Goal: Transaction & Acquisition: Purchase product/service

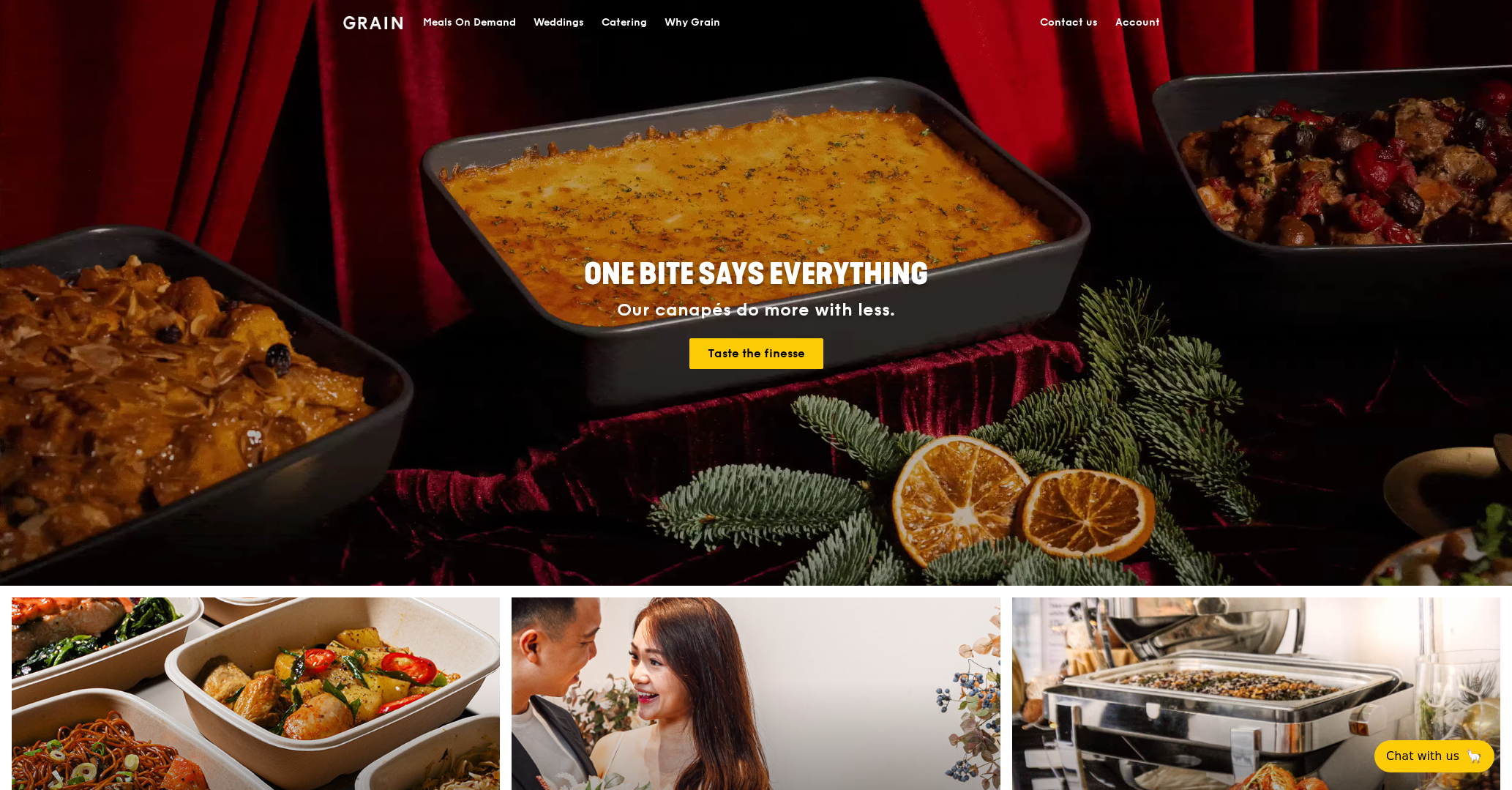
click at [435, 23] on div "Meals On Demand" at bounding box center [470, 22] width 93 height 44
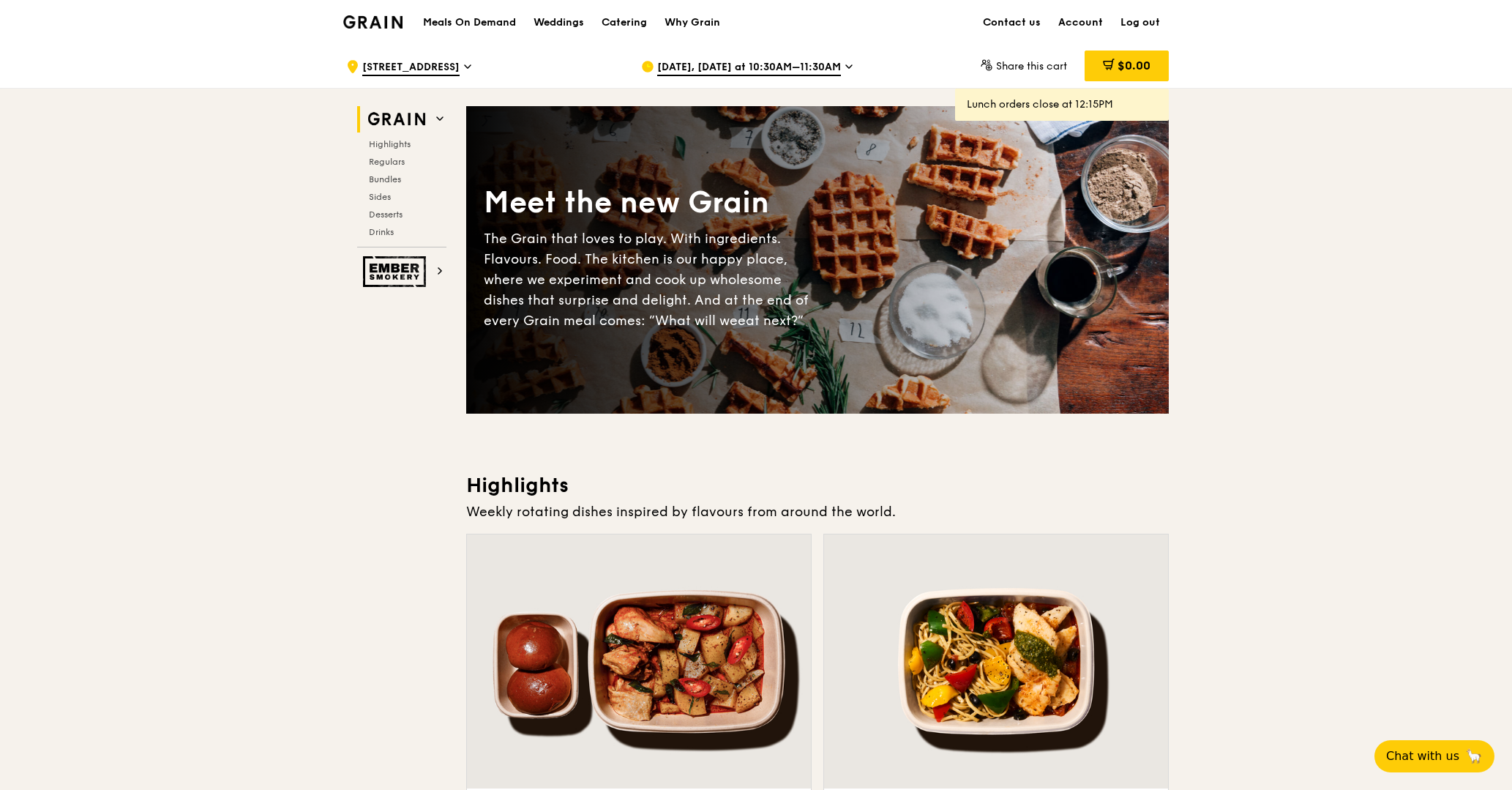
click at [708, 59] on div "[DATE], [DATE] at 10:30AM–11:30AM" at bounding box center [776, 66] width 271 height 44
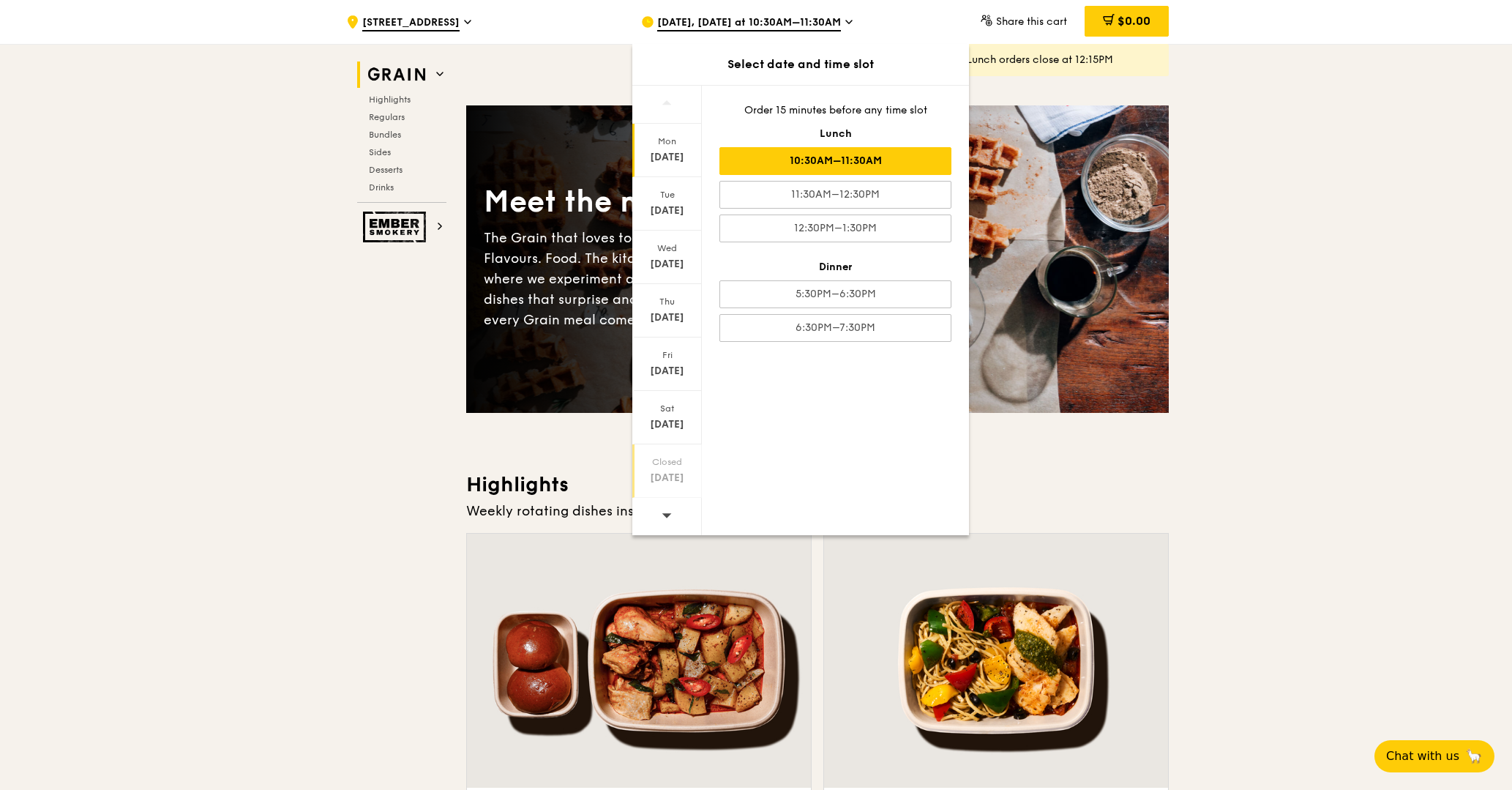
scroll to position [433, 0]
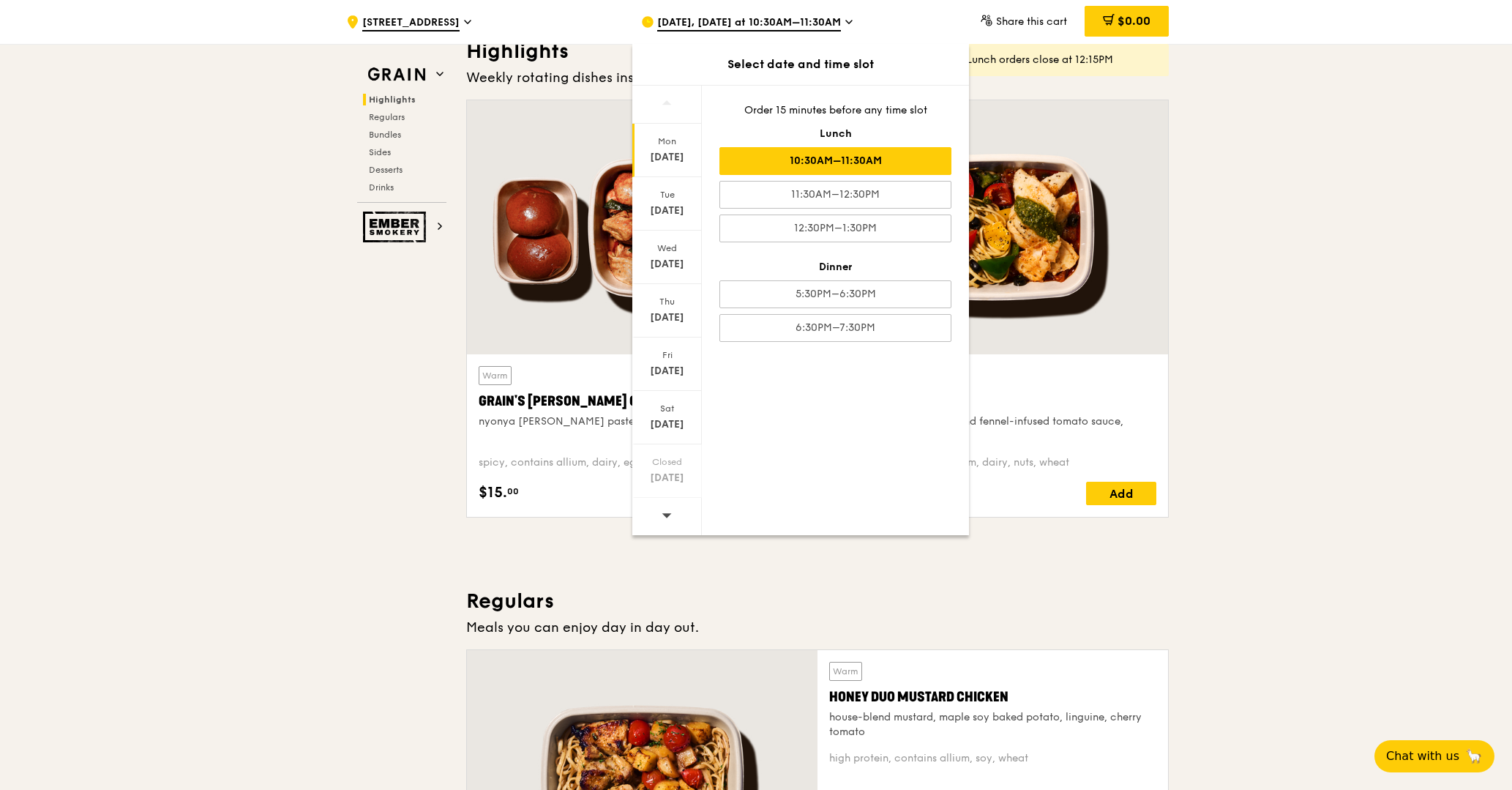
click at [669, 519] on icon at bounding box center [667, 514] width 10 height 11
click at [669, 152] on div "[DATE]" at bounding box center [667, 157] width 65 height 15
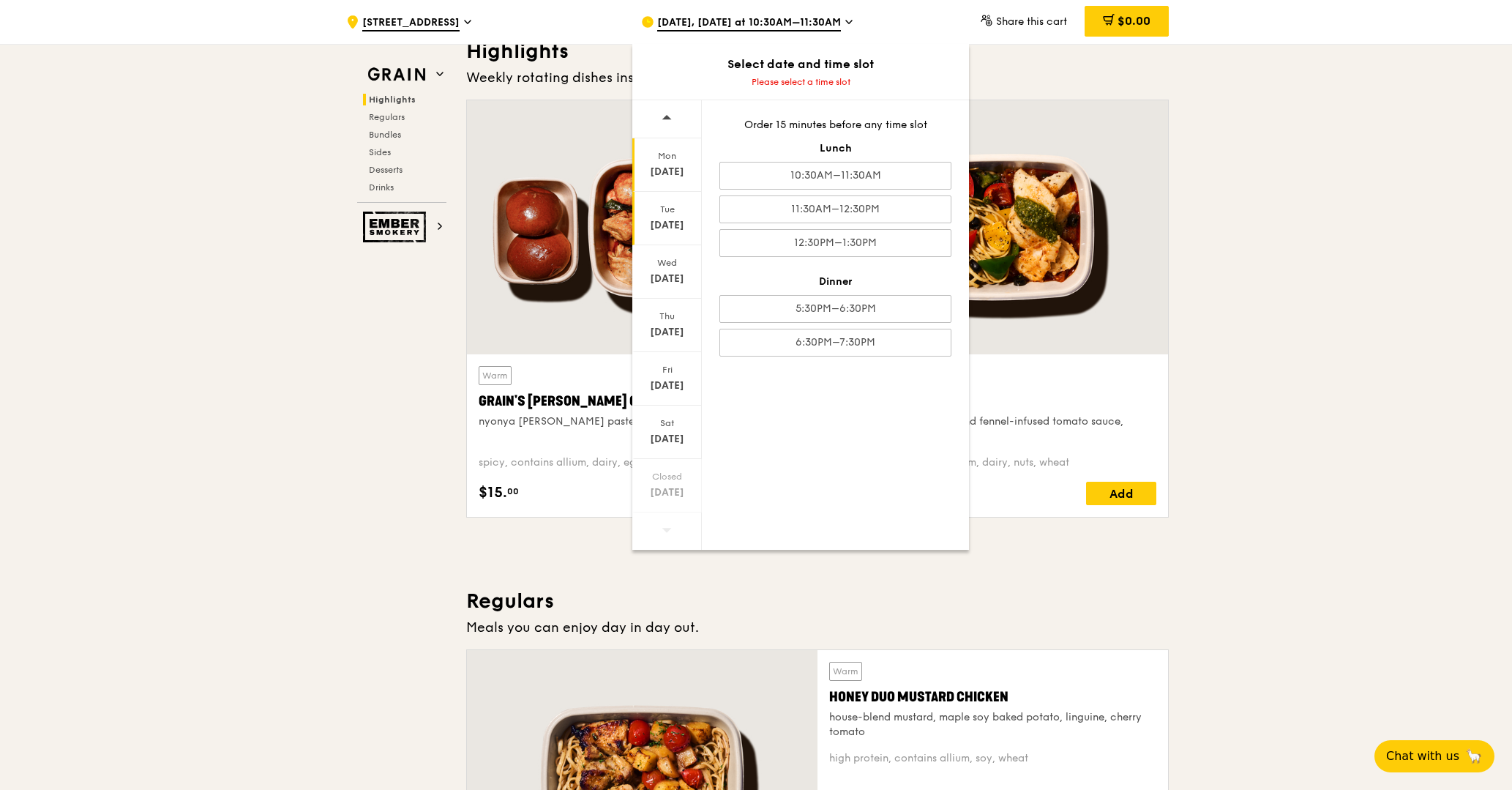
click at [669, 218] on div "[DATE]" at bounding box center [667, 225] width 65 height 15
click at [662, 224] on div "[DATE]" at bounding box center [667, 225] width 65 height 15
click at [663, 223] on div "[DATE]" at bounding box center [667, 225] width 65 height 15
click at [671, 121] on icon at bounding box center [667, 117] width 10 height 11
click at [900, 529] on div "[DATE] [DATE] [DATE] [DATE] [DATE] [DATE] Closed [DATE] Order 15 minutes before…" at bounding box center [800, 325] width 337 height 450
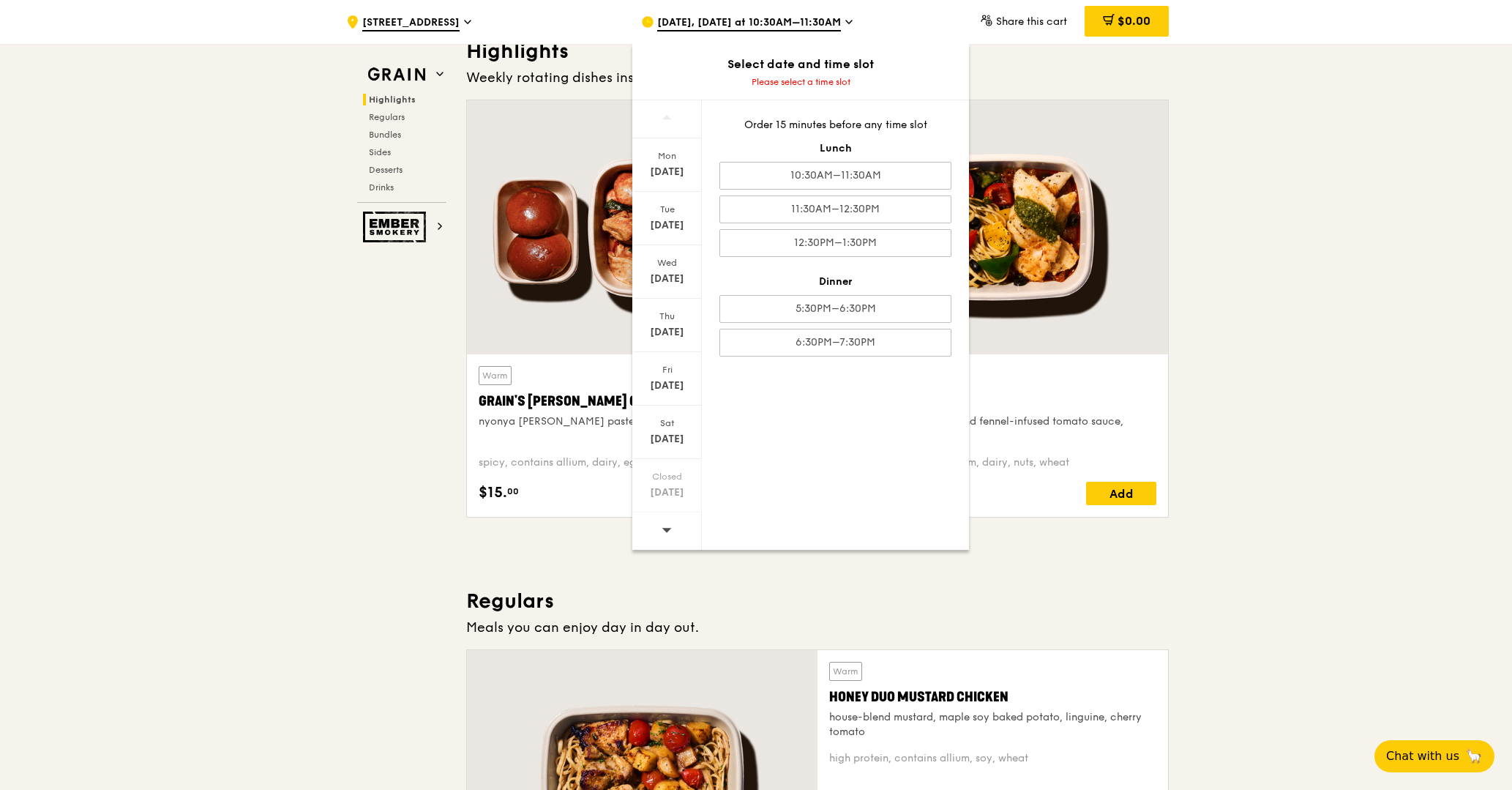
click at [678, 522] on div at bounding box center [667, 531] width 70 height 37
click at [670, 213] on div "Tue" at bounding box center [667, 209] width 65 height 12
click at [673, 140] on div "[DATE]" at bounding box center [667, 165] width 70 height 53
click at [670, 213] on div "Tue" at bounding box center [667, 209] width 65 height 12
click at [835, 213] on div "11:30AM–12:30PM" at bounding box center [835, 209] width 232 height 28
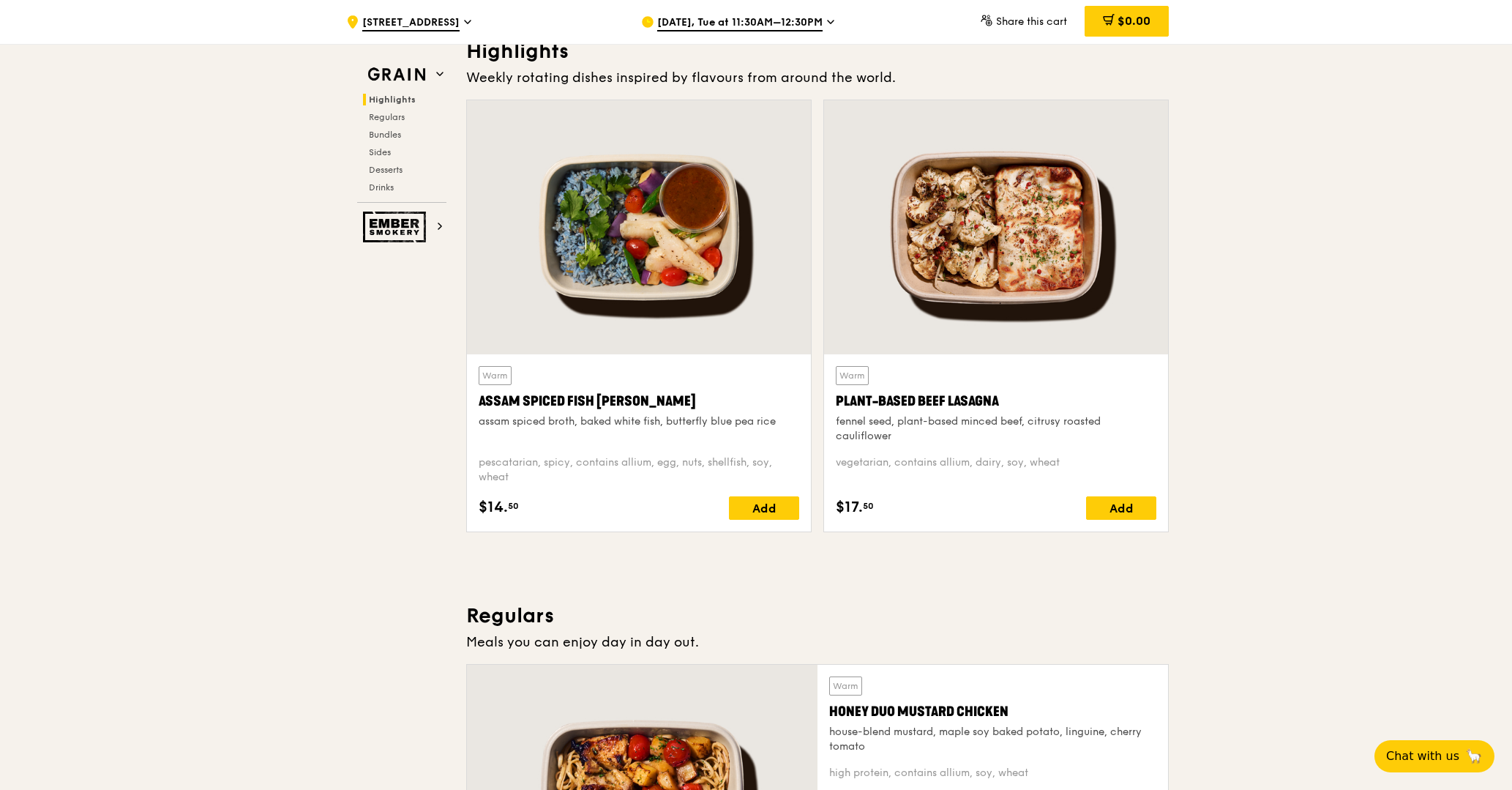
click at [400, 19] on span "[STREET_ADDRESS]" at bounding box center [410, 23] width 97 height 16
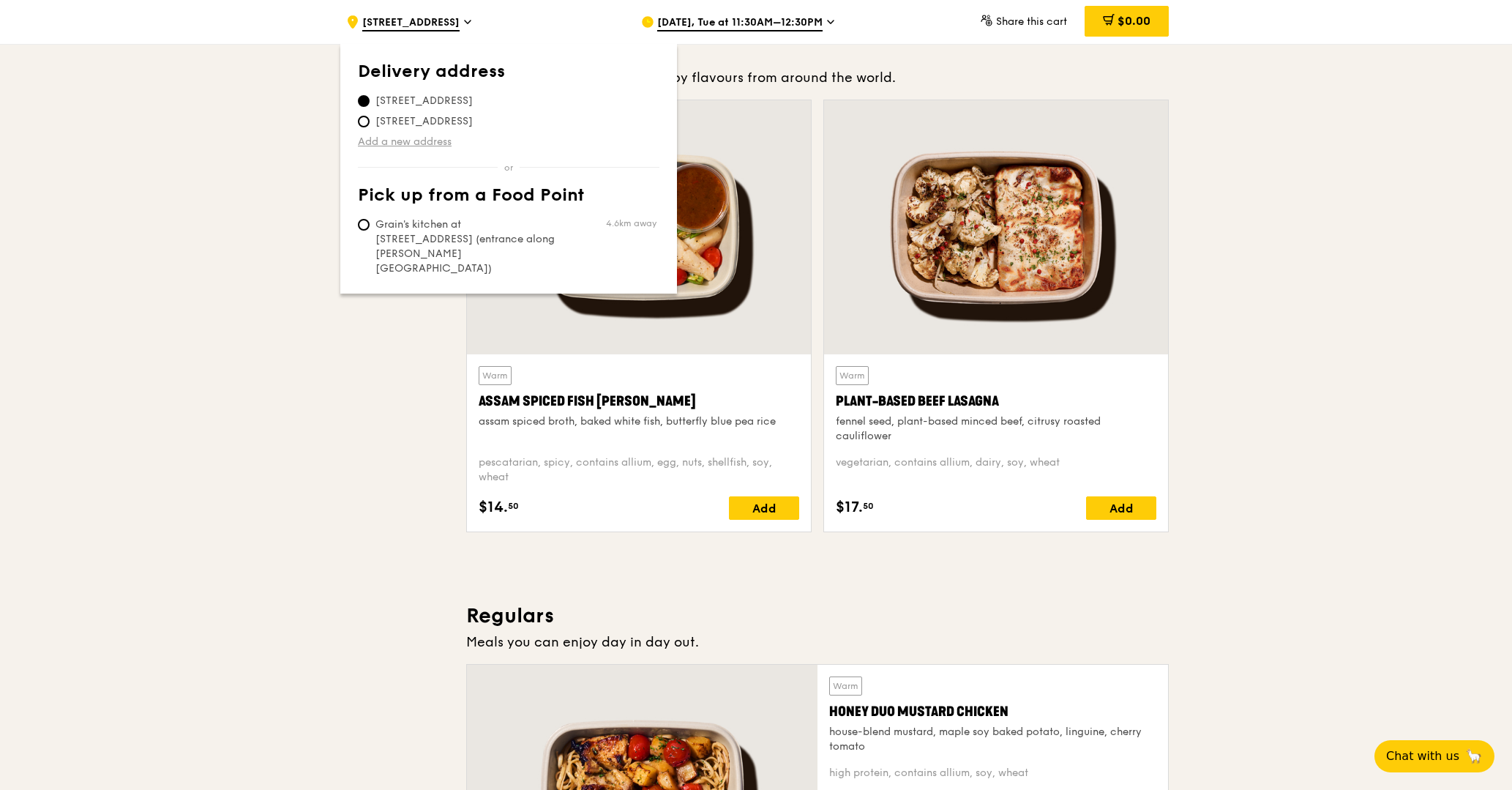
click at [426, 138] on link "Add a new address" at bounding box center [508, 141] width 302 height 15
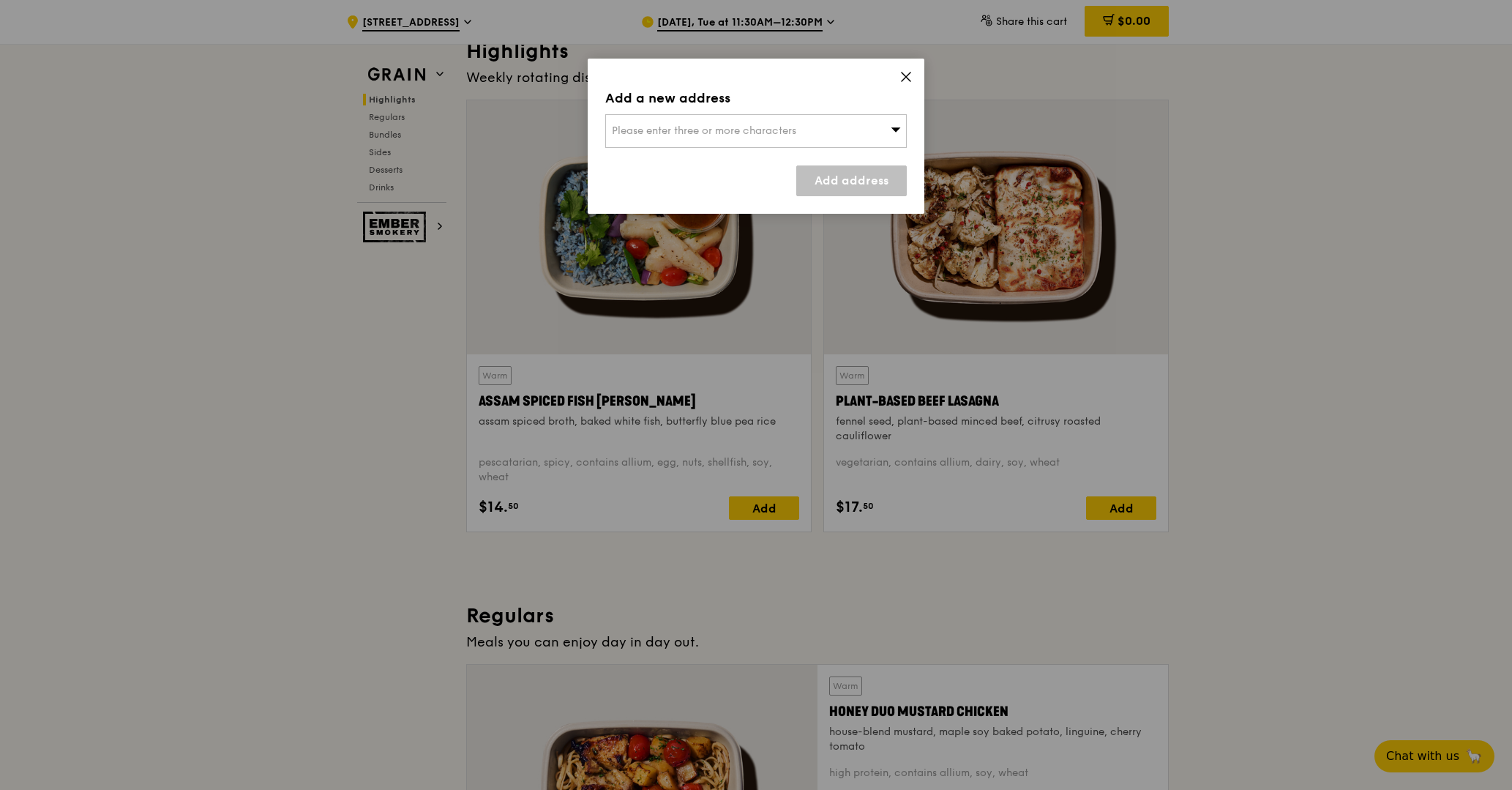
click at [750, 141] on div "Please enter three or more characters" at bounding box center [756, 131] width 302 height 34
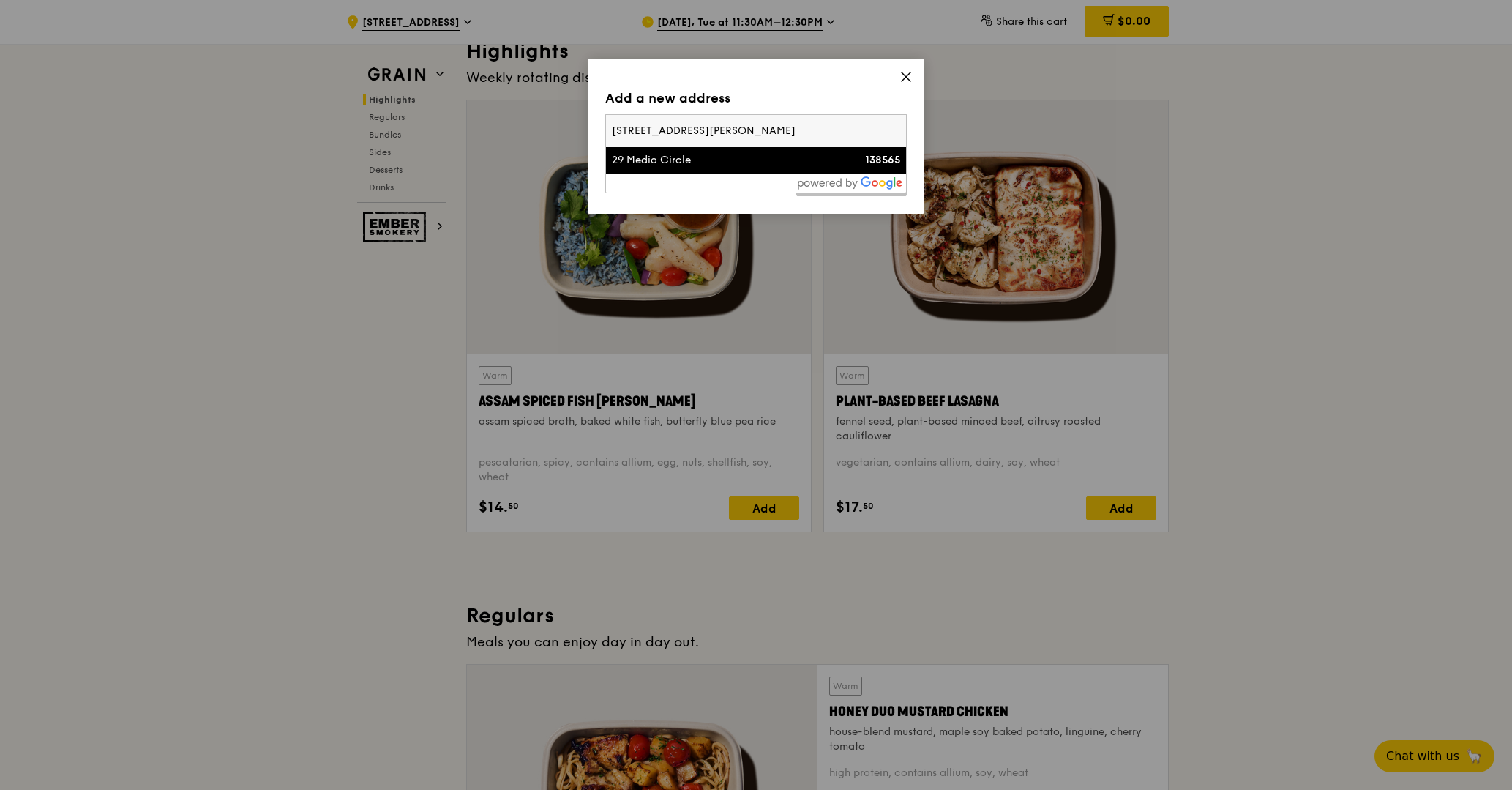
type input "[STREET_ADDRESS][PERSON_NAME]"
click at [879, 161] on strong "138565" at bounding box center [882, 159] width 35 height 12
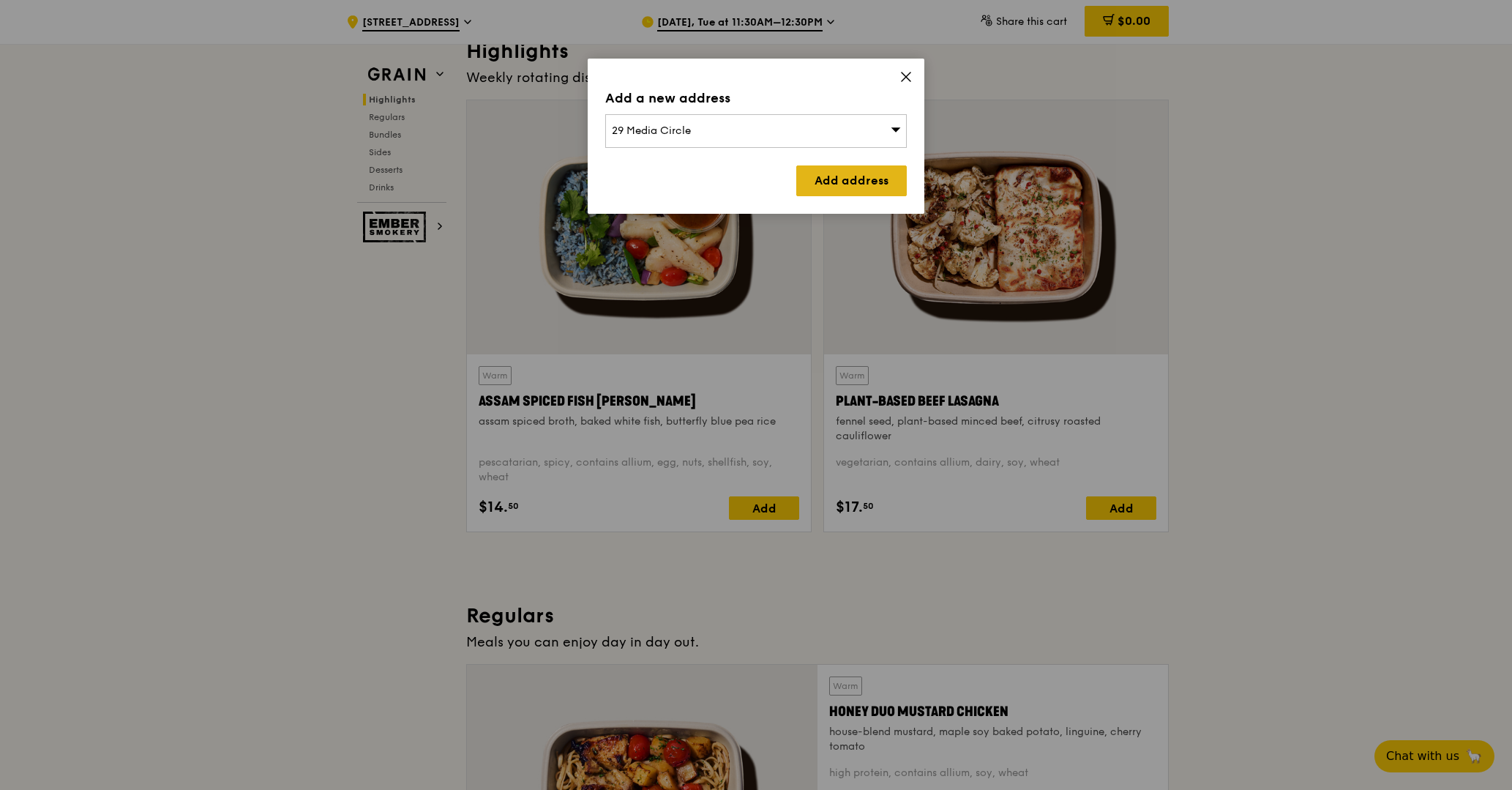
click at [853, 192] on link "Add address" at bounding box center [851, 181] width 110 height 31
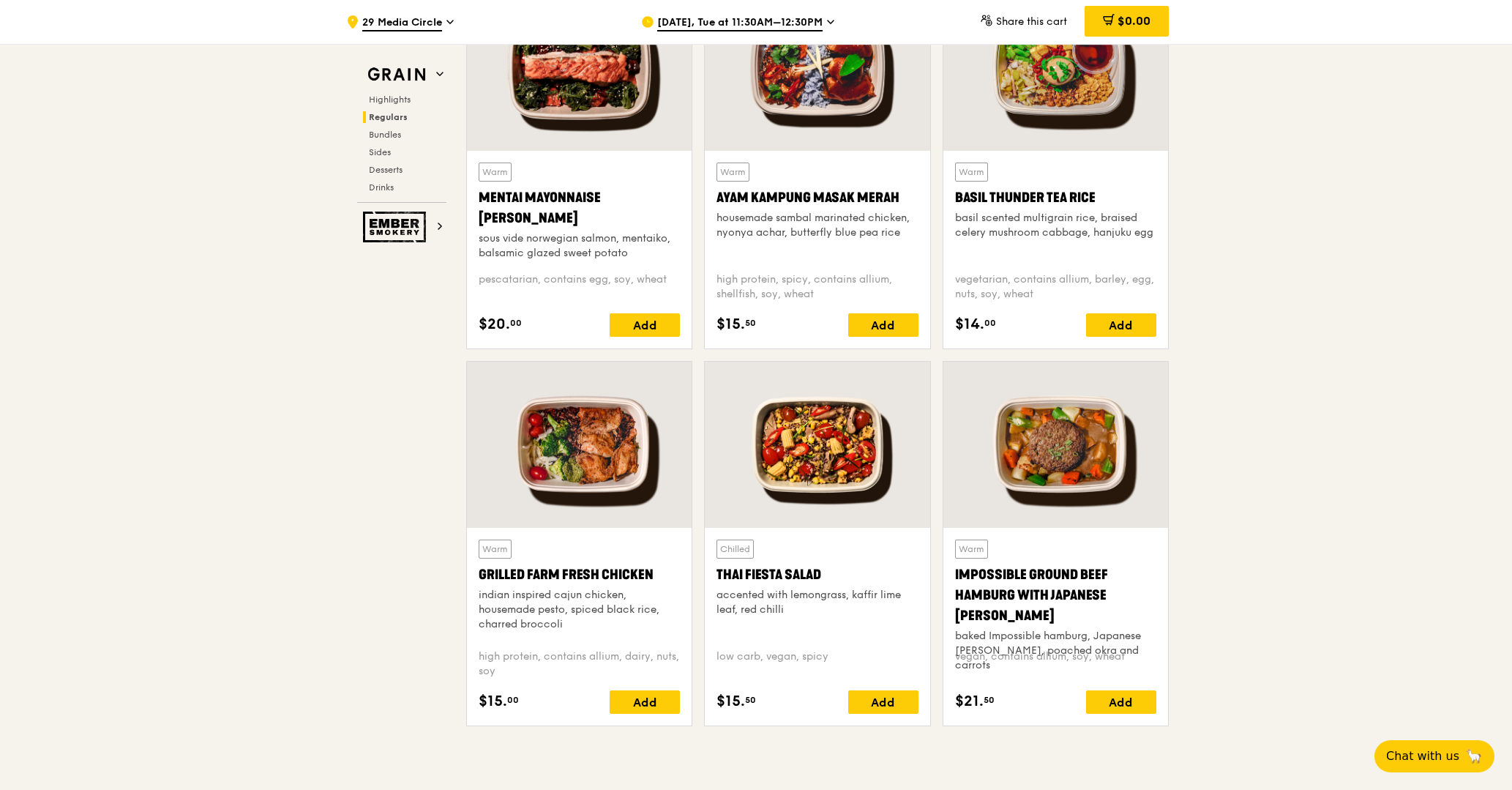
scroll to position [1396, 0]
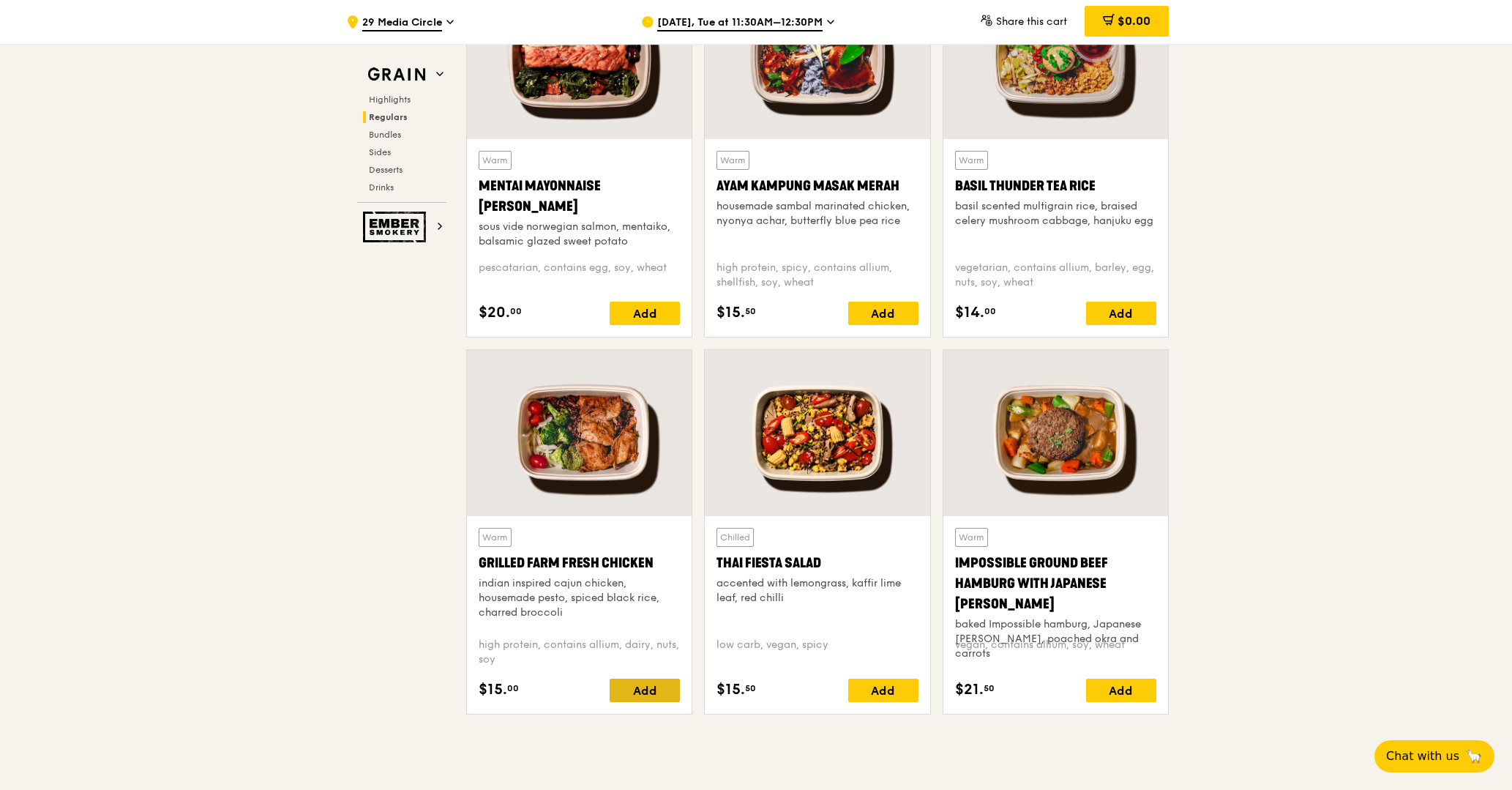
click at [665, 690] on div "Add" at bounding box center [645, 689] width 71 height 23
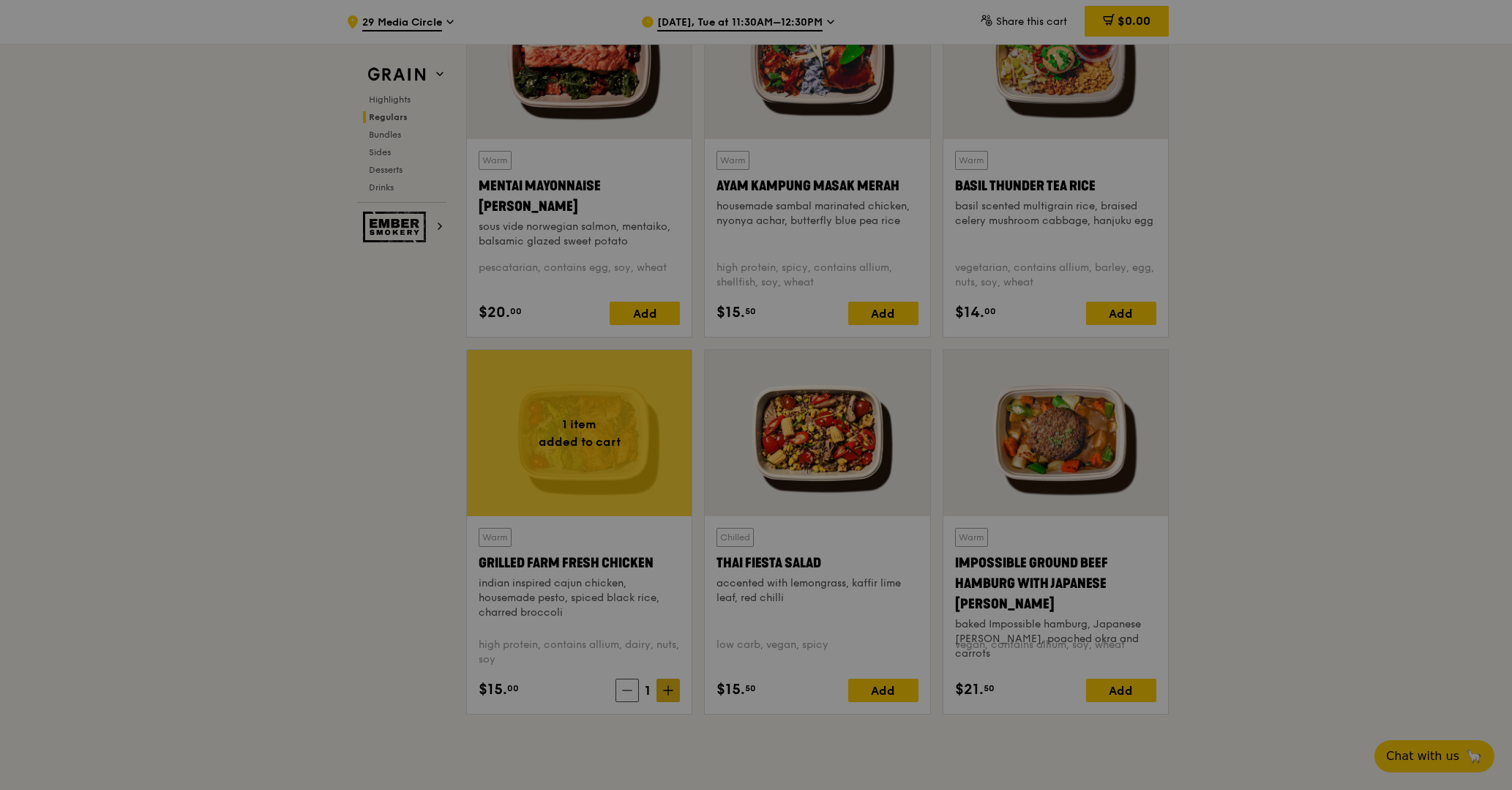
click at [656, 687] on div at bounding box center [756, 395] width 1512 height 790
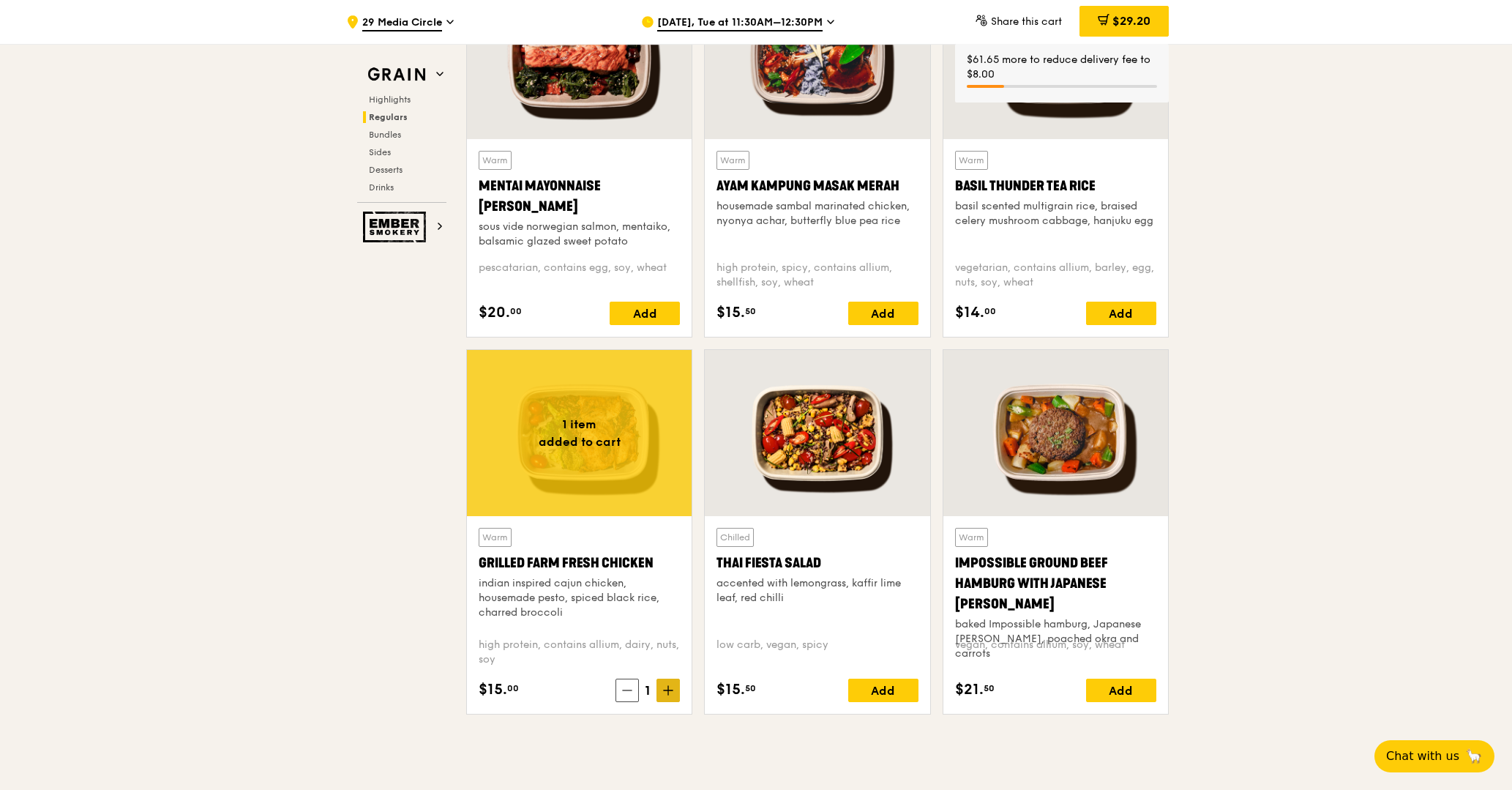
click at [669, 688] on icon at bounding box center [669, 690] width 10 height 10
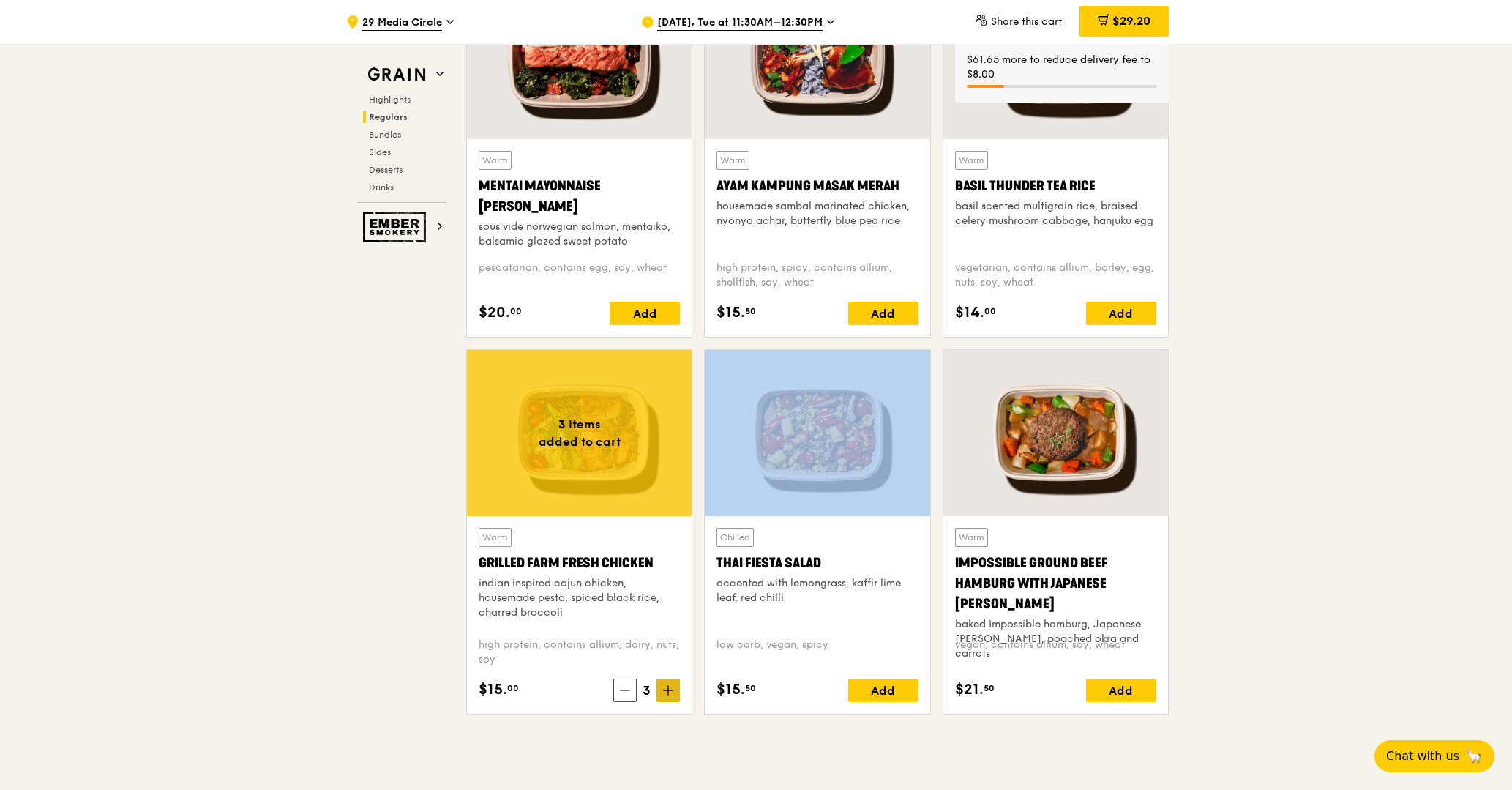
click at [669, 688] on icon at bounding box center [669, 690] width 10 height 10
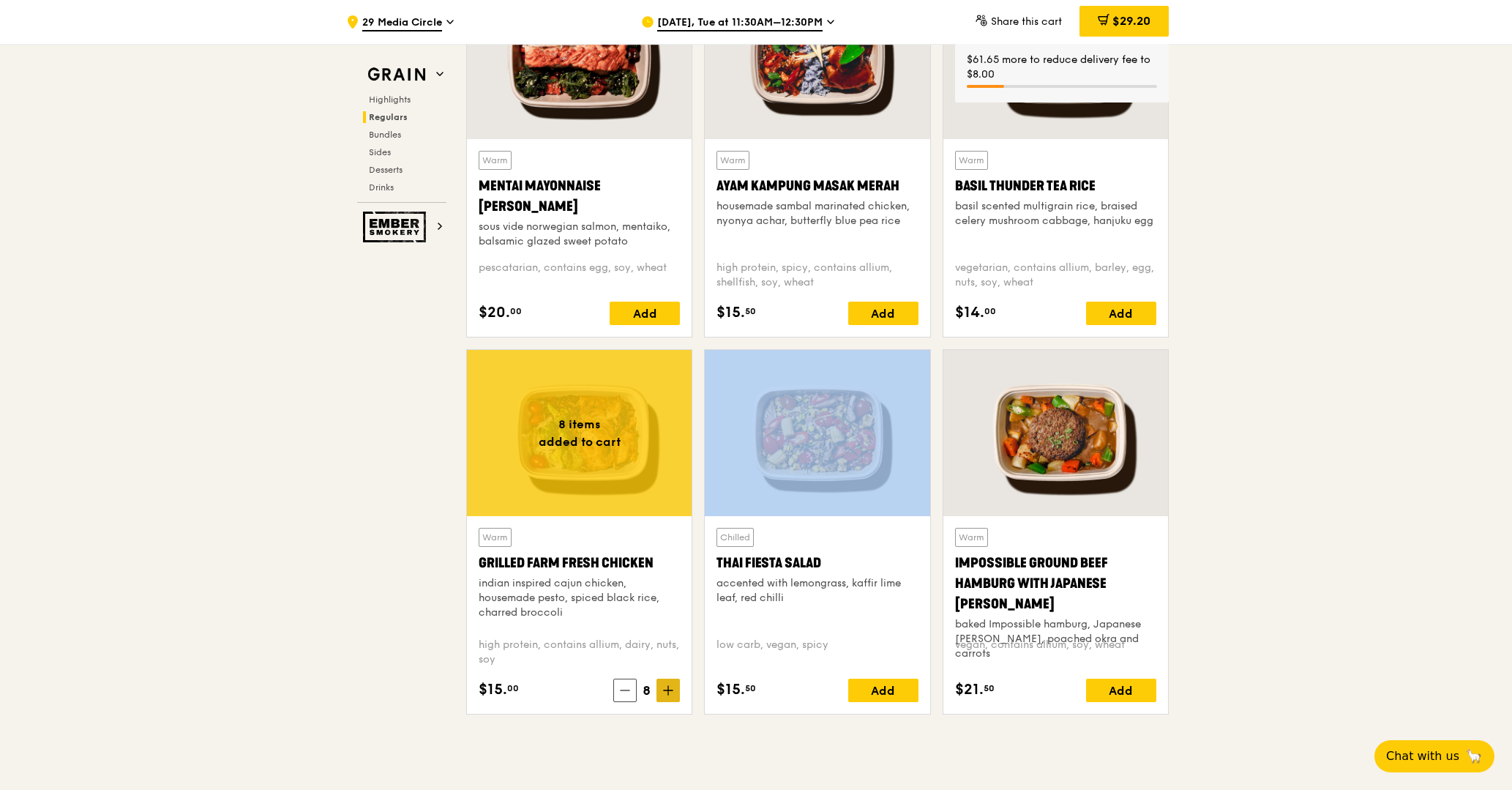
click at [669, 688] on icon at bounding box center [669, 690] width 10 height 10
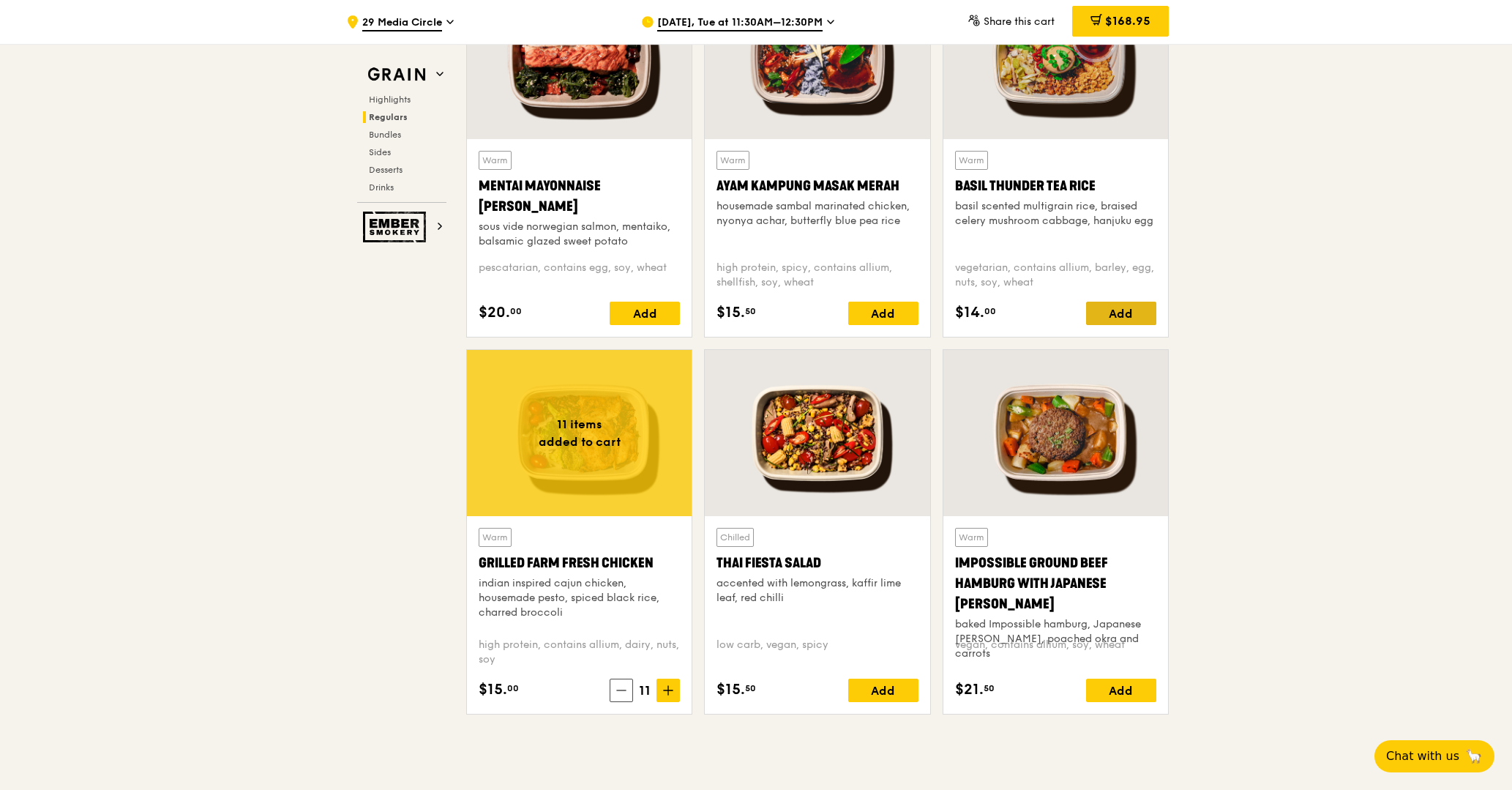
click at [1146, 308] on div "Add" at bounding box center [1122, 313] width 71 height 23
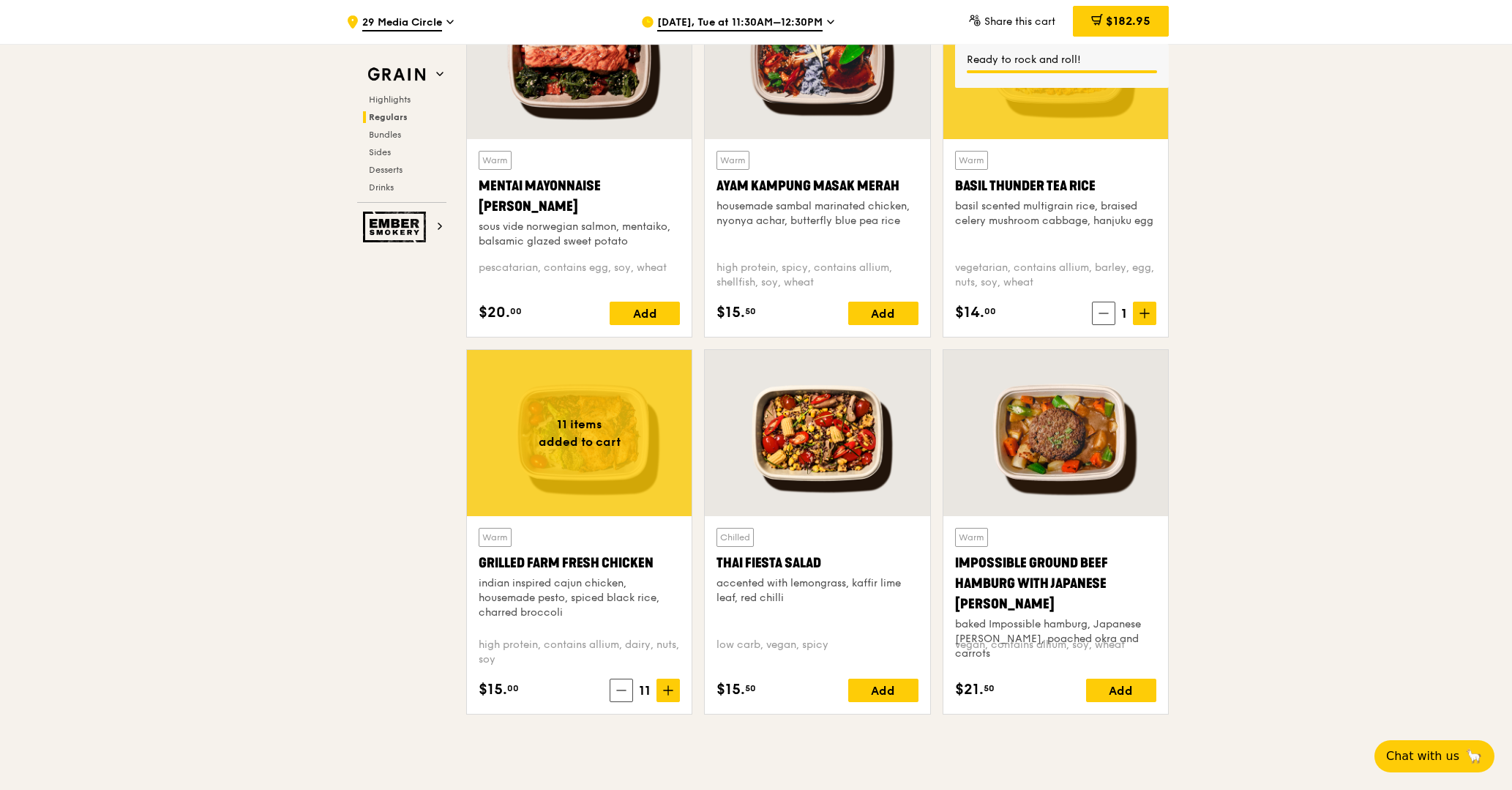
click at [1155, 318] on span at bounding box center [1144, 313] width 23 height 23
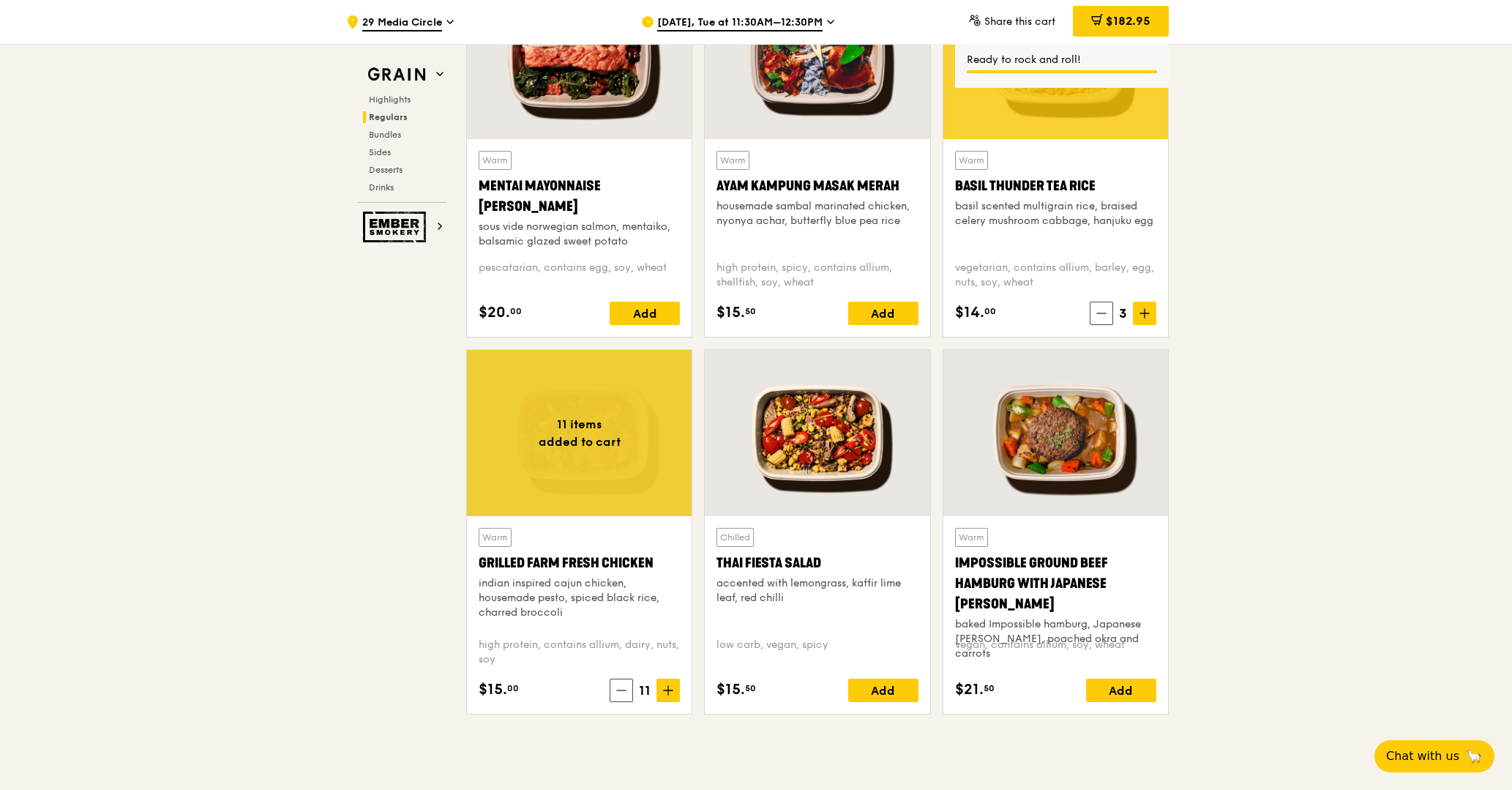
click at [1155, 318] on span at bounding box center [1144, 313] width 23 height 23
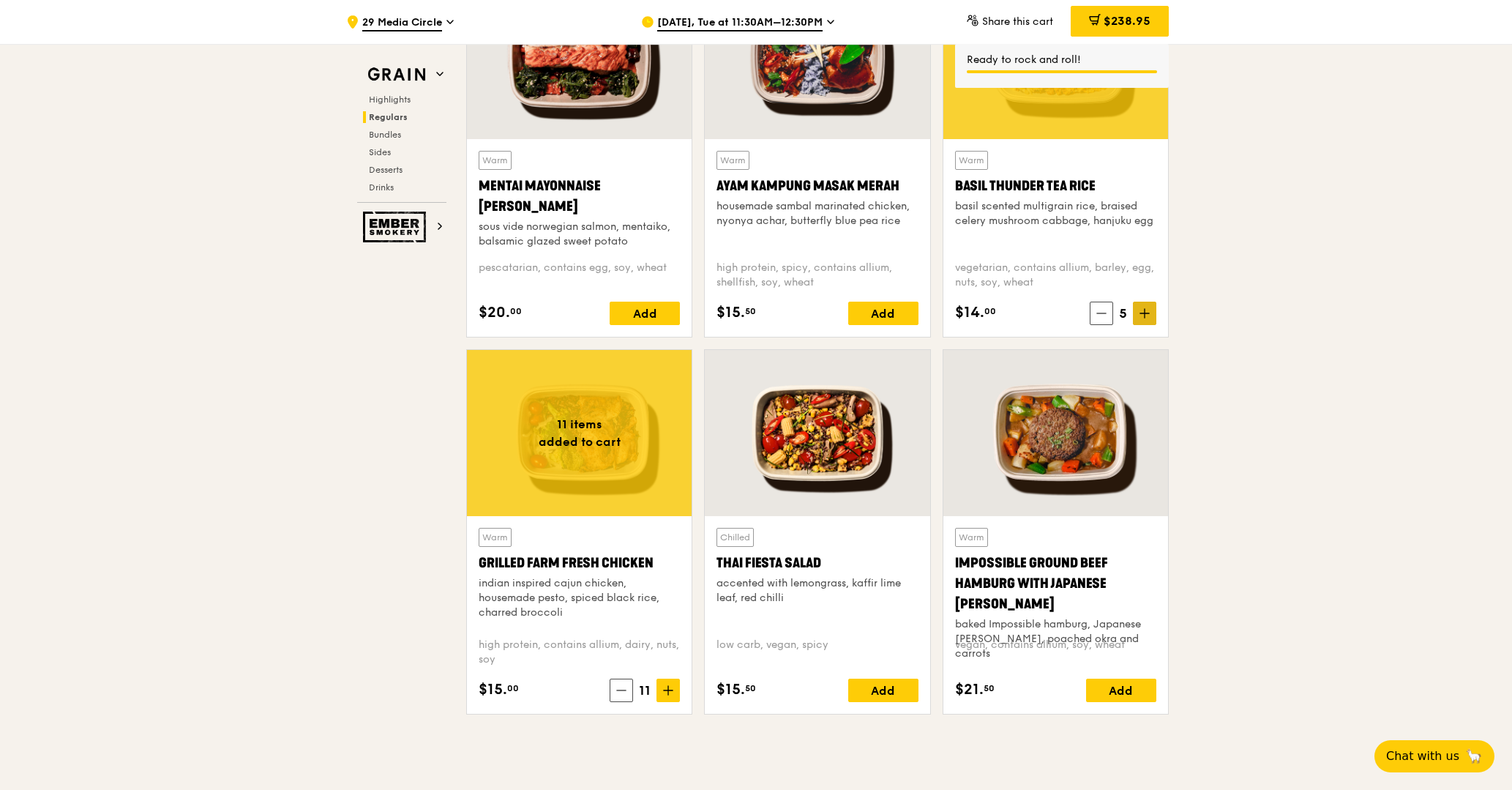
click at [1150, 309] on span at bounding box center [1144, 313] width 23 height 23
click at [877, 316] on div "Add" at bounding box center [884, 313] width 71 height 23
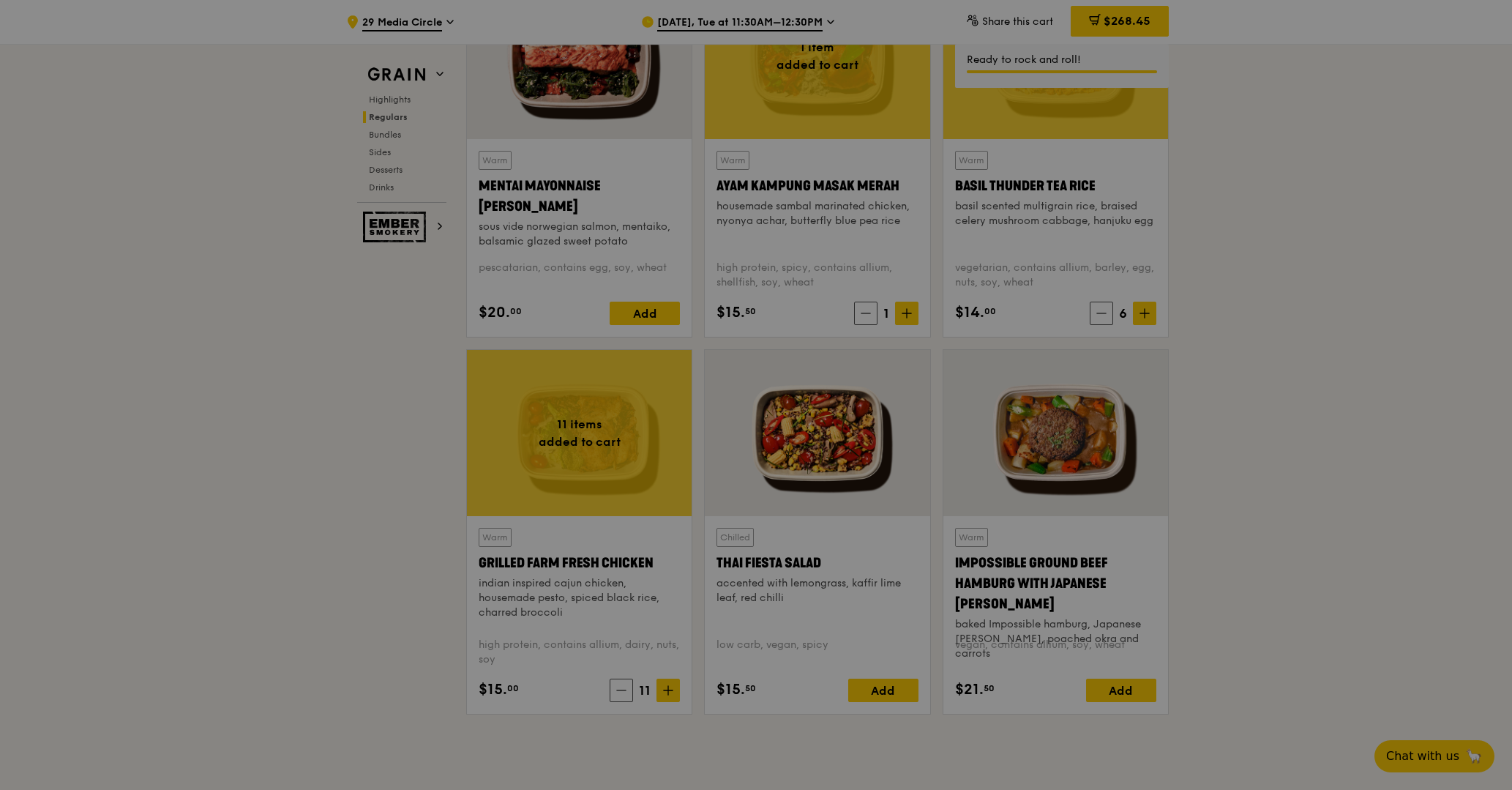
click at [909, 309] on div at bounding box center [756, 395] width 1512 height 790
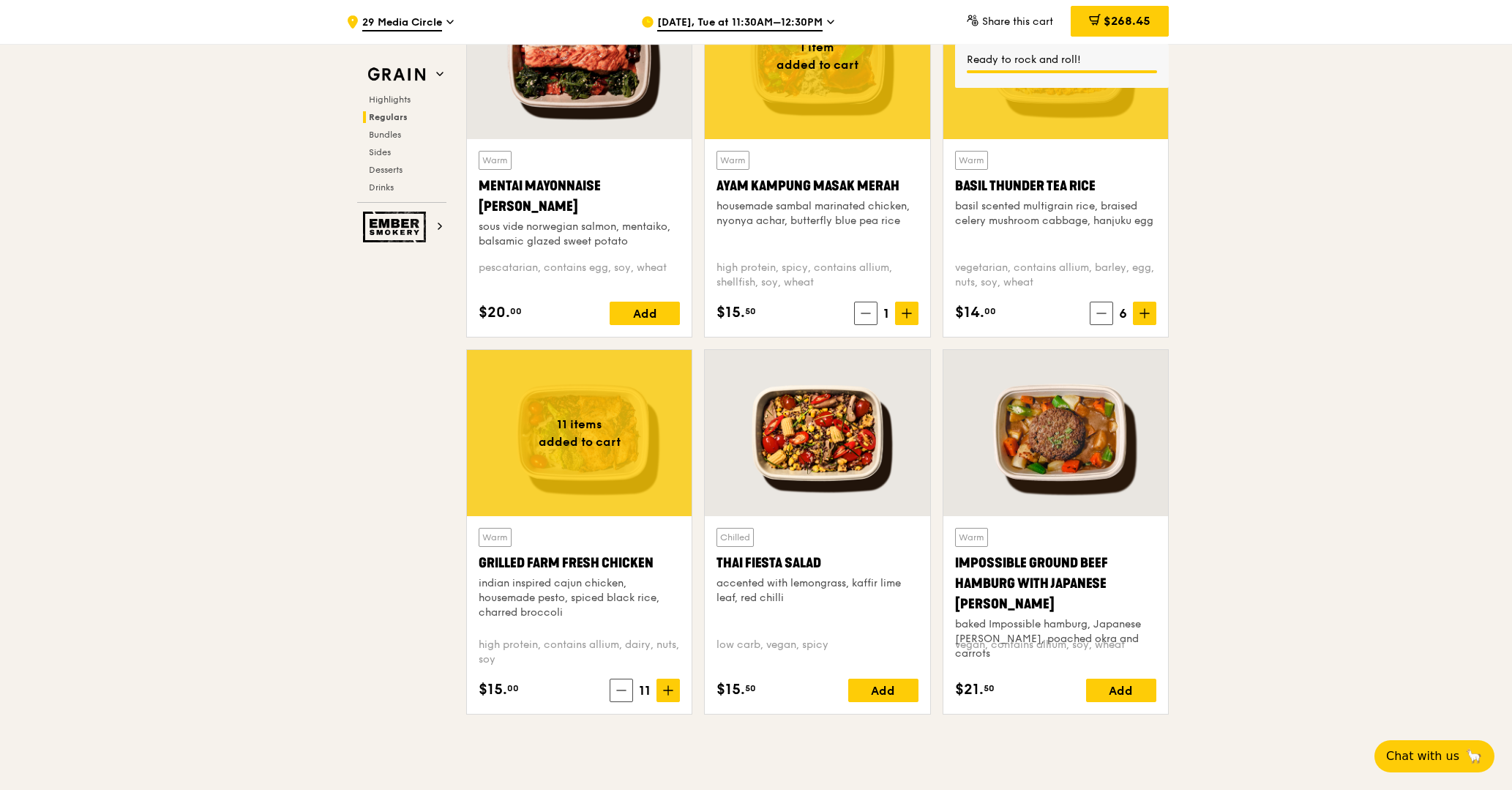
click at [909, 309] on icon at bounding box center [907, 314] width 10 height 10
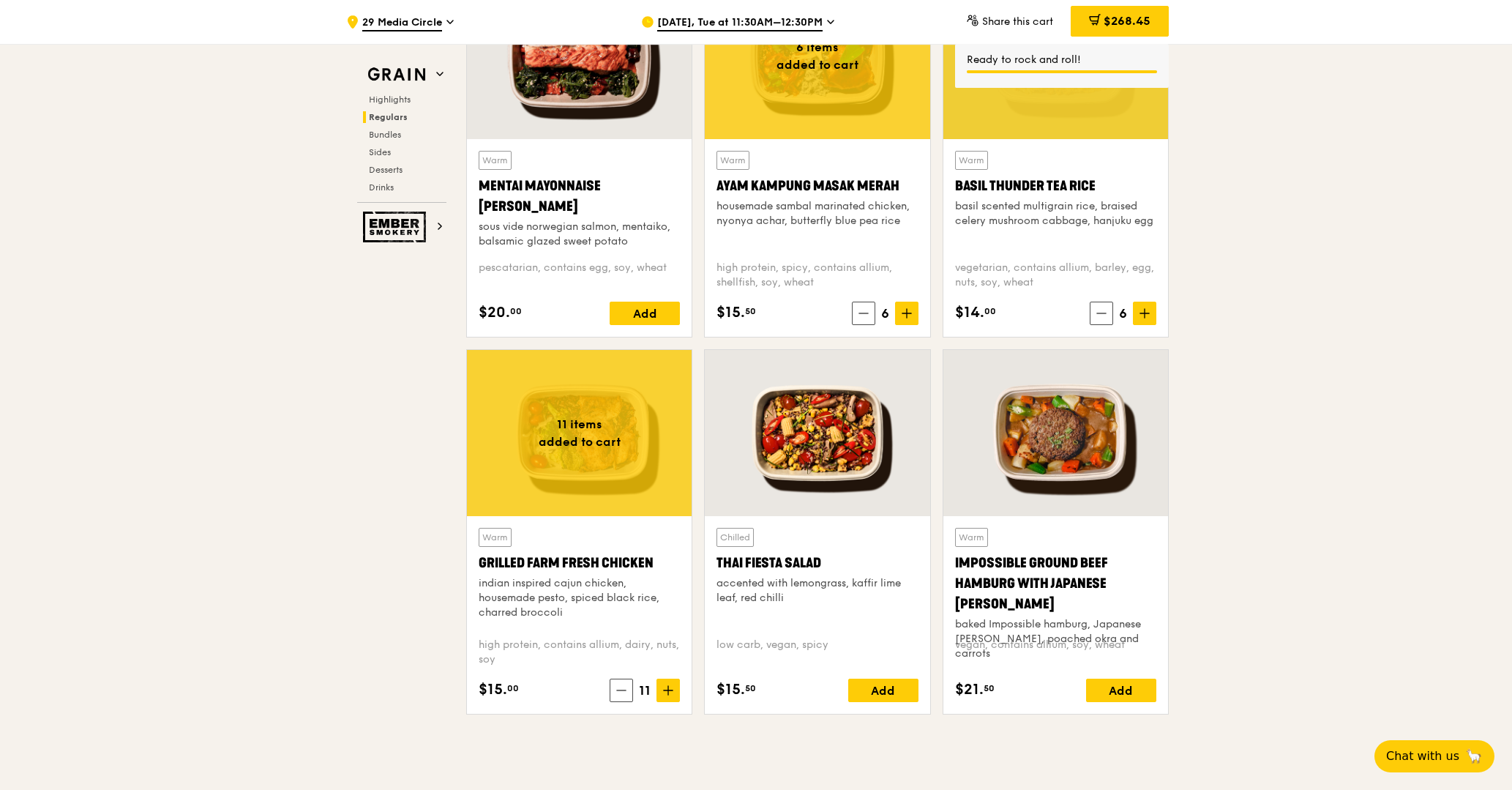
click at [909, 309] on icon at bounding box center [907, 314] width 10 height 10
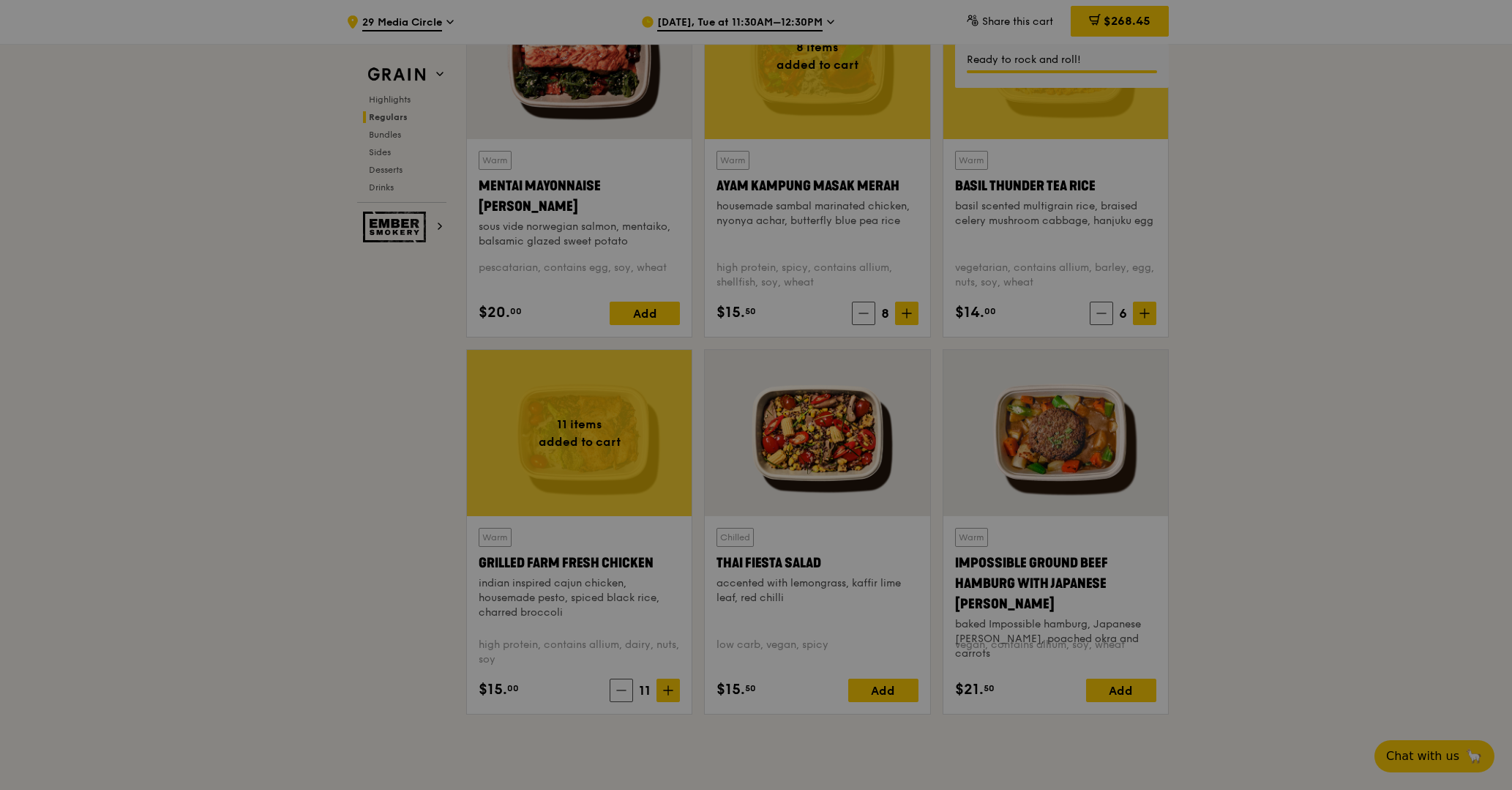
click at [909, 309] on div at bounding box center [756, 395] width 1512 height 790
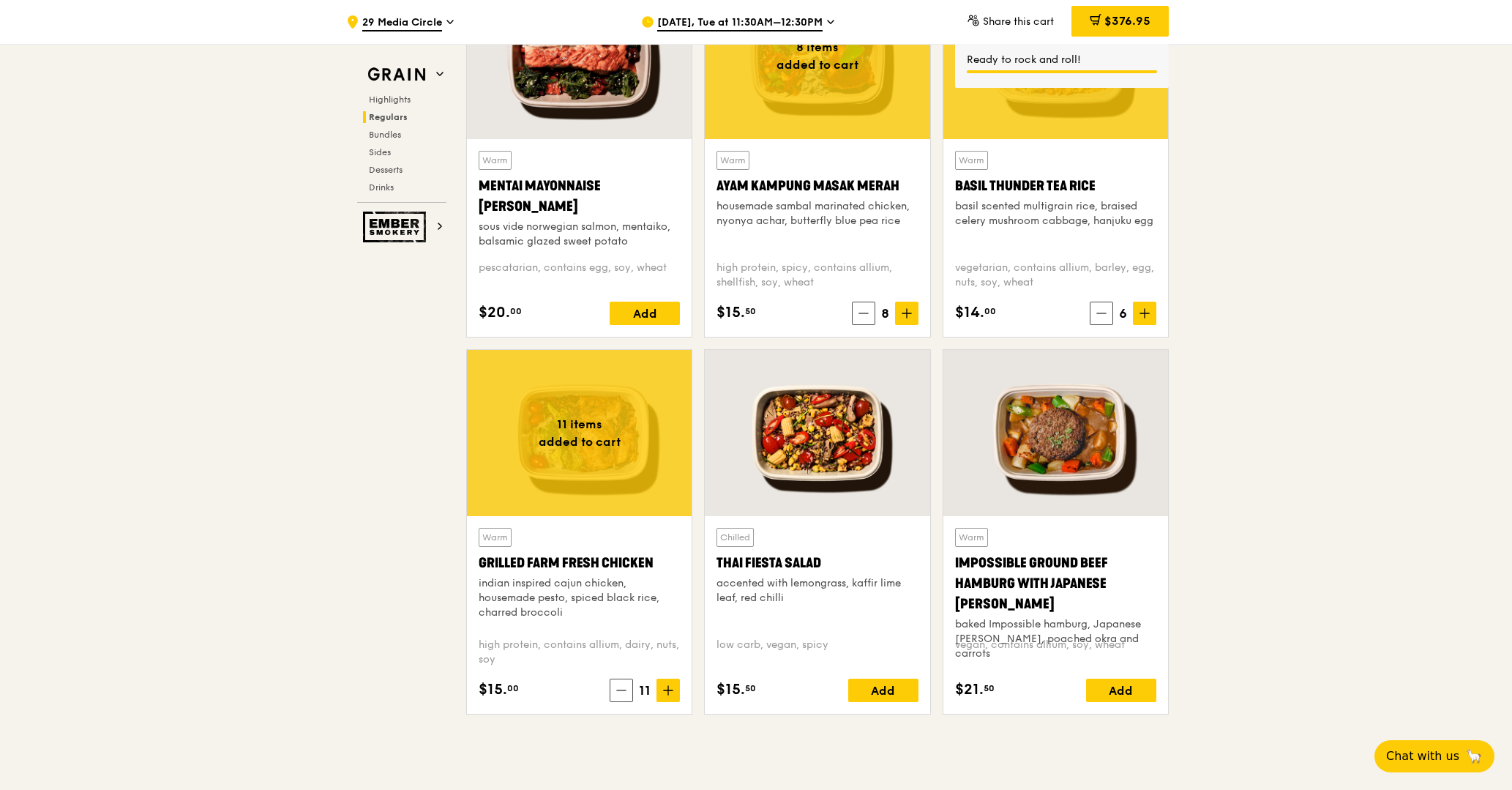
click at [909, 309] on icon at bounding box center [907, 314] width 10 height 10
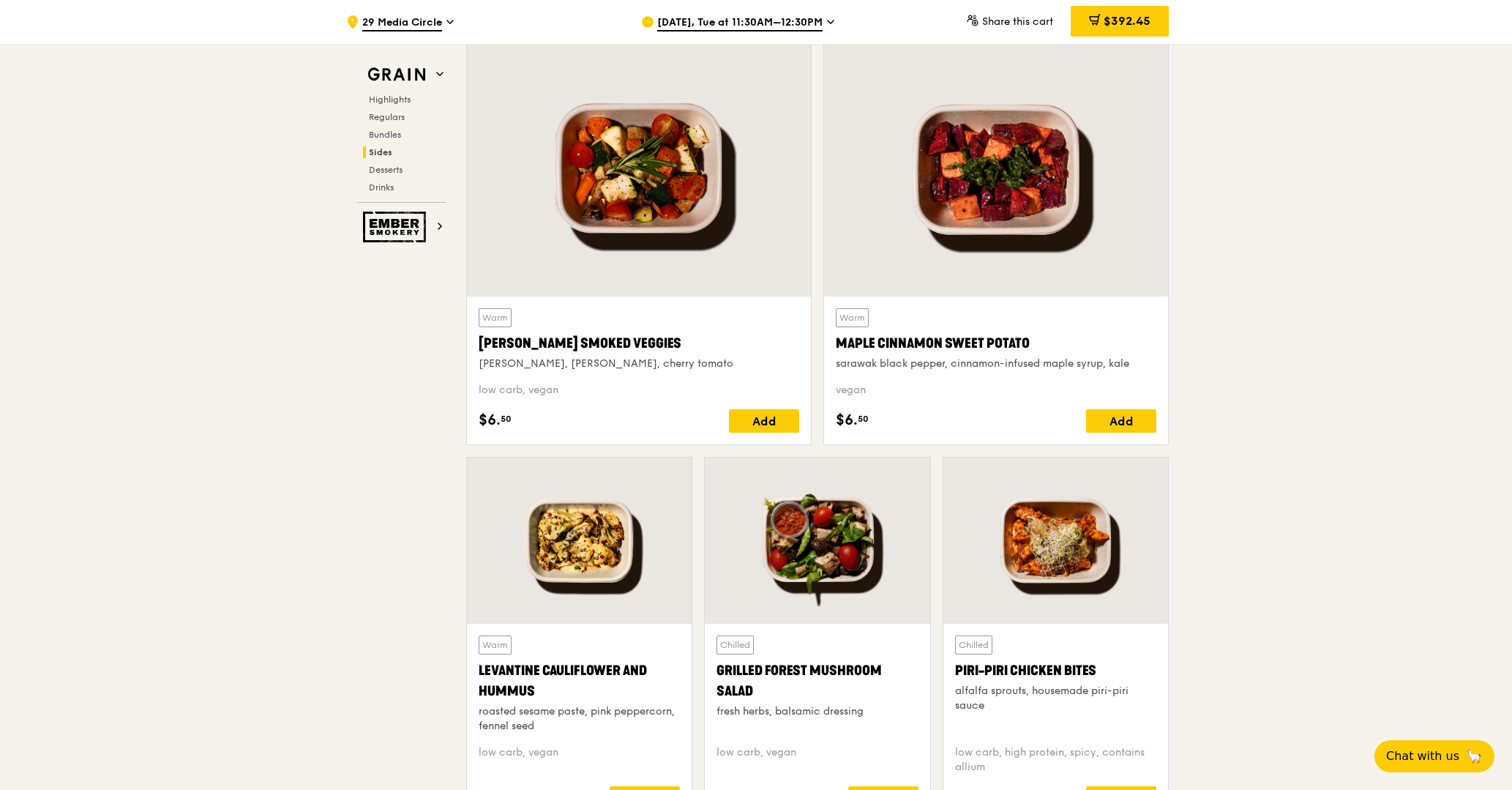
scroll to position [3354, 0]
click at [776, 418] on div "Add" at bounding box center [764, 420] width 71 height 23
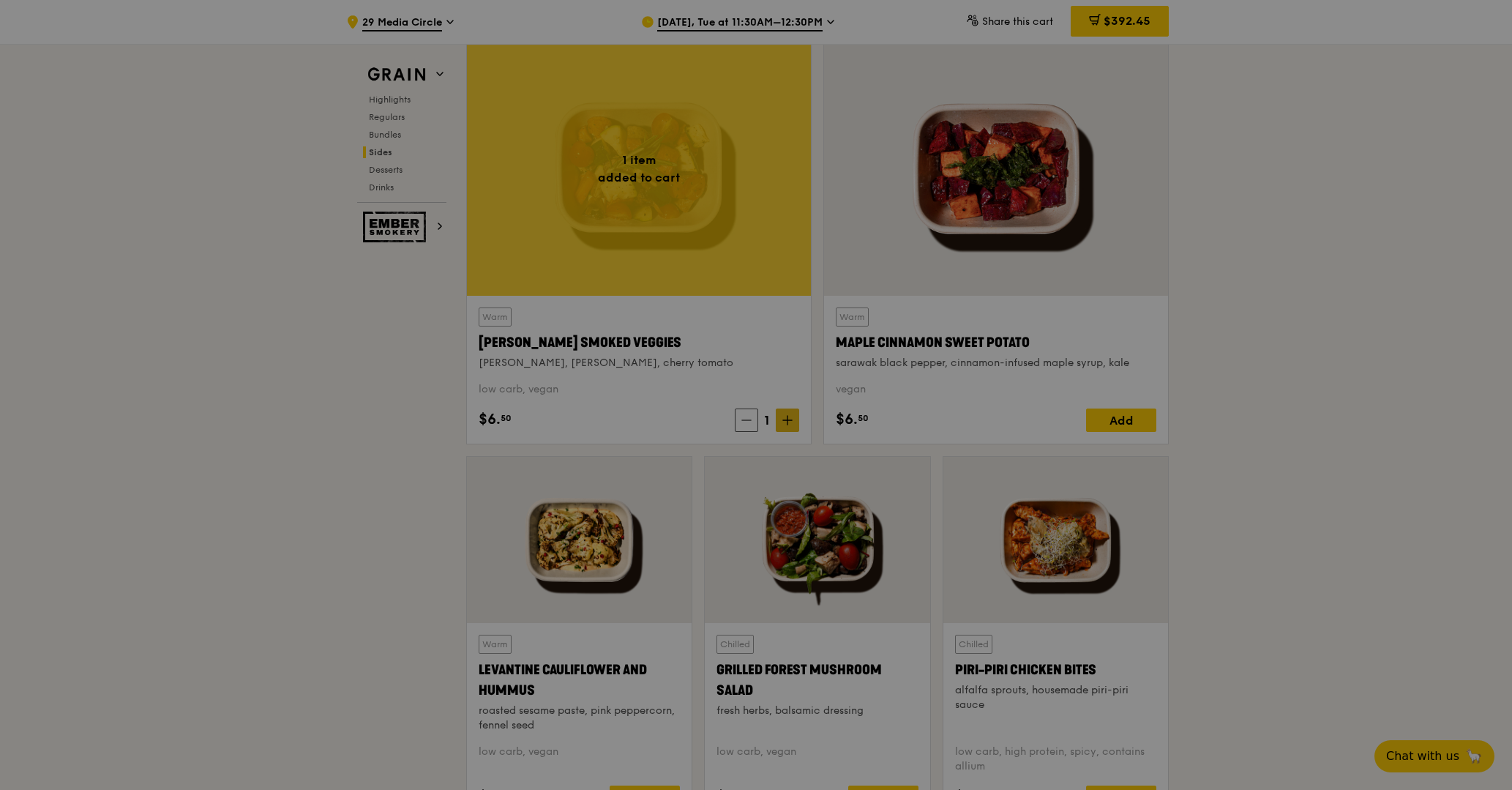
click at [782, 416] on div at bounding box center [756, 395] width 1512 height 790
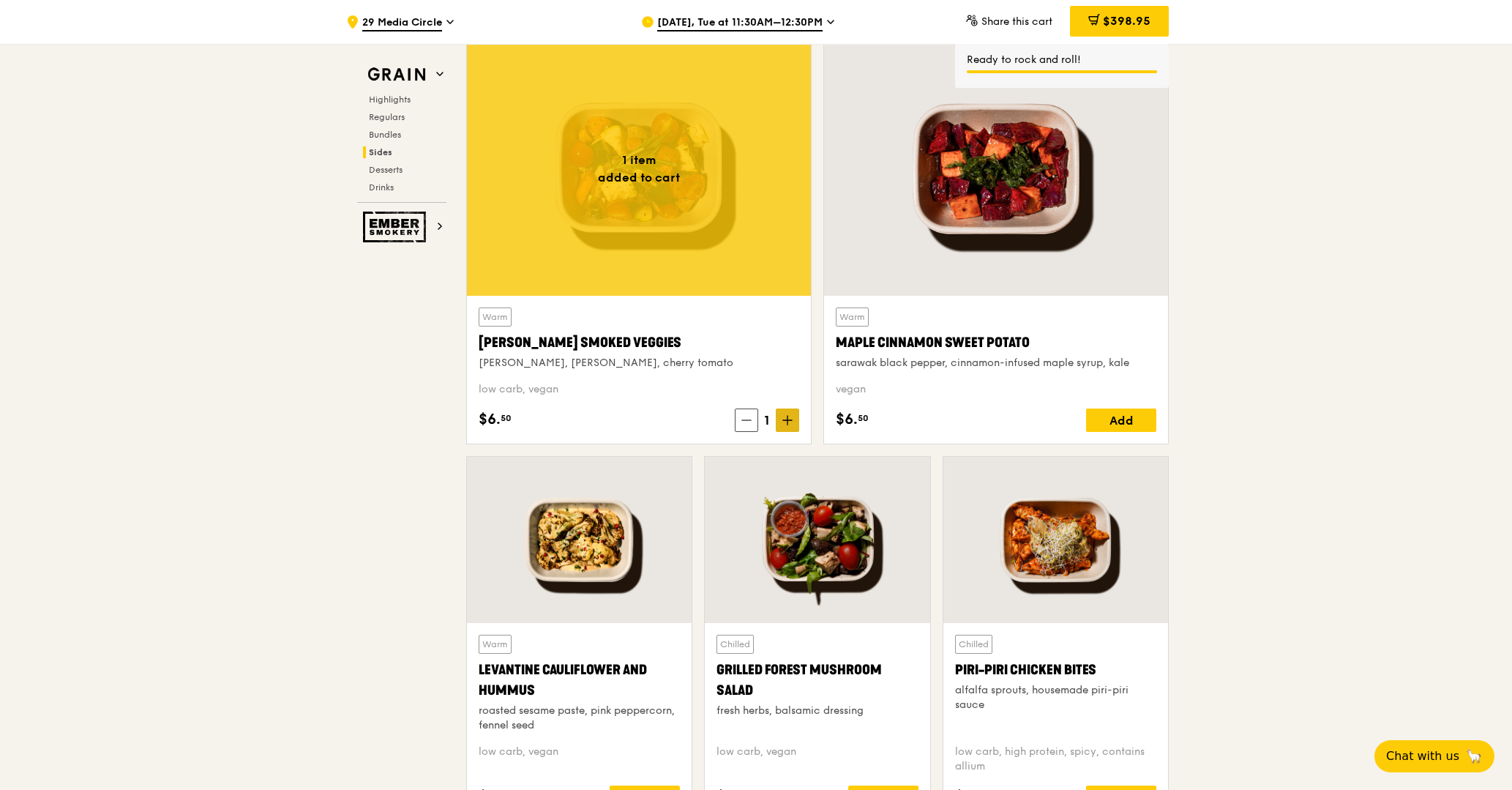
click at [793, 422] on span at bounding box center [787, 420] width 23 height 23
click at [1120, 419] on div "Add" at bounding box center [1122, 420] width 71 height 23
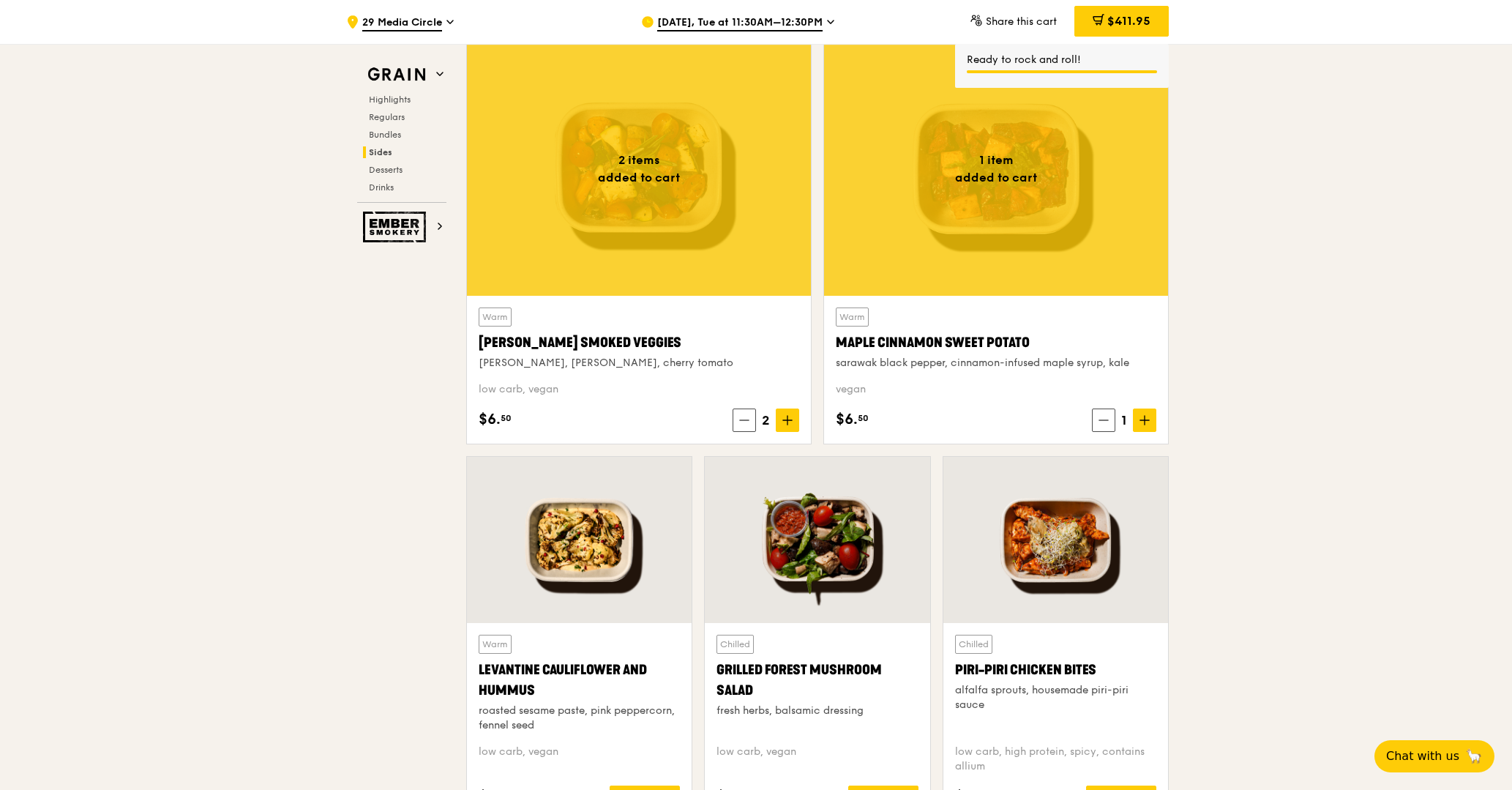
click at [1151, 420] on span at bounding box center [1144, 420] width 23 height 23
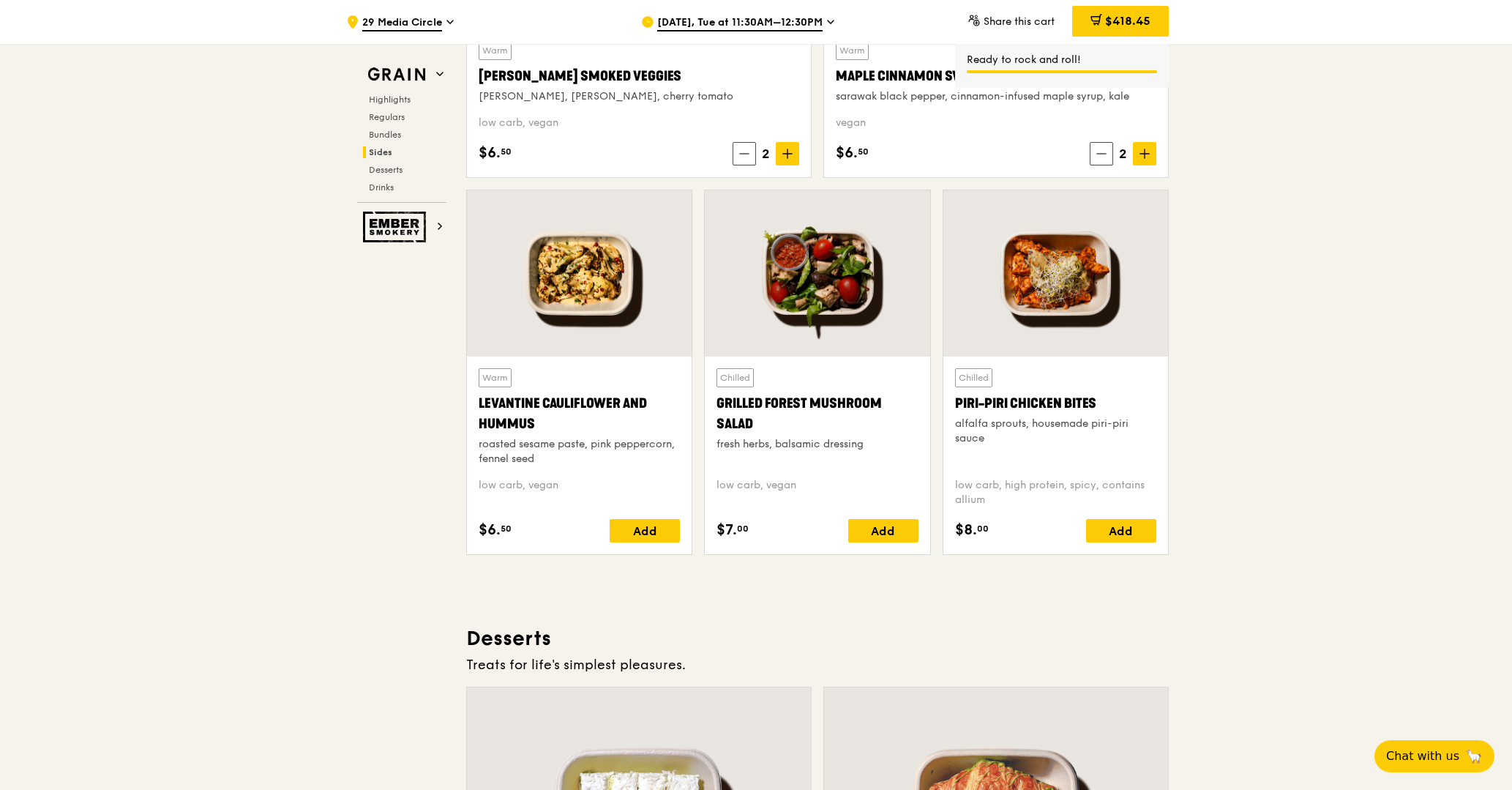
scroll to position [3629, 0]
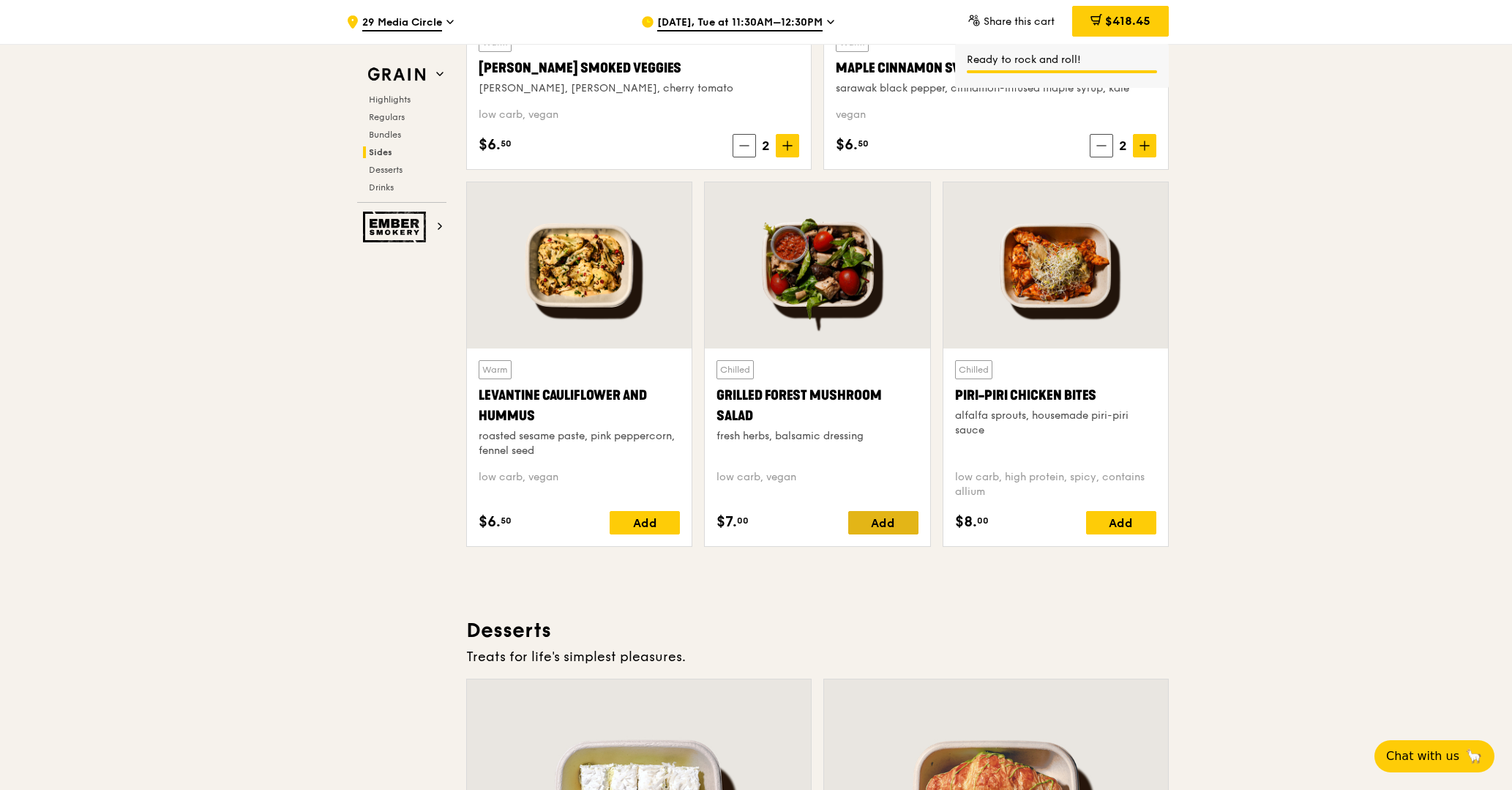
click at [885, 519] on div "Add" at bounding box center [884, 522] width 71 height 23
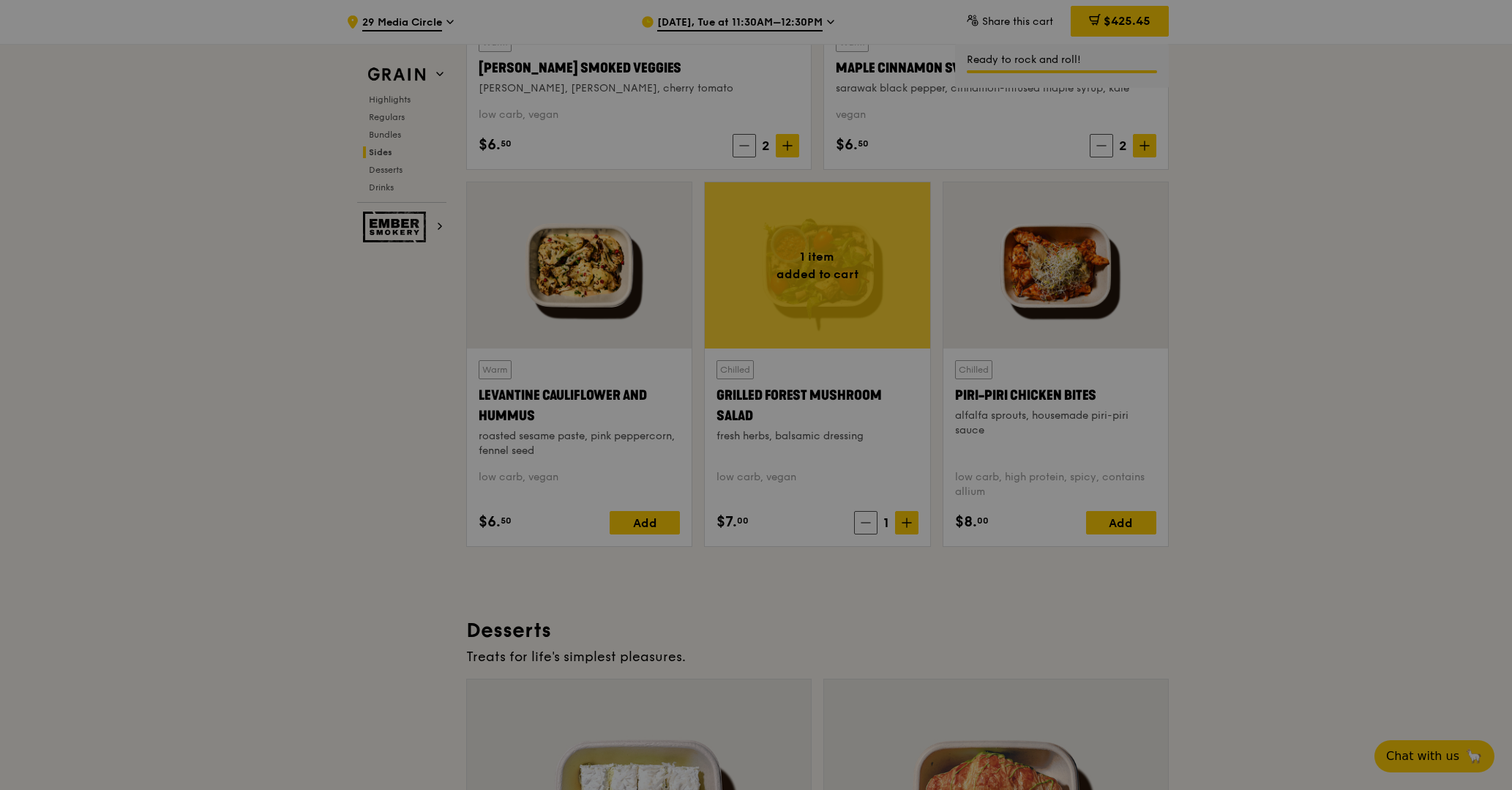
click at [913, 520] on div at bounding box center [756, 395] width 1512 height 790
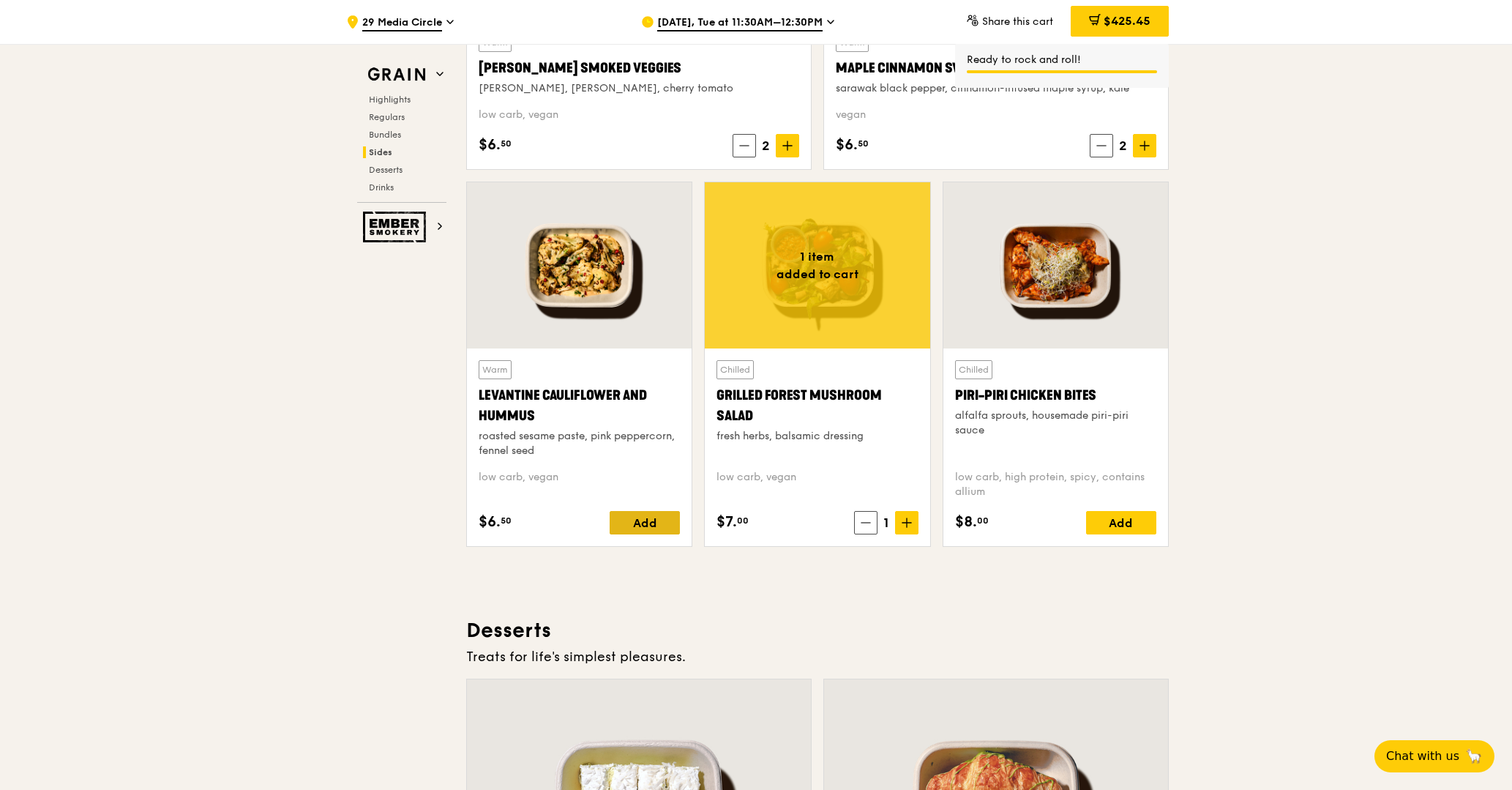
click at [656, 531] on div "Add" at bounding box center [645, 522] width 71 height 23
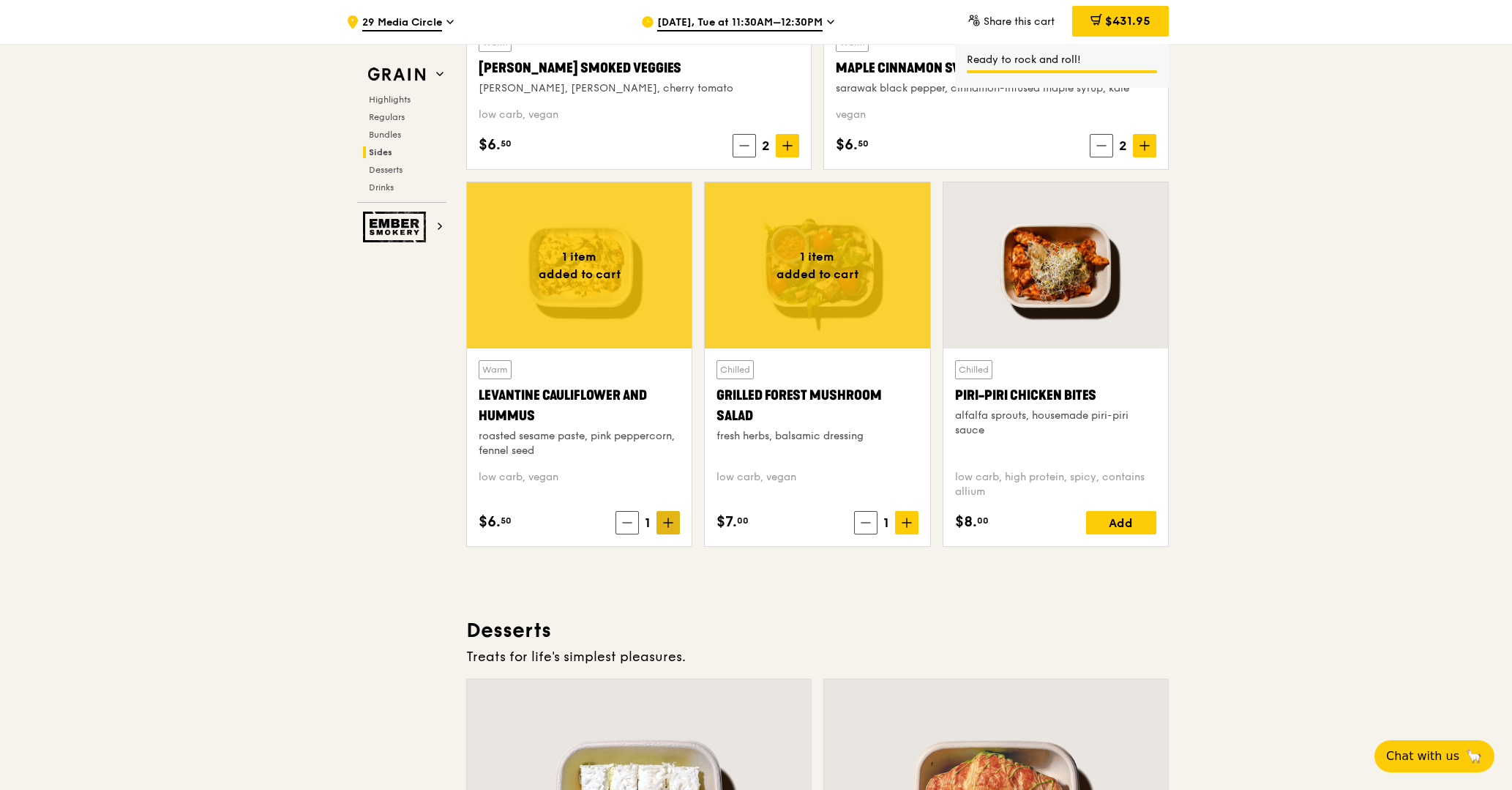
click at [669, 521] on icon at bounding box center [669, 523] width 10 height 10
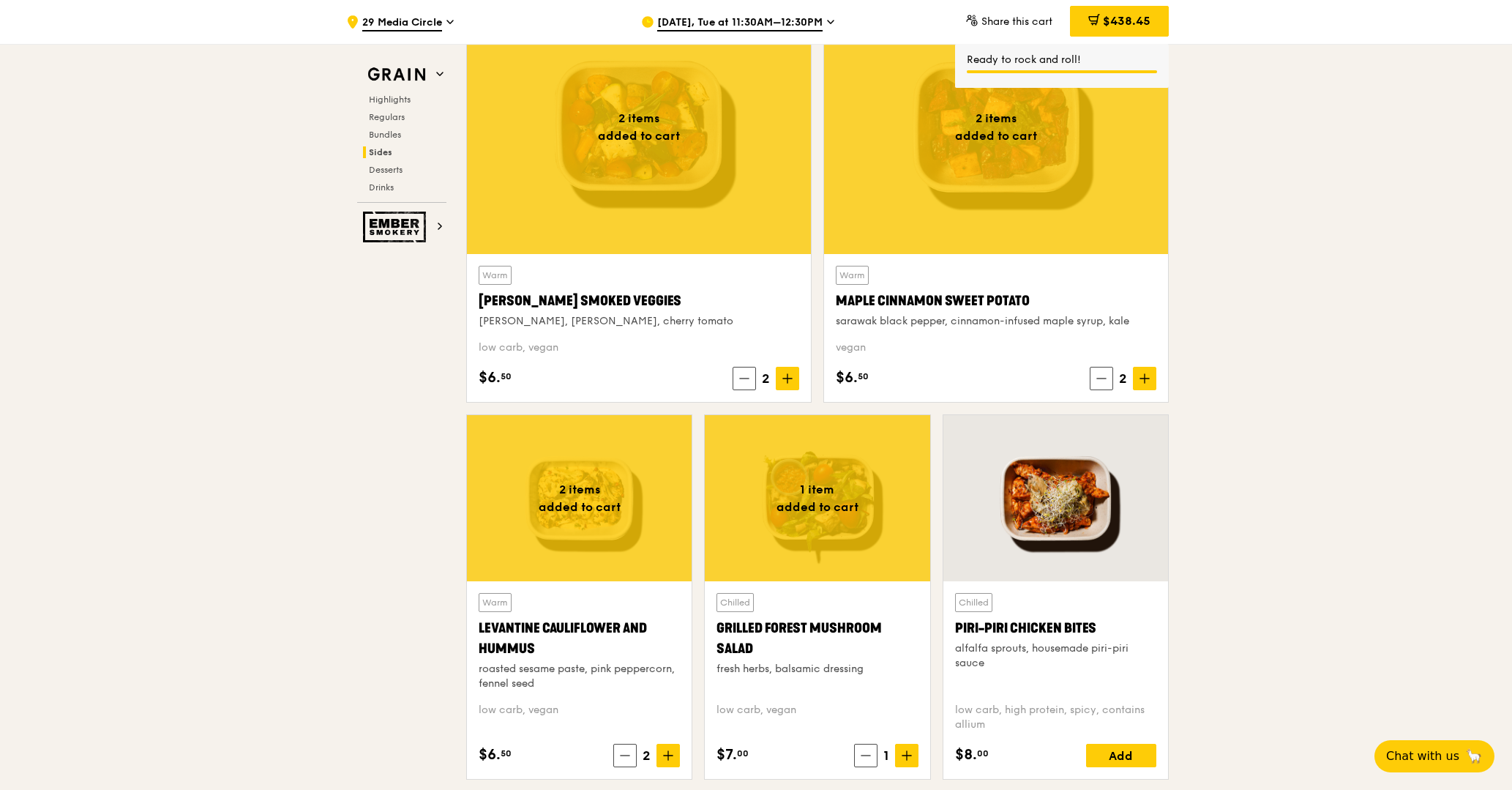
scroll to position [3395, 0]
click at [1106, 381] on icon at bounding box center [1101, 379] width 10 height 10
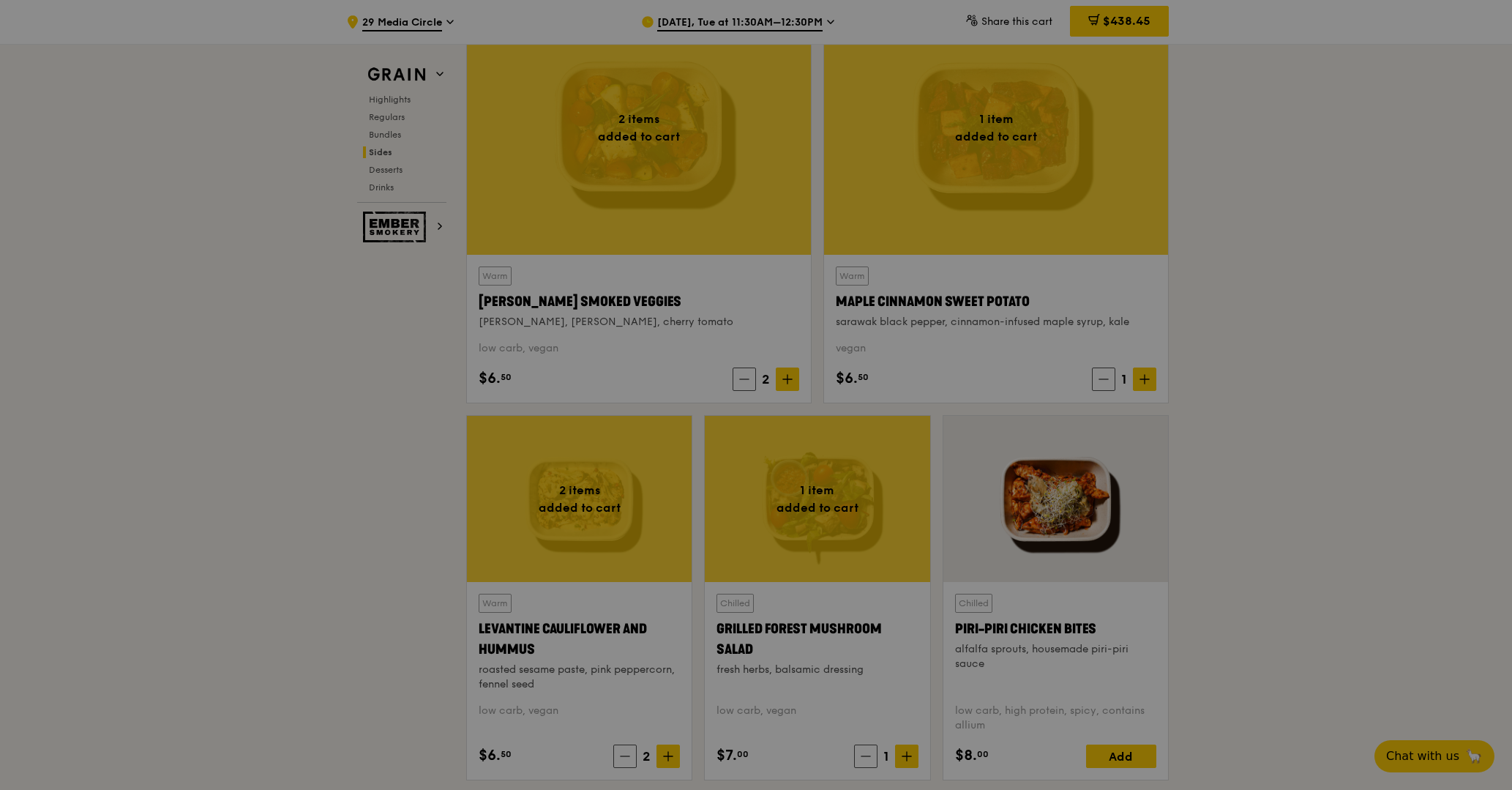
click at [1341, 472] on div at bounding box center [756, 395] width 1512 height 790
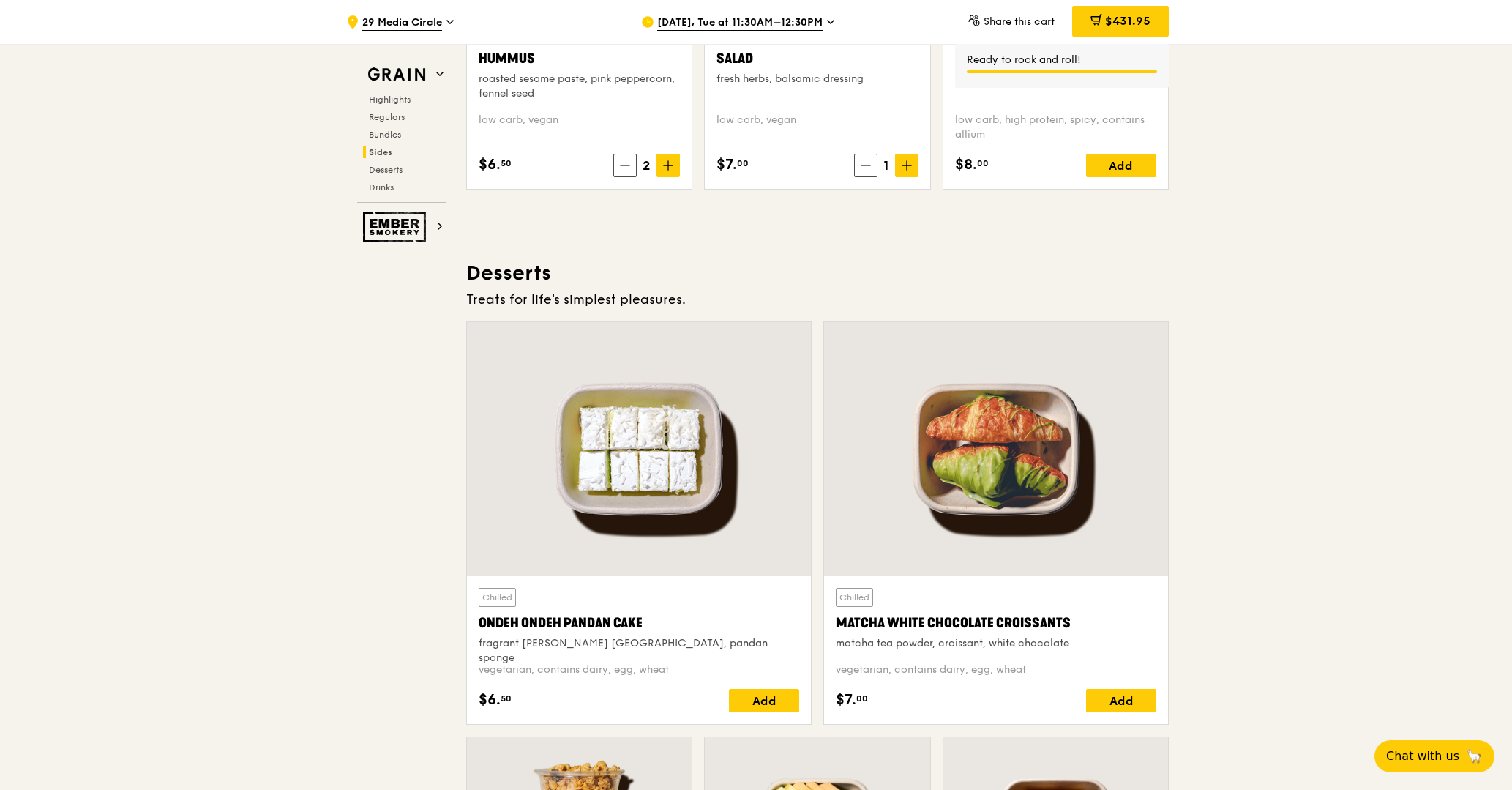
scroll to position [3988, 0]
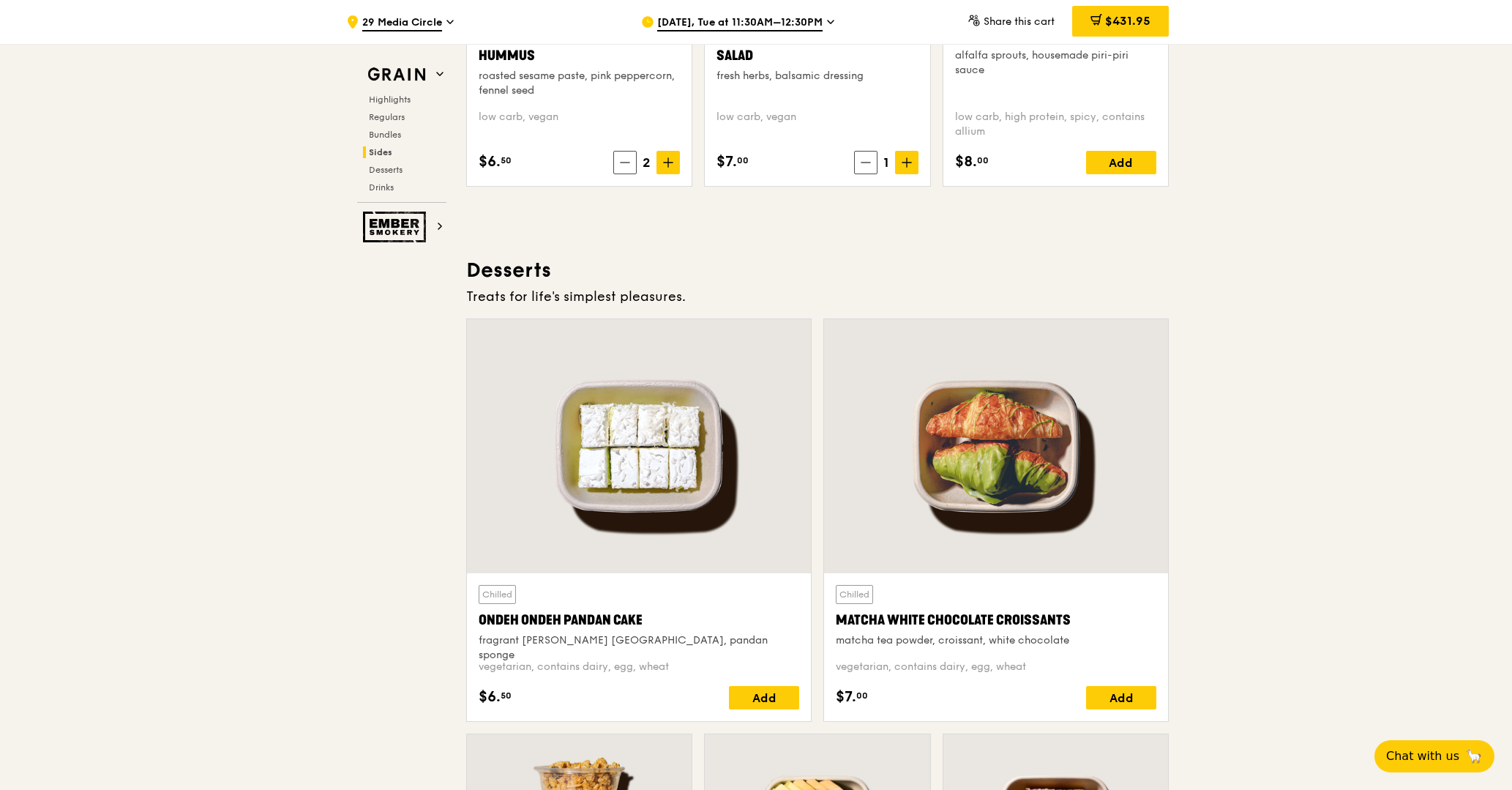
click at [754, 680] on div "Chilled Ondeh Ondeh Pandan Cake fragrant [PERSON_NAME] [GEOGRAPHIC_DATA], panda…" at bounding box center [639, 647] width 320 height 124
click at [770, 700] on div "Add" at bounding box center [764, 697] width 71 height 23
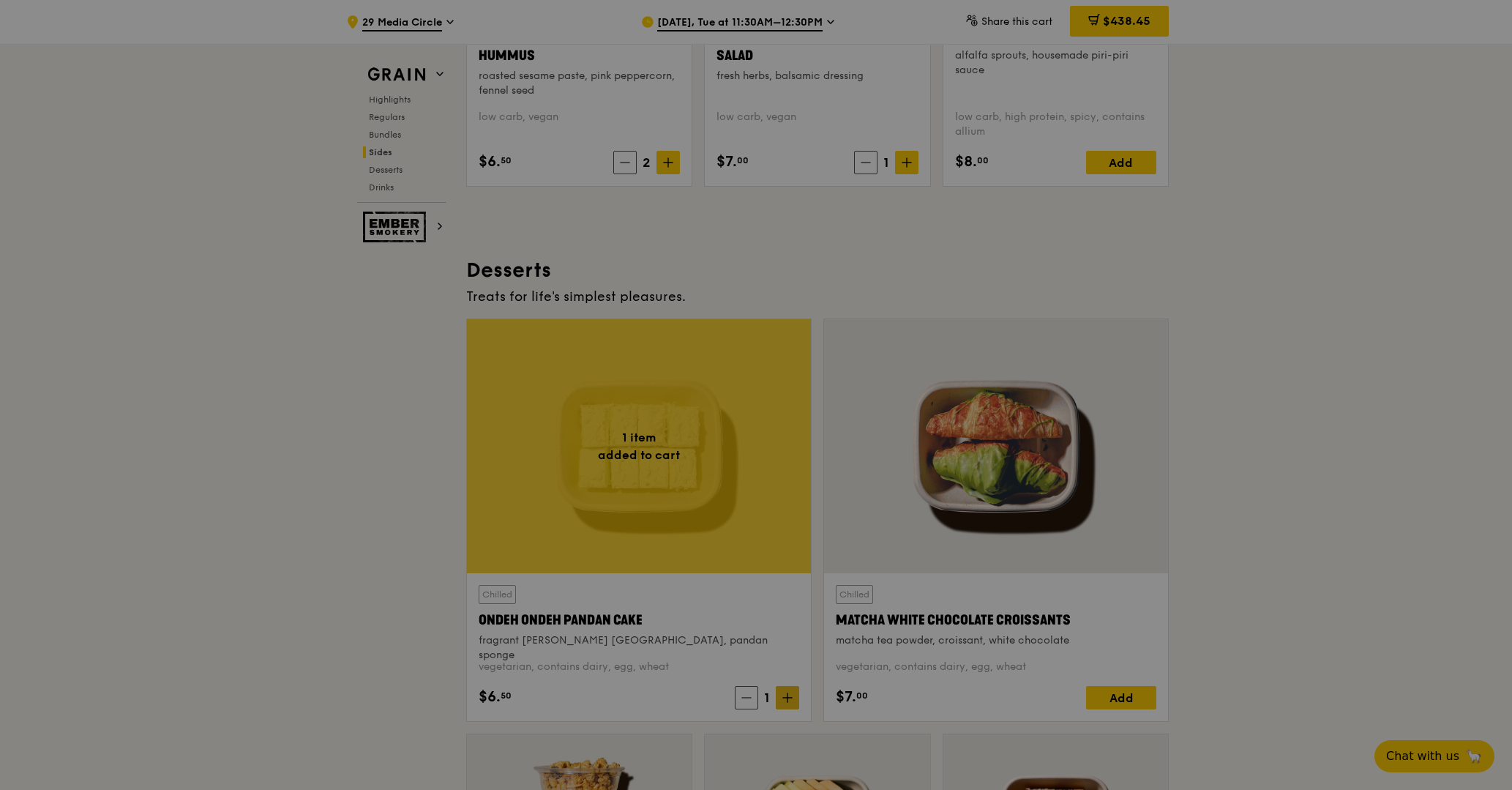
click at [781, 694] on div at bounding box center [756, 395] width 1512 height 790
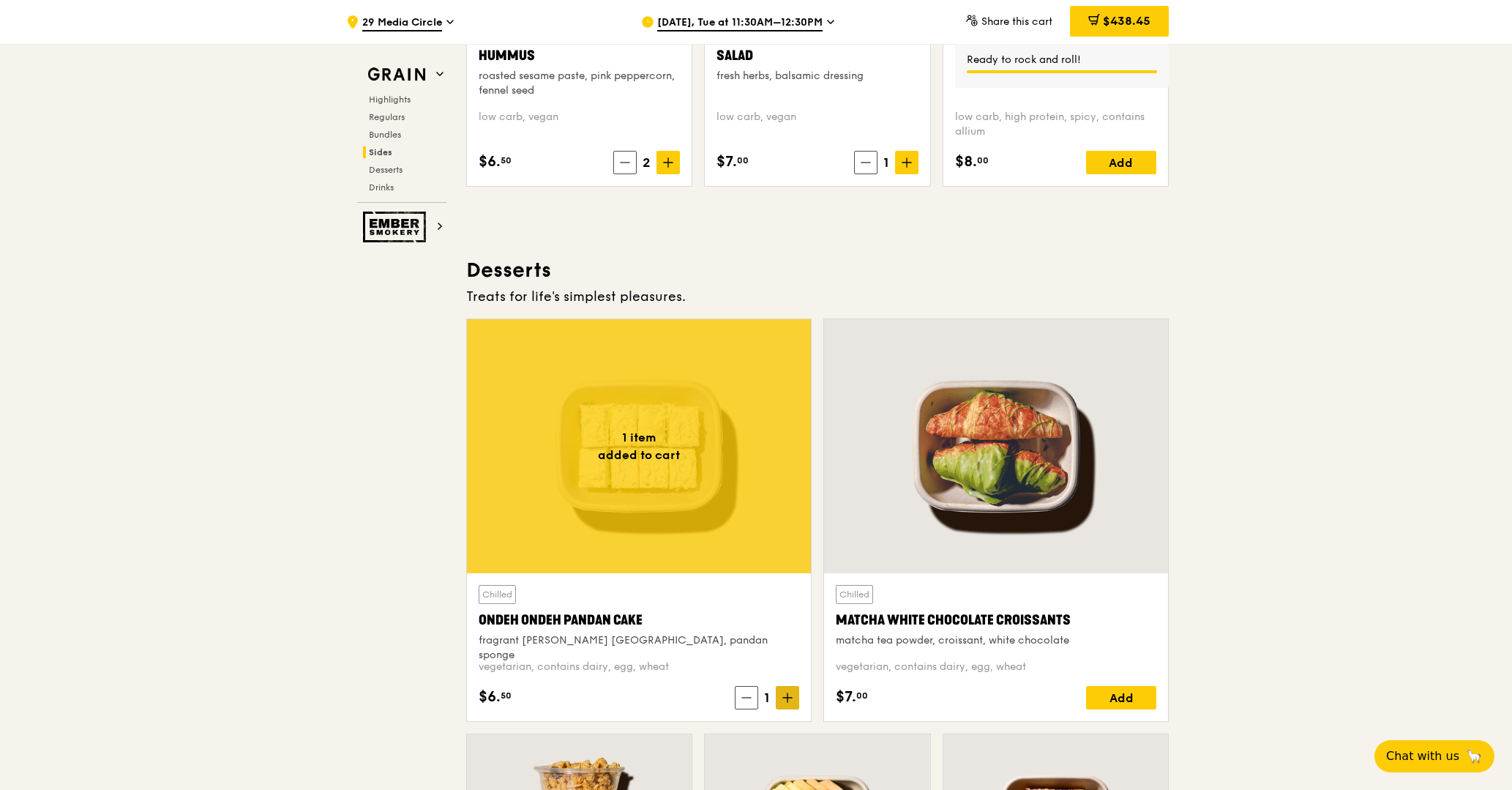
click at [792, 701] on icon at bounding box center [787, 698] width 10 height 10
click at [741, 700] on icon at bounding box center [744, 698] width 10 height 10
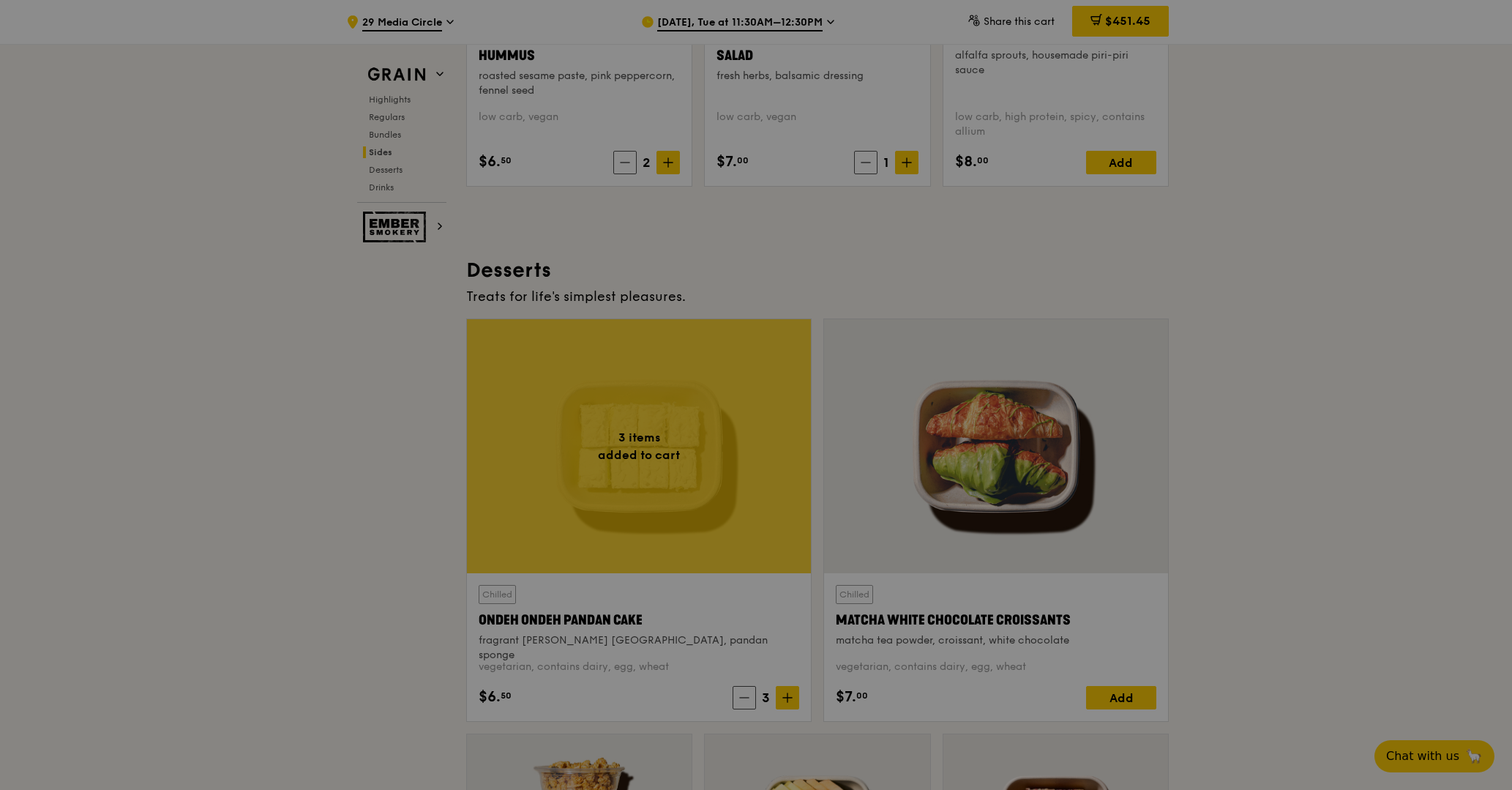
click at [1253, 607] on div at bounding box center [756, 395] width 1512 height 790
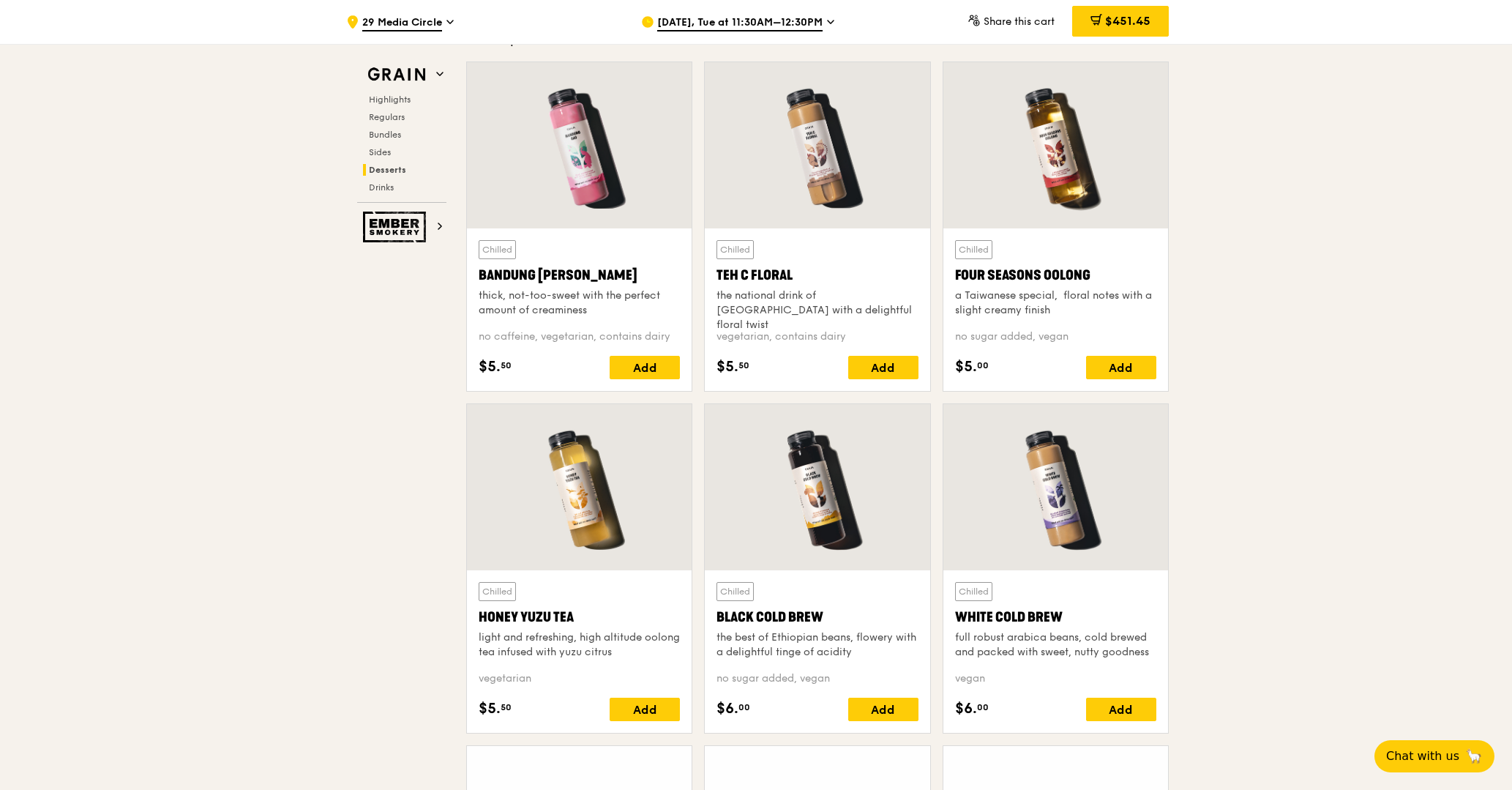
scroll to position [5189, 0]
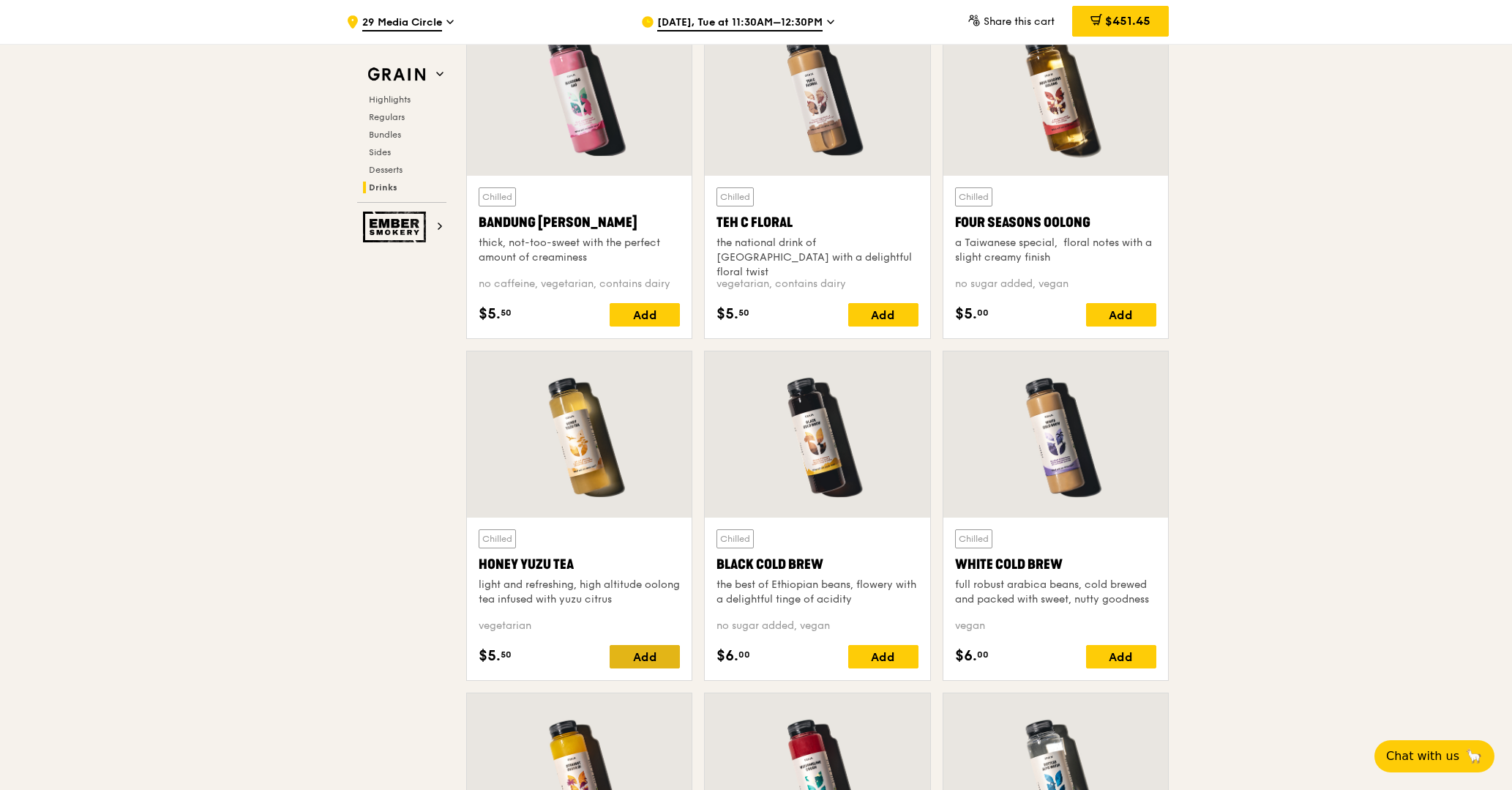
click at [658, 657] on div "Add" at bounding box center [645, 656] width 71 height 23
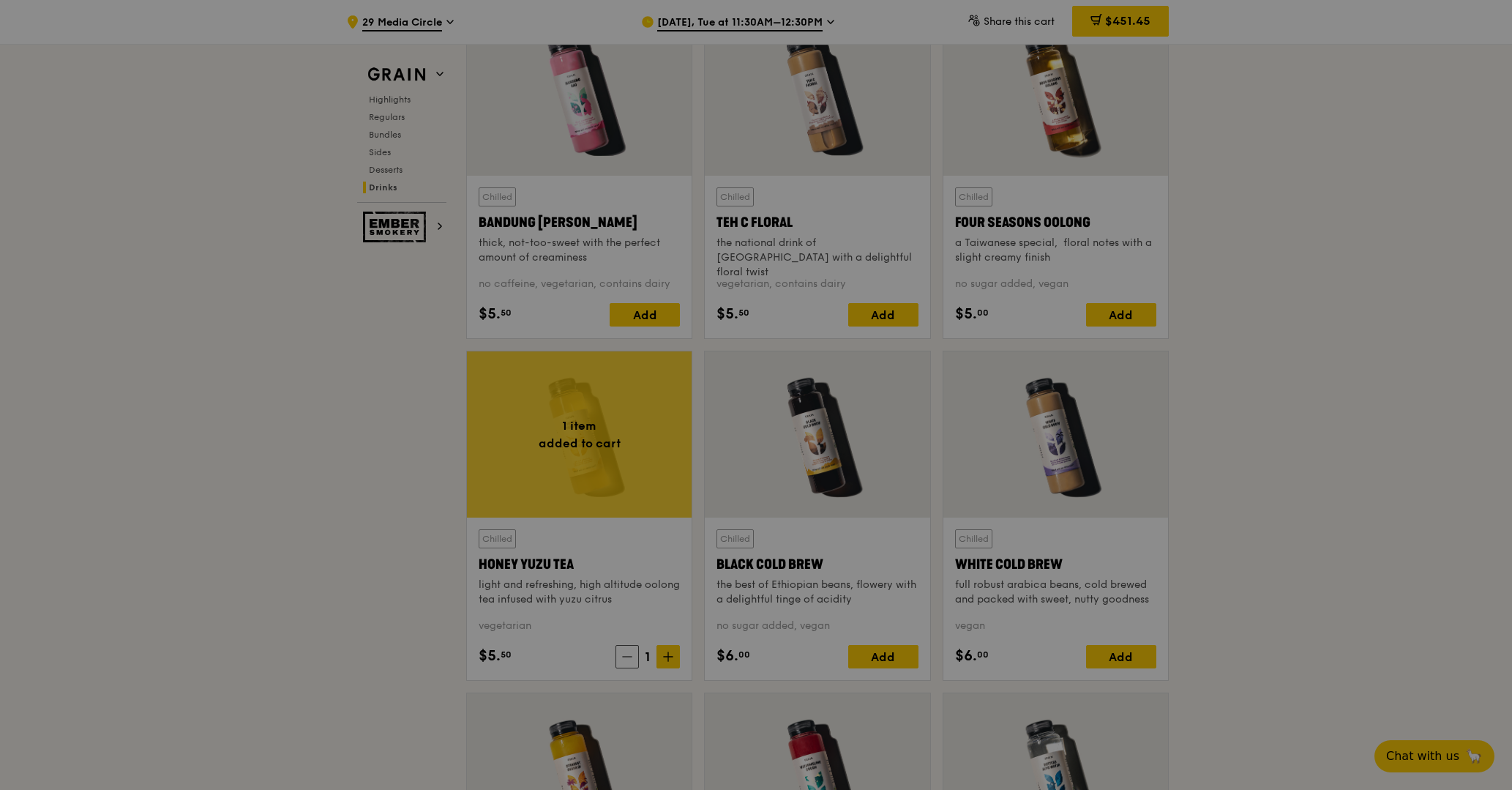
click at [674, 659] on div at bounding box center [756, 395] width 1512 height 790
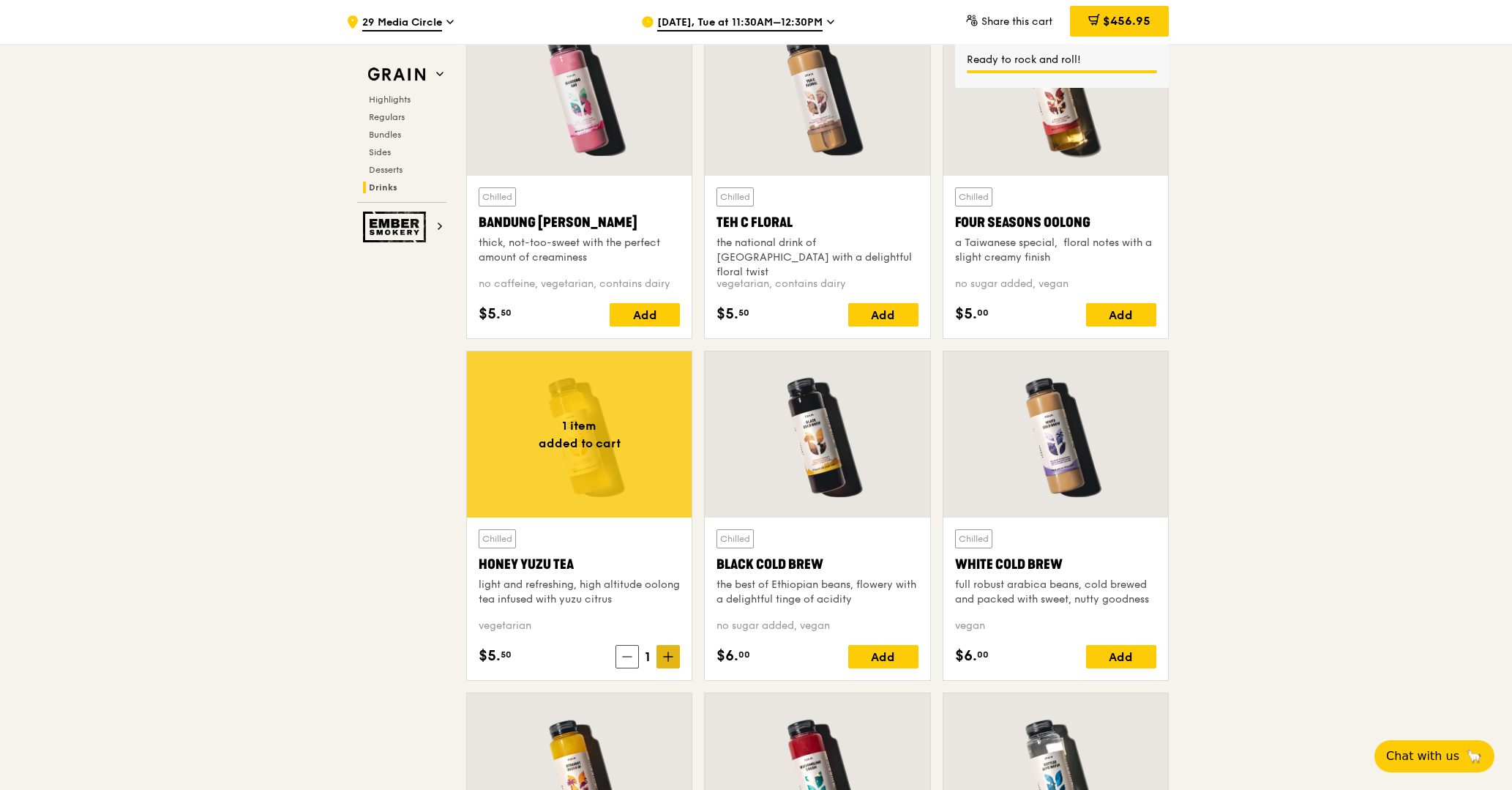
click at [665, 660] on icon at bounding box center [669, 656] width 10 height 10
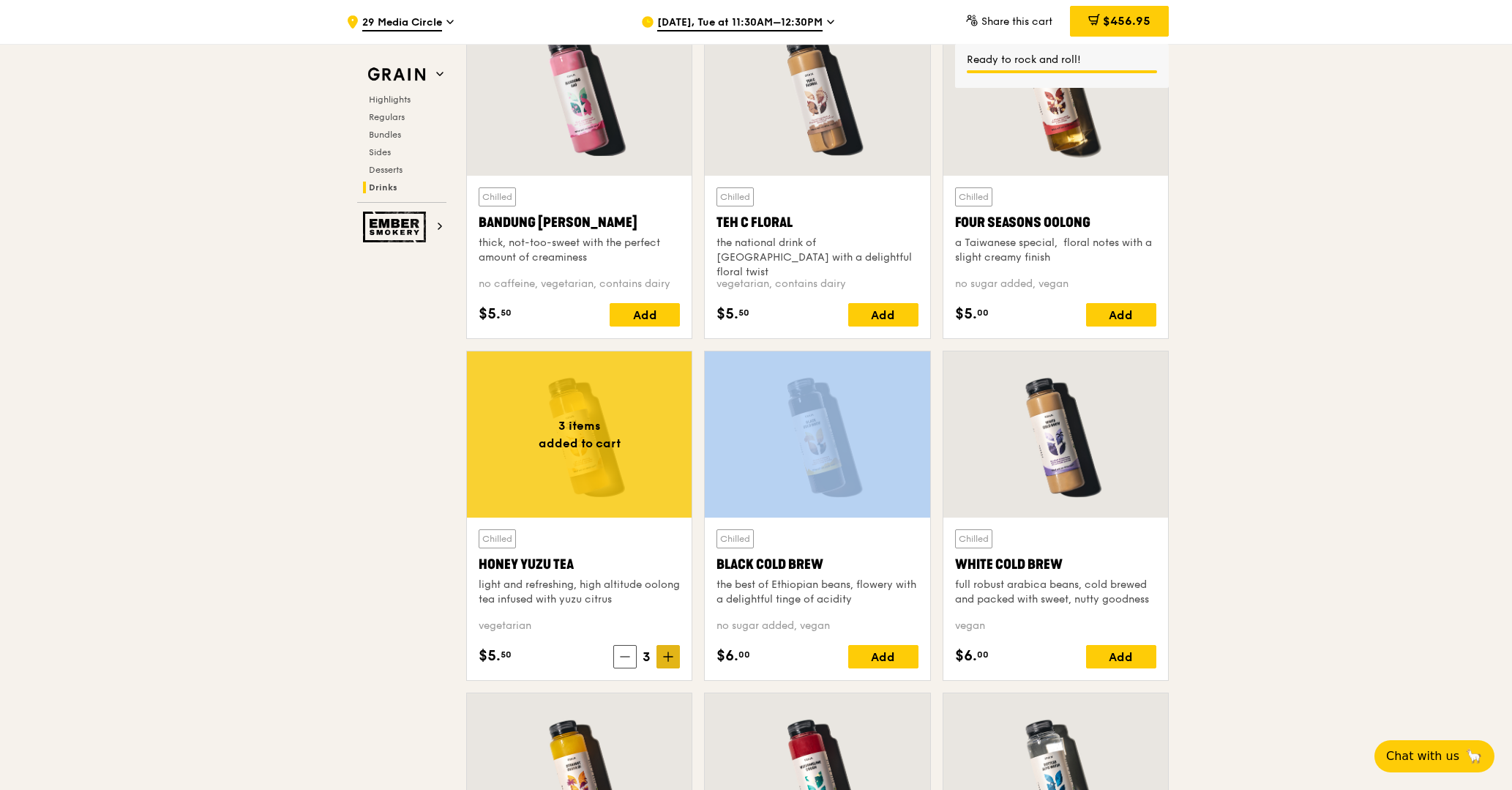
click at [665, 660] on icon at bounding box center [669, 656] width 10 height 10
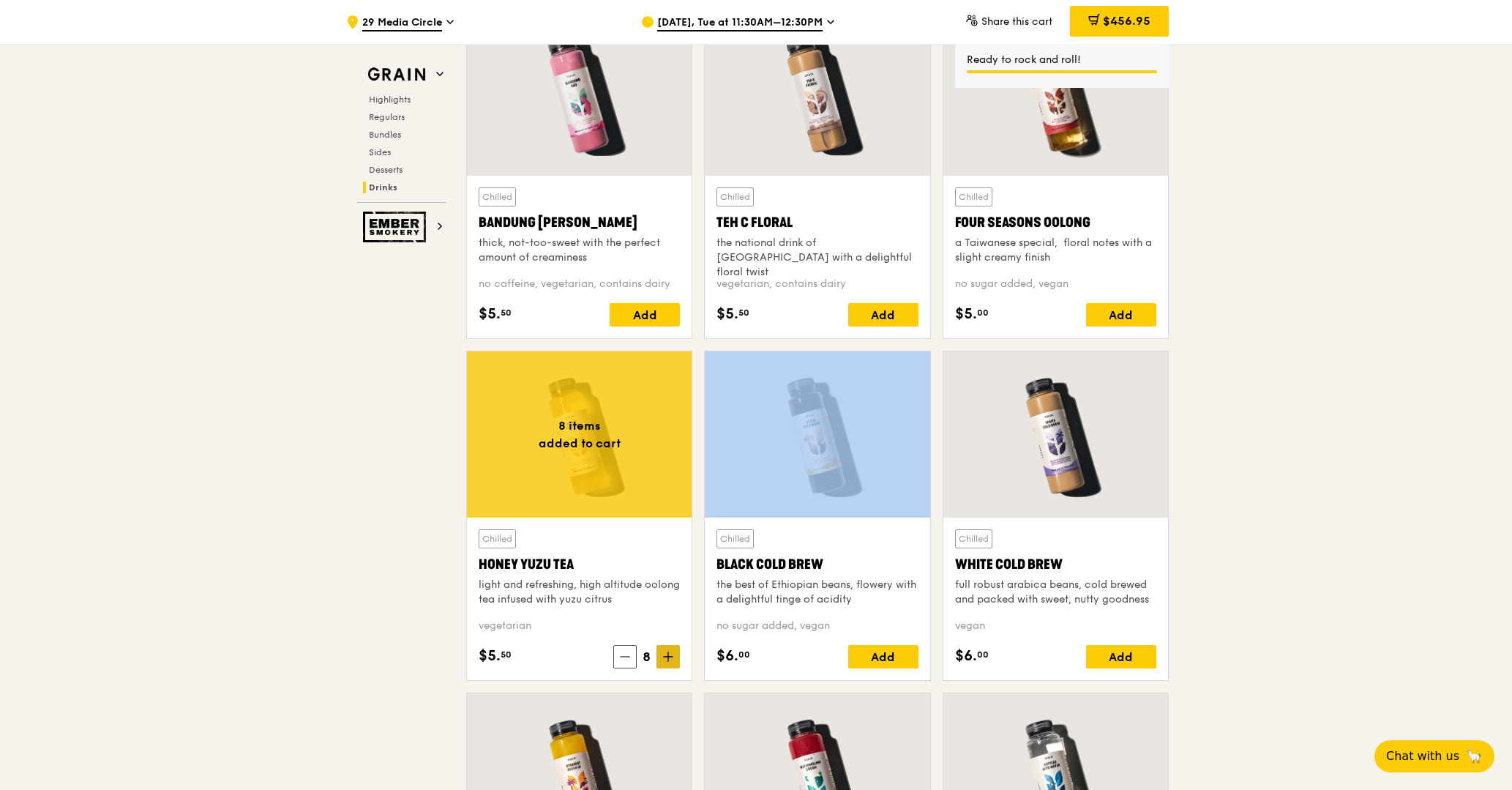
click at [665, 660] on icon at bounding box center [669, 656] width 10 height 10
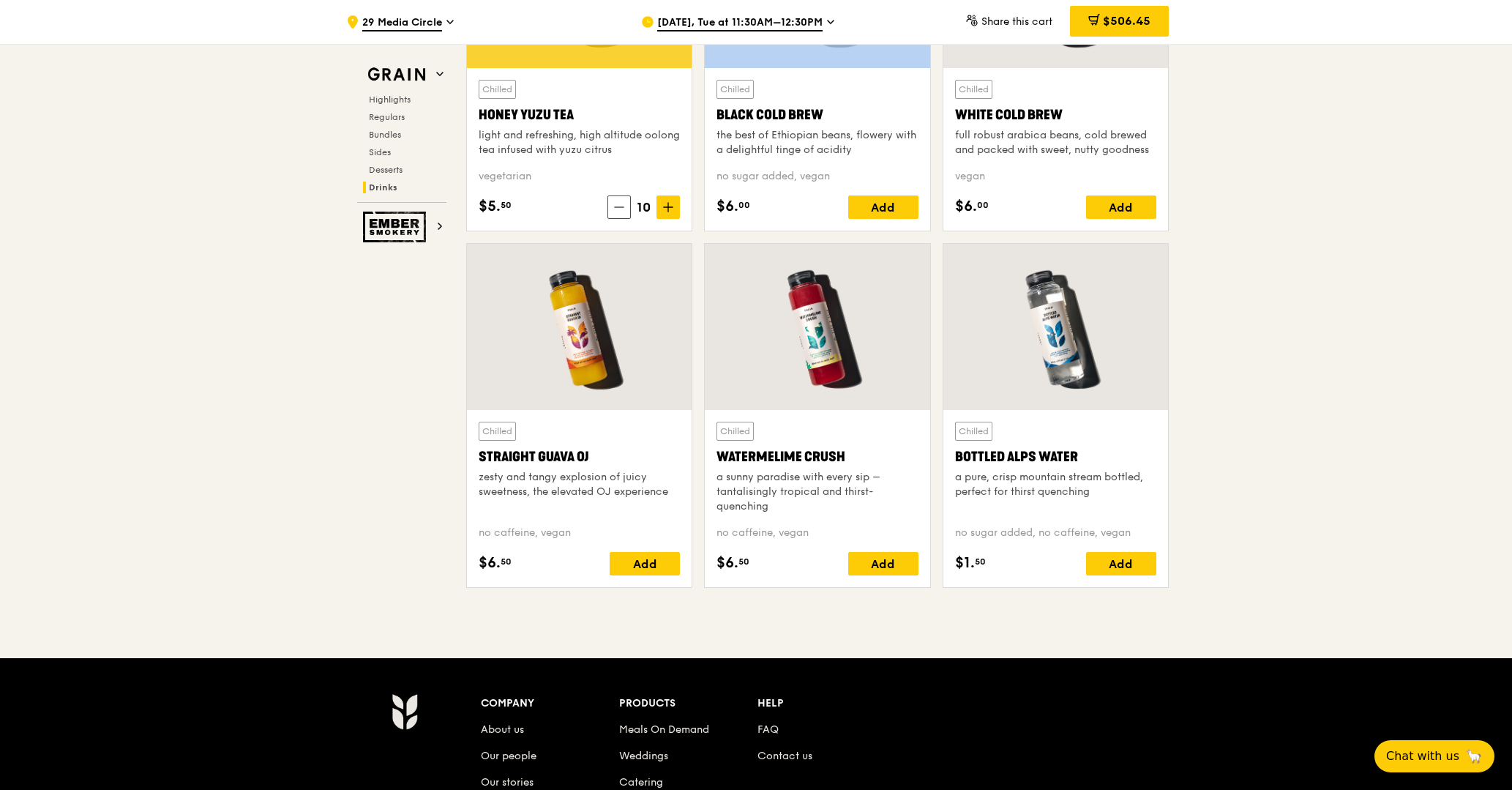
scroll to position [5940, 0]
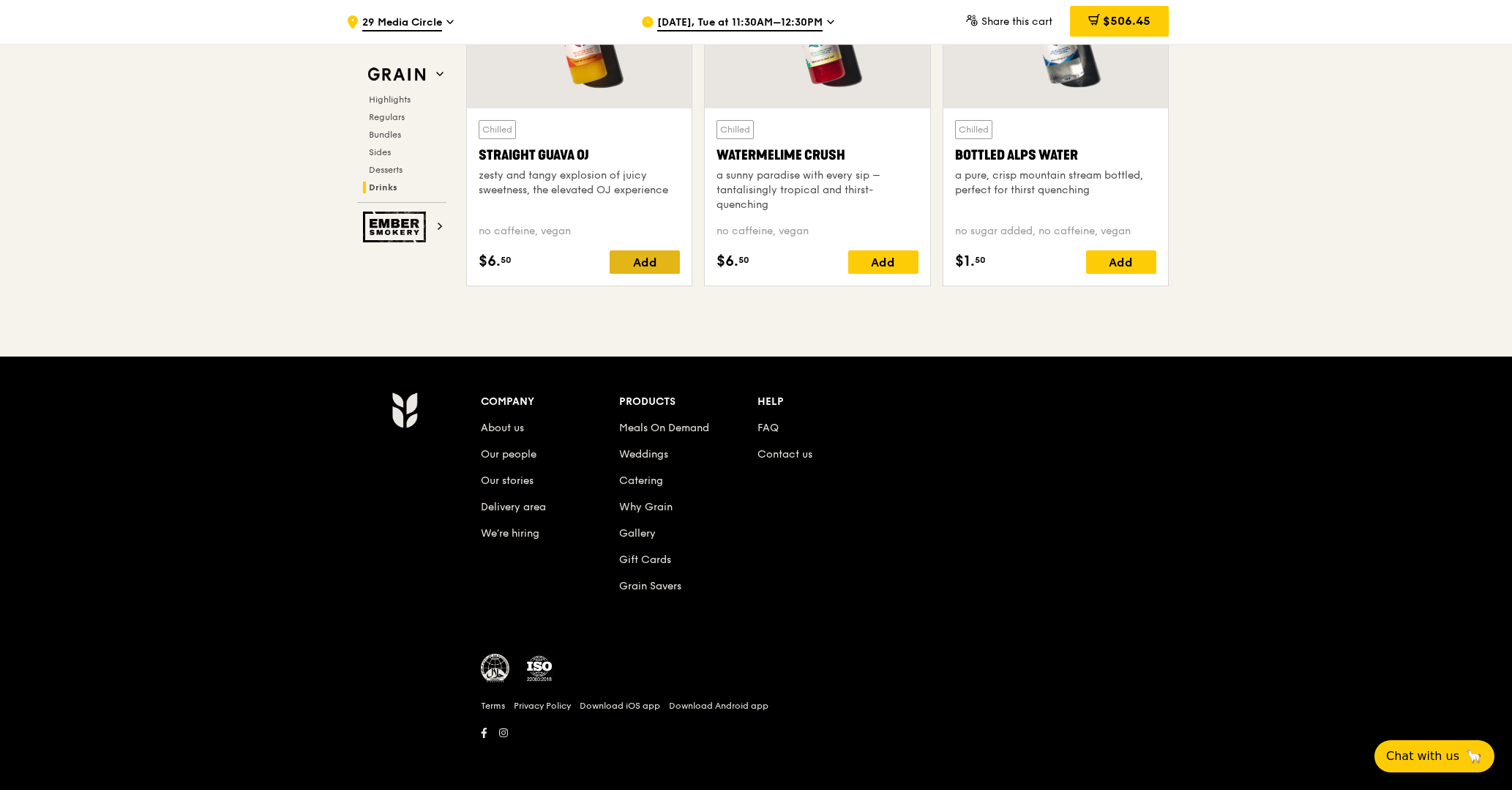
click at [660, 252] on div "Add" at bounding box center [645, 262] width 71 height 23
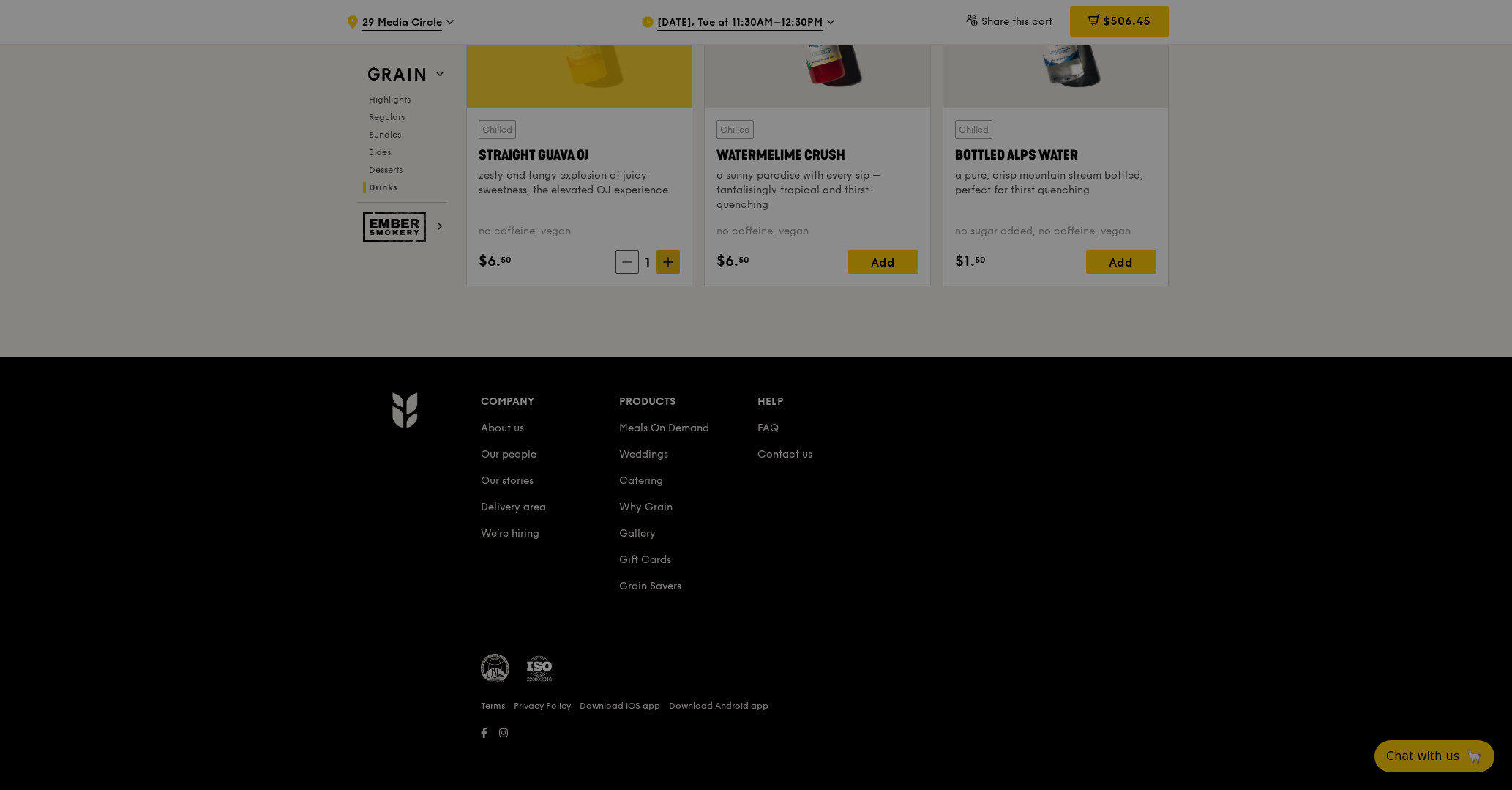
click at [668, 260] on div at bounding box center [756, 395] width 1512 height 790
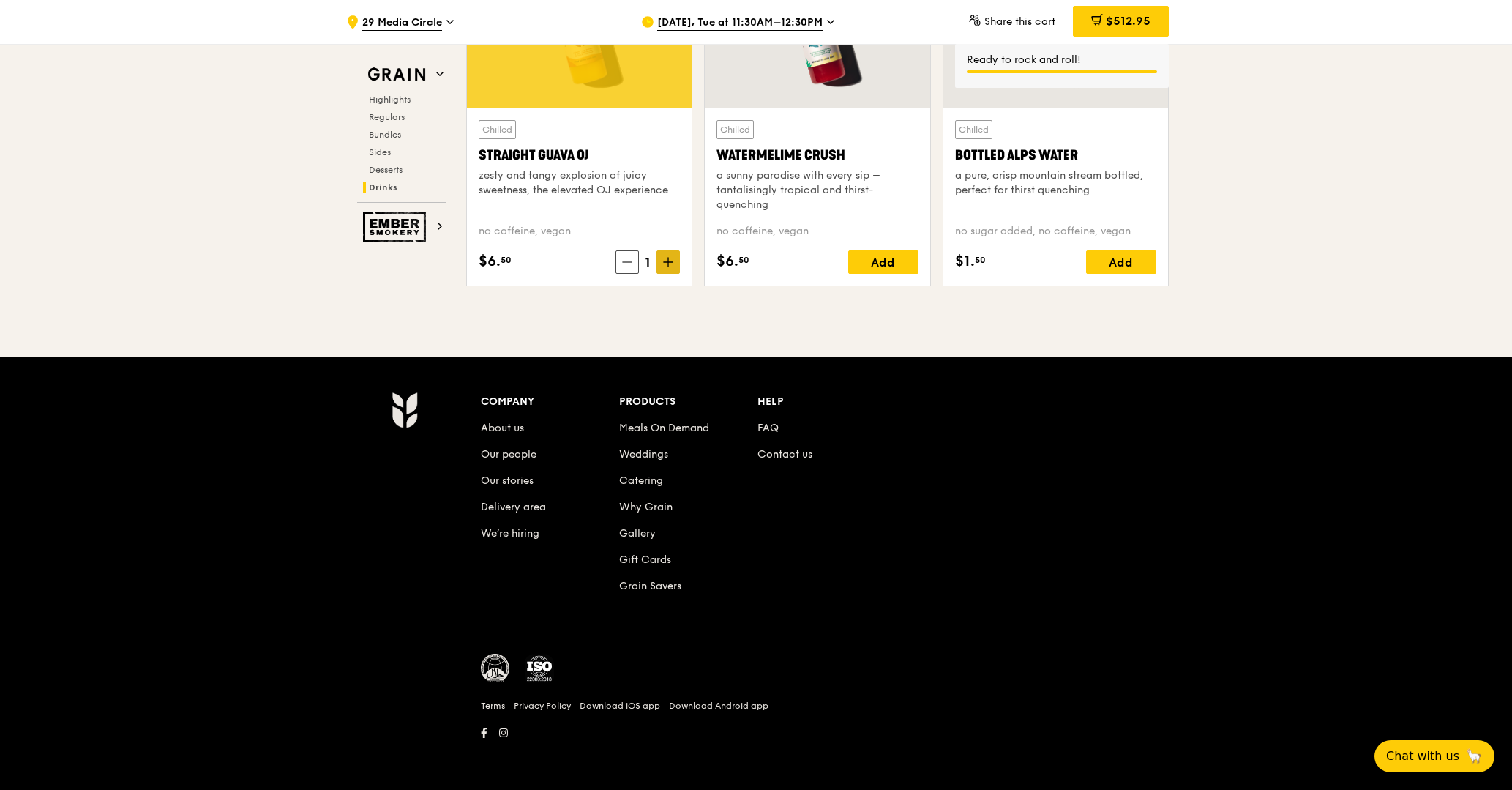
click at [669, 264] on icon at bounding box center [669, 262] width 10 height 10
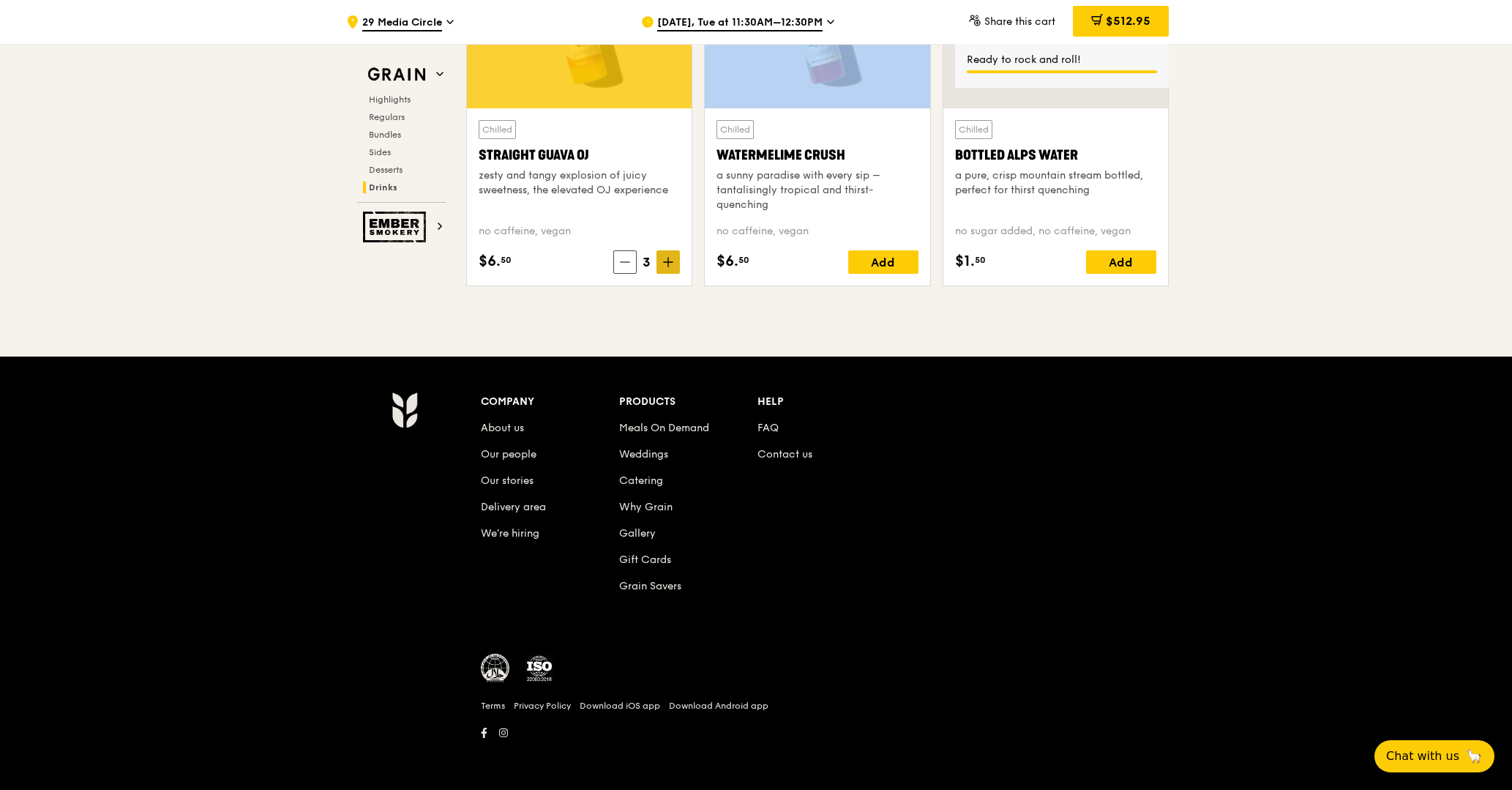
click at [669, 264] on icon at bounding box center [669, 262] width 10 height 10
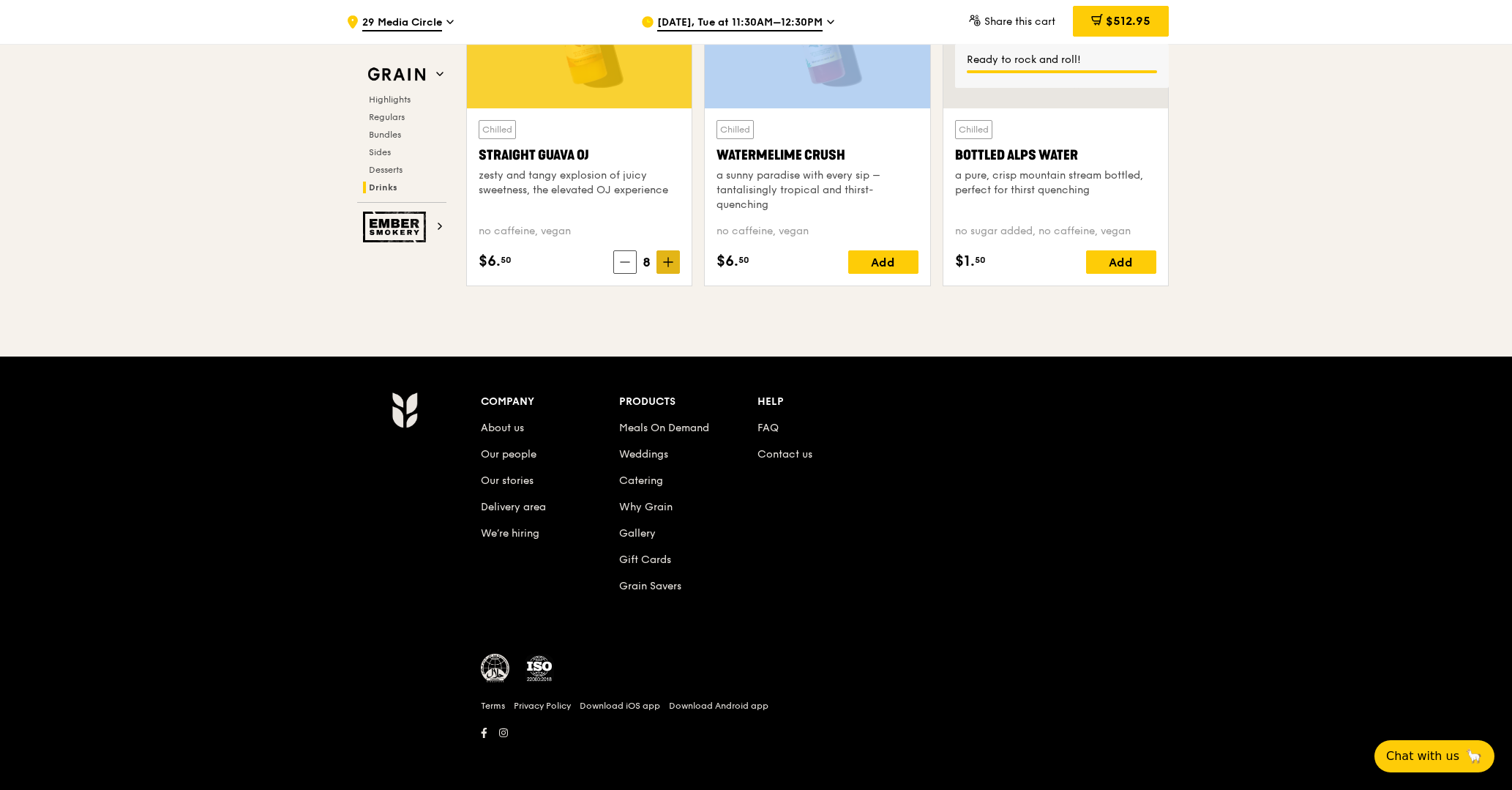
click at [669, 264] on icon at bounding box center [669, 262] width 10 height 10
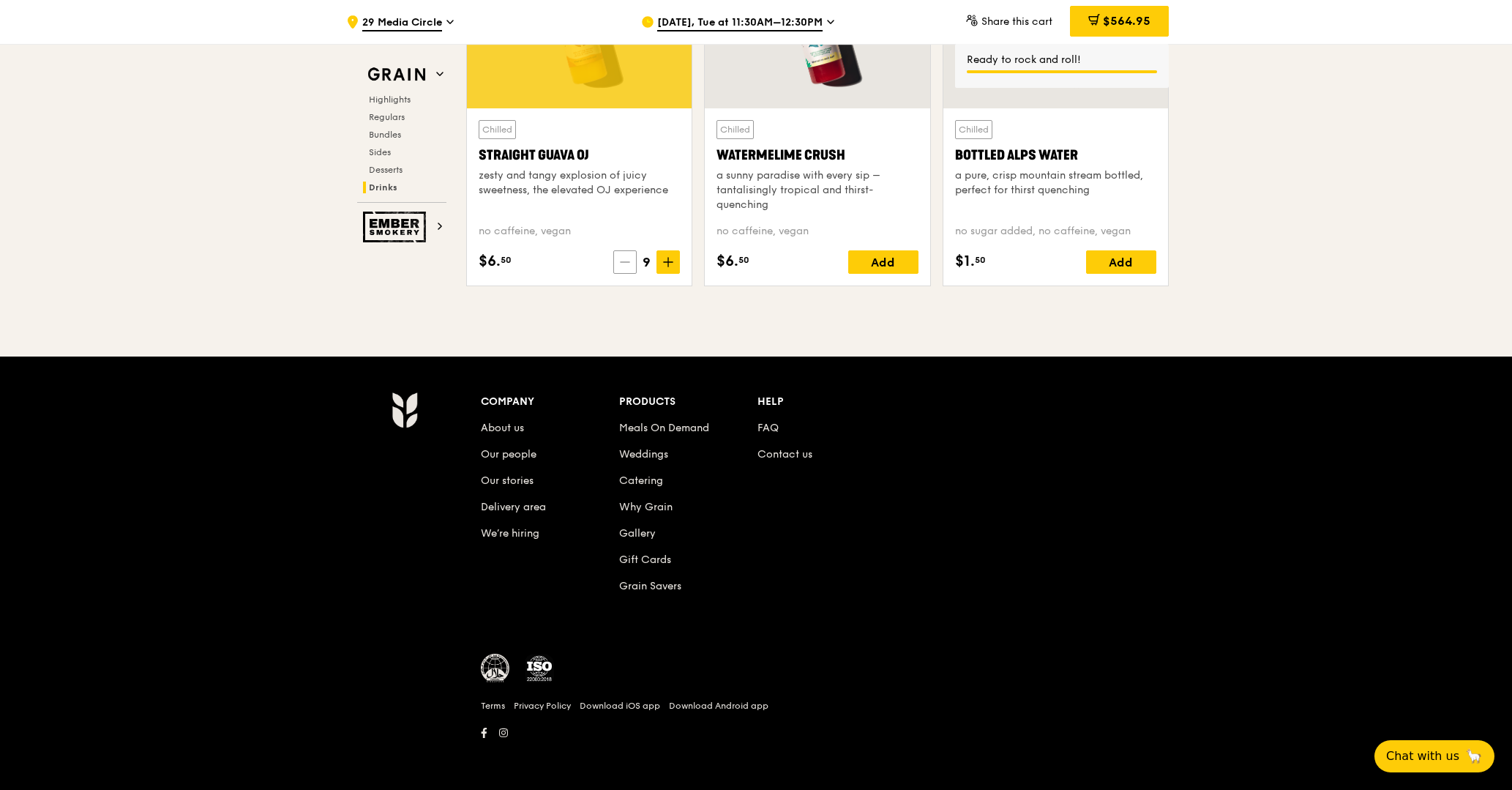
click at [619, 258] on icon at bounding box center [625, 262] width 10 height 10
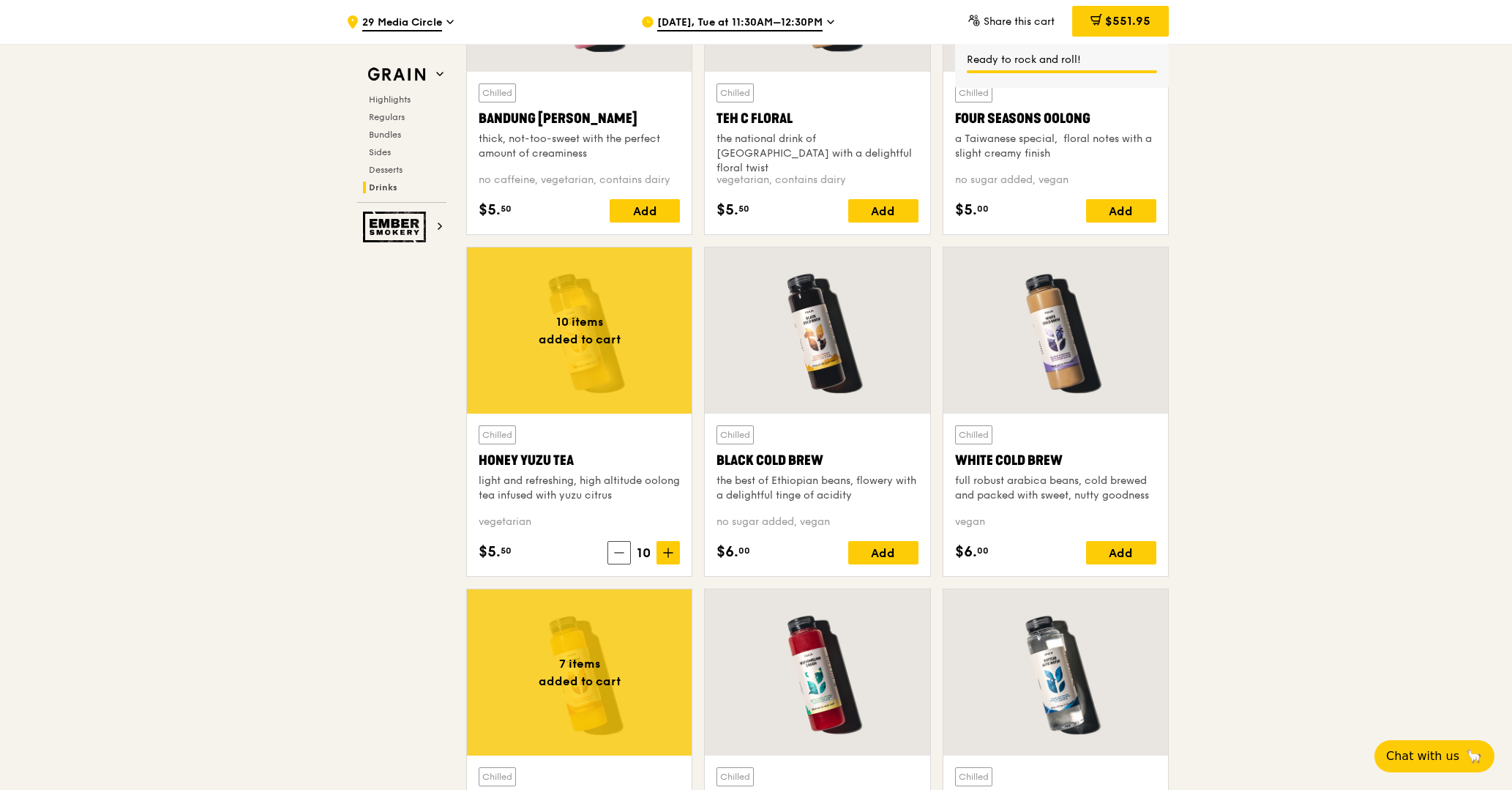
scroll to position [5296, 0]
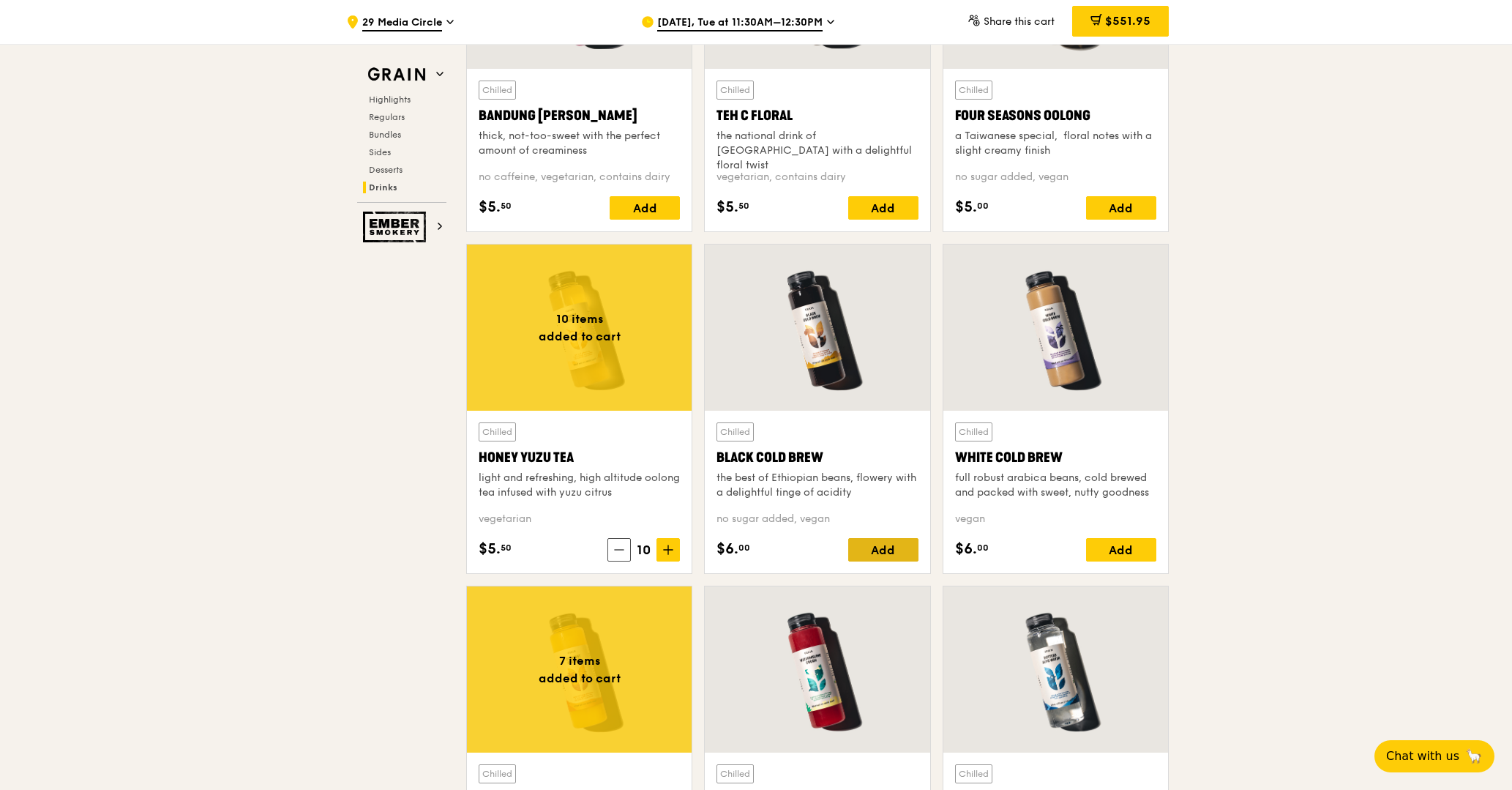
click at [883, 551] on div "Add" at bounding box center [884, 549] width 71 height 23
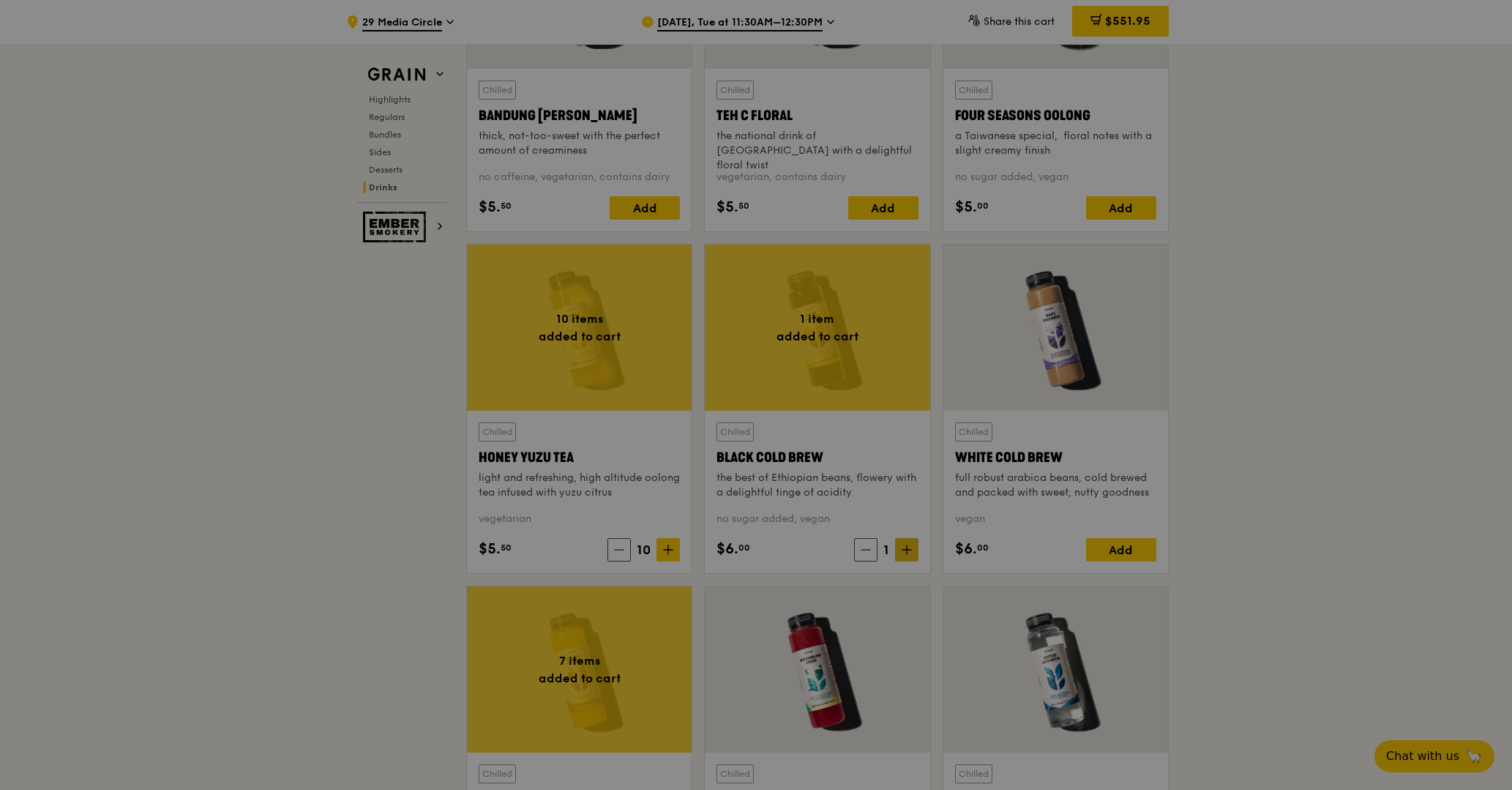
click at [905, 548] on div at bounding box center [756, 395] width 1512 height 790
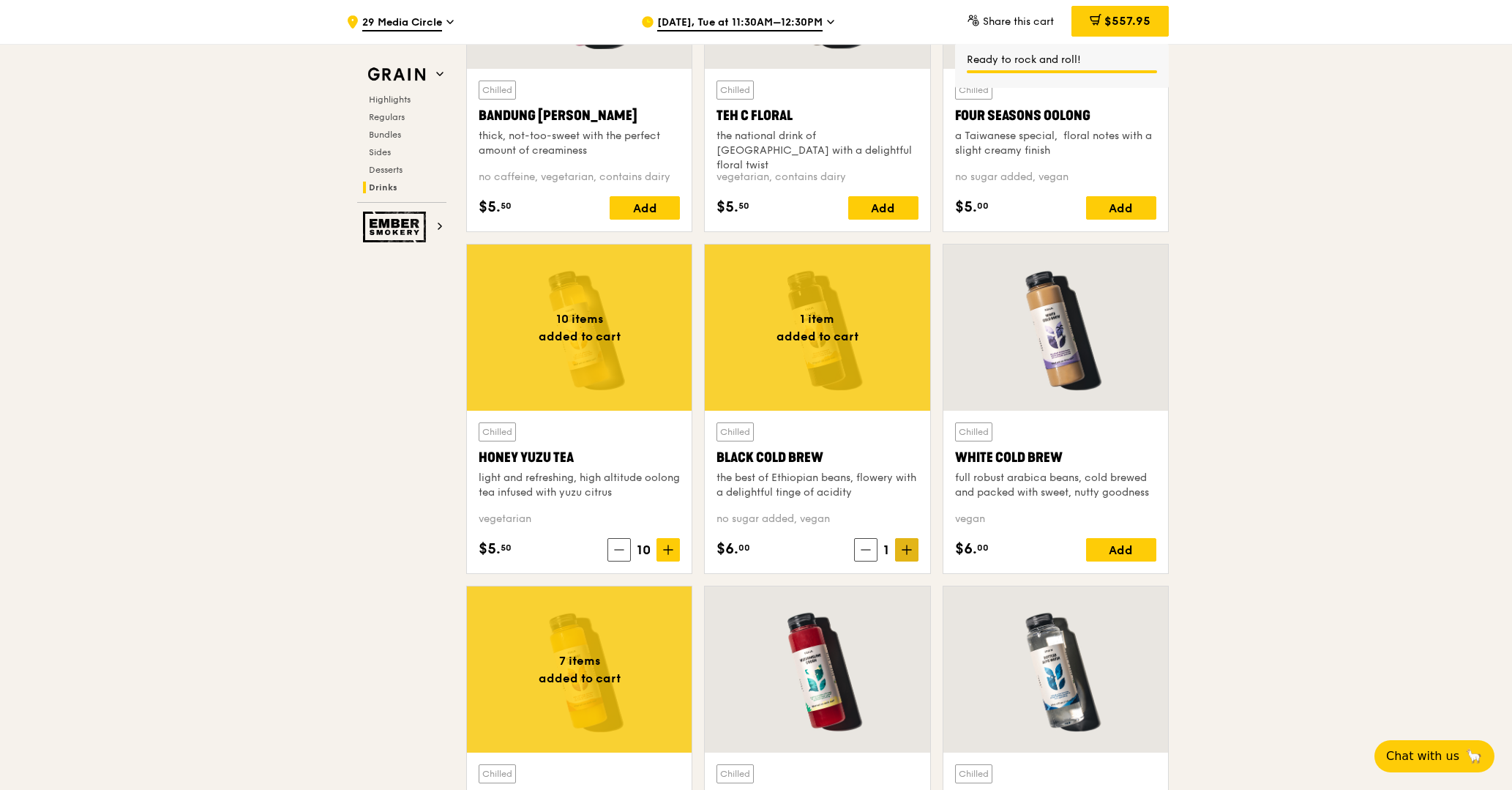
click at [910, 551] on icon at bounding box center [907, 550] width 10 height 10
click at [1126, 547] on div "Add" at bounding box center [1122, 549] width 71 height 23
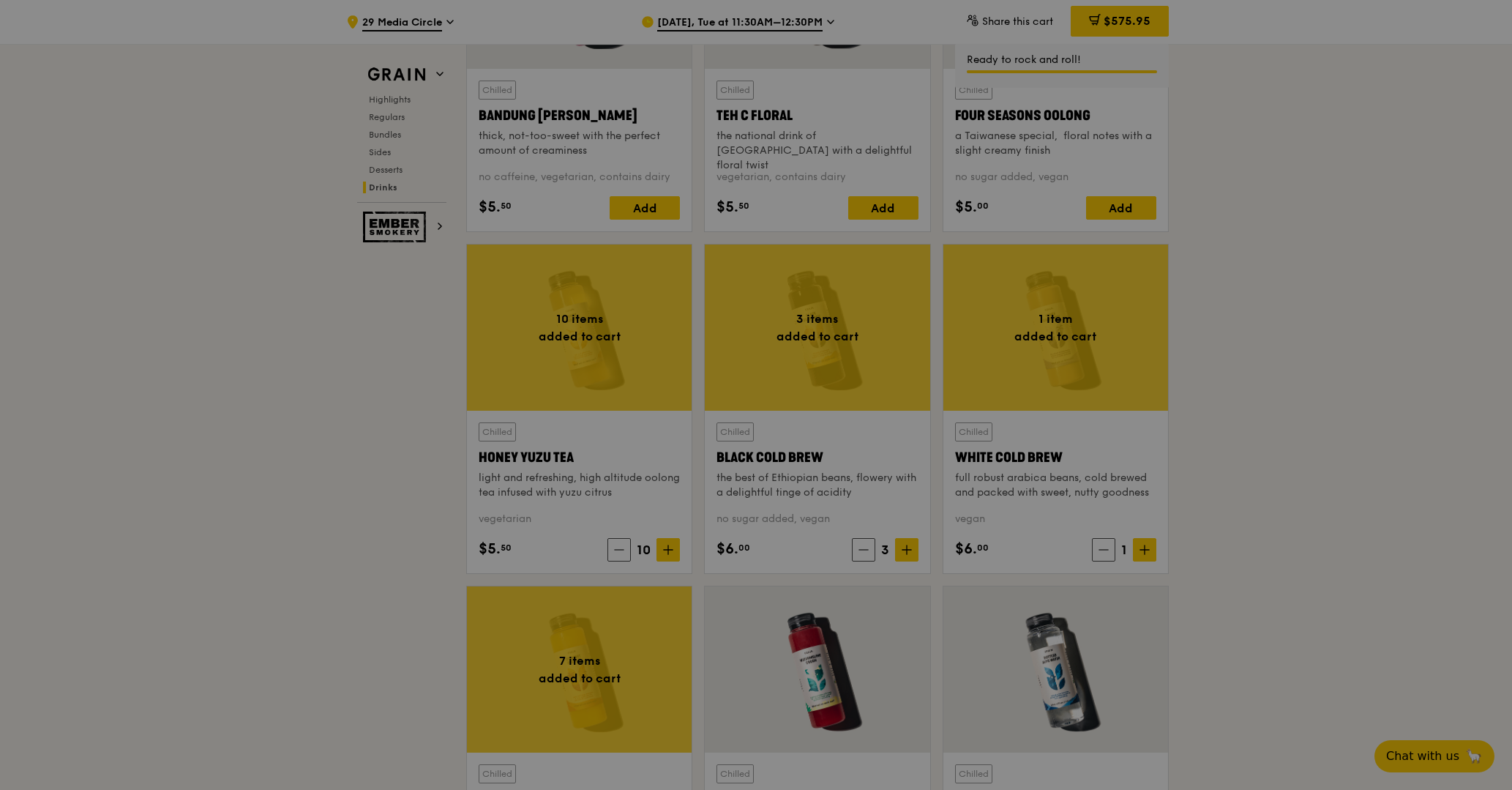
click at [1148, 547] on div at bounding box center [756, 395] width 1512 height 790
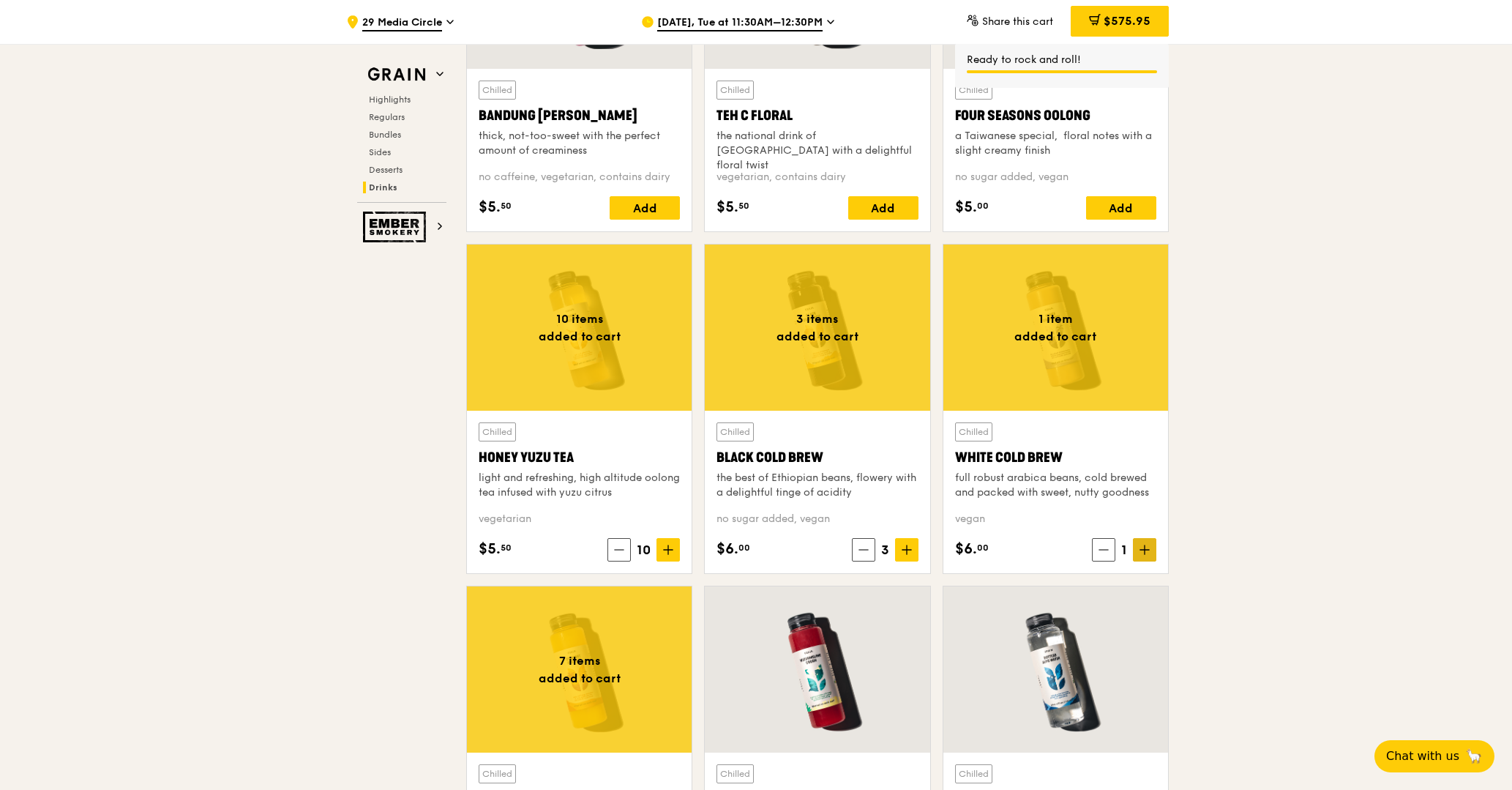
click at [1150, 557] on span at bounding box center [1144, 549] width 23 height 23
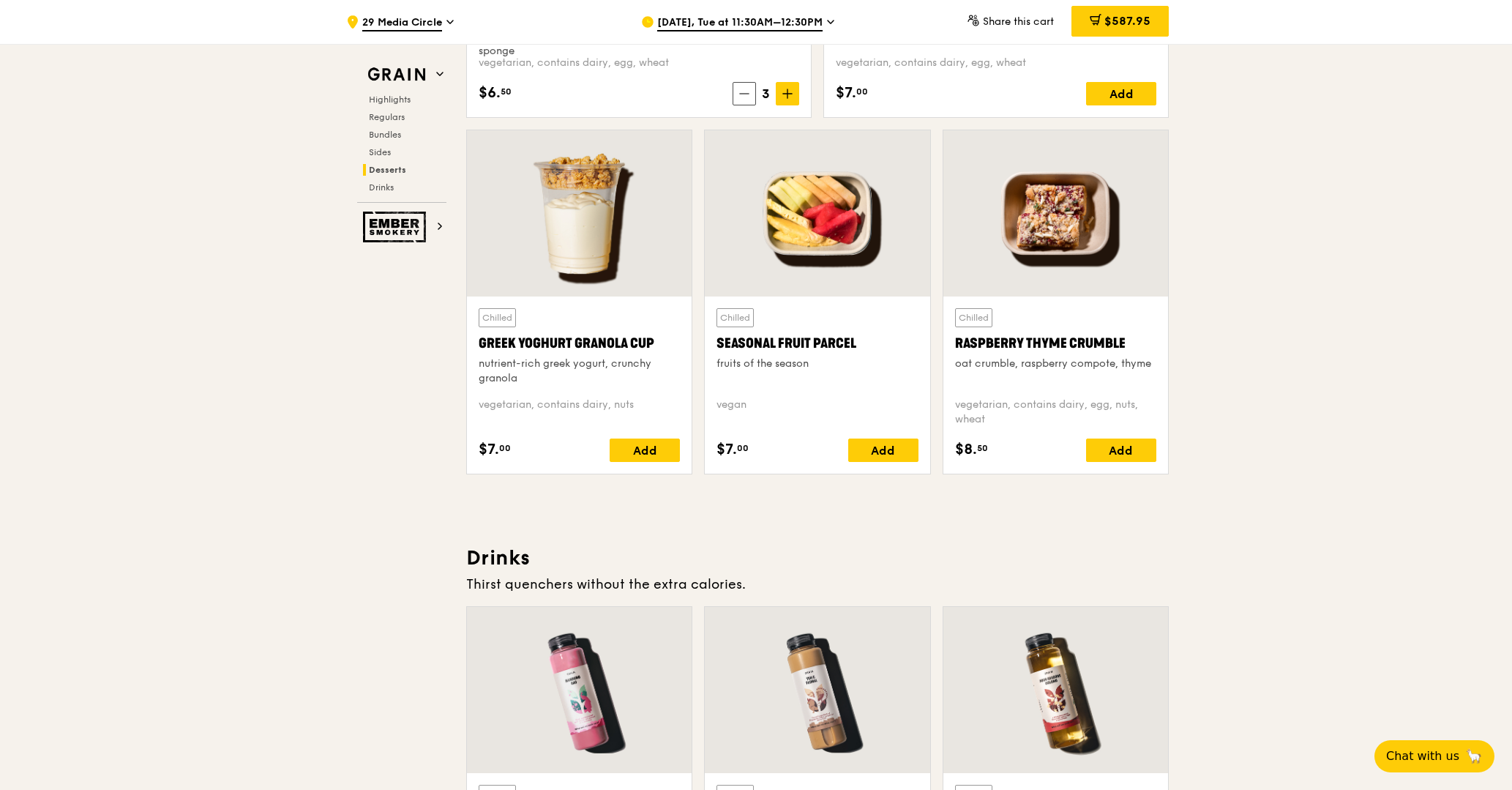
scroll to position [4770, 0]
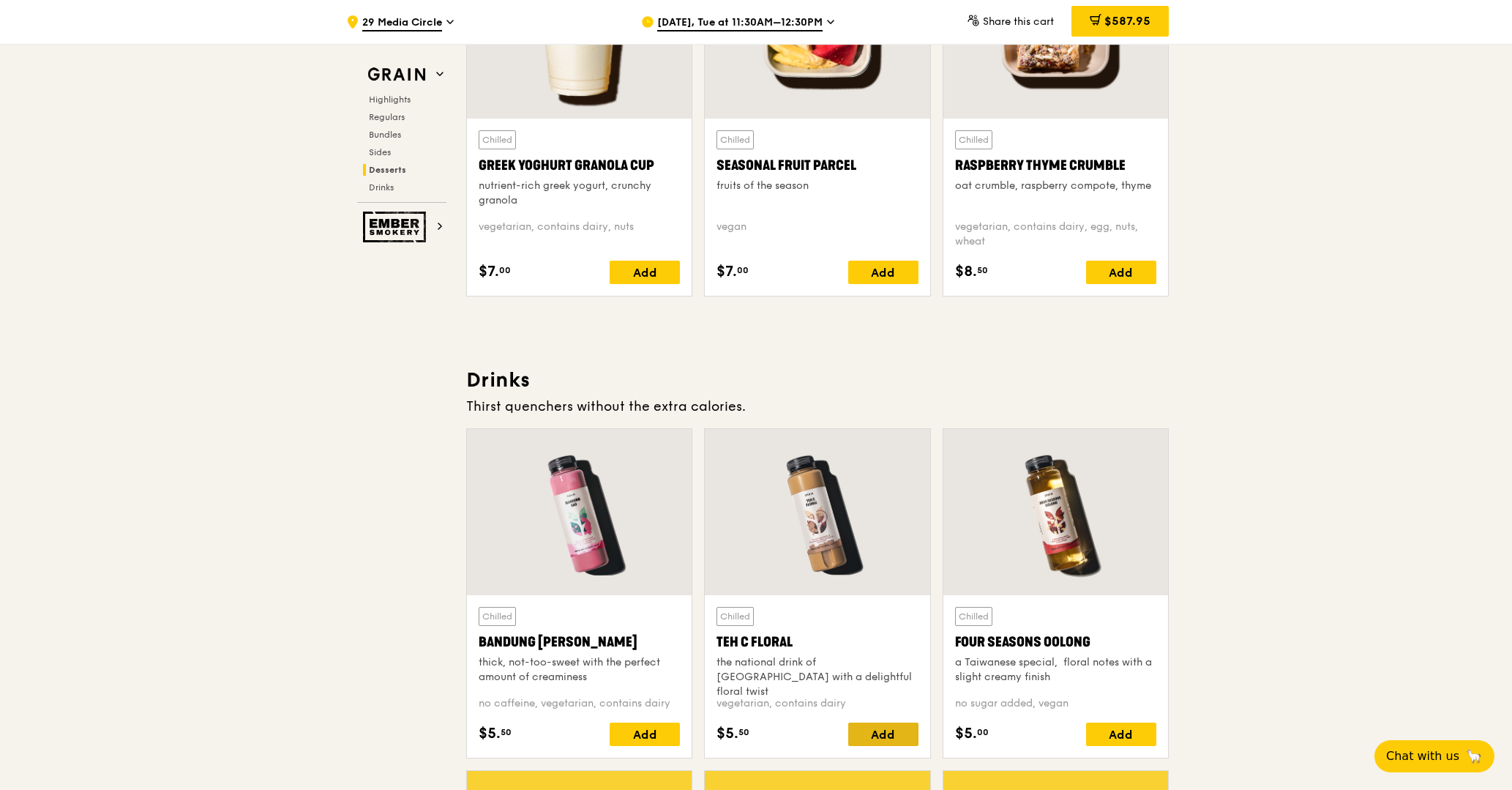
click at [898, 735] on div "Add" at bounding box center [884, 733] width 71 height 23
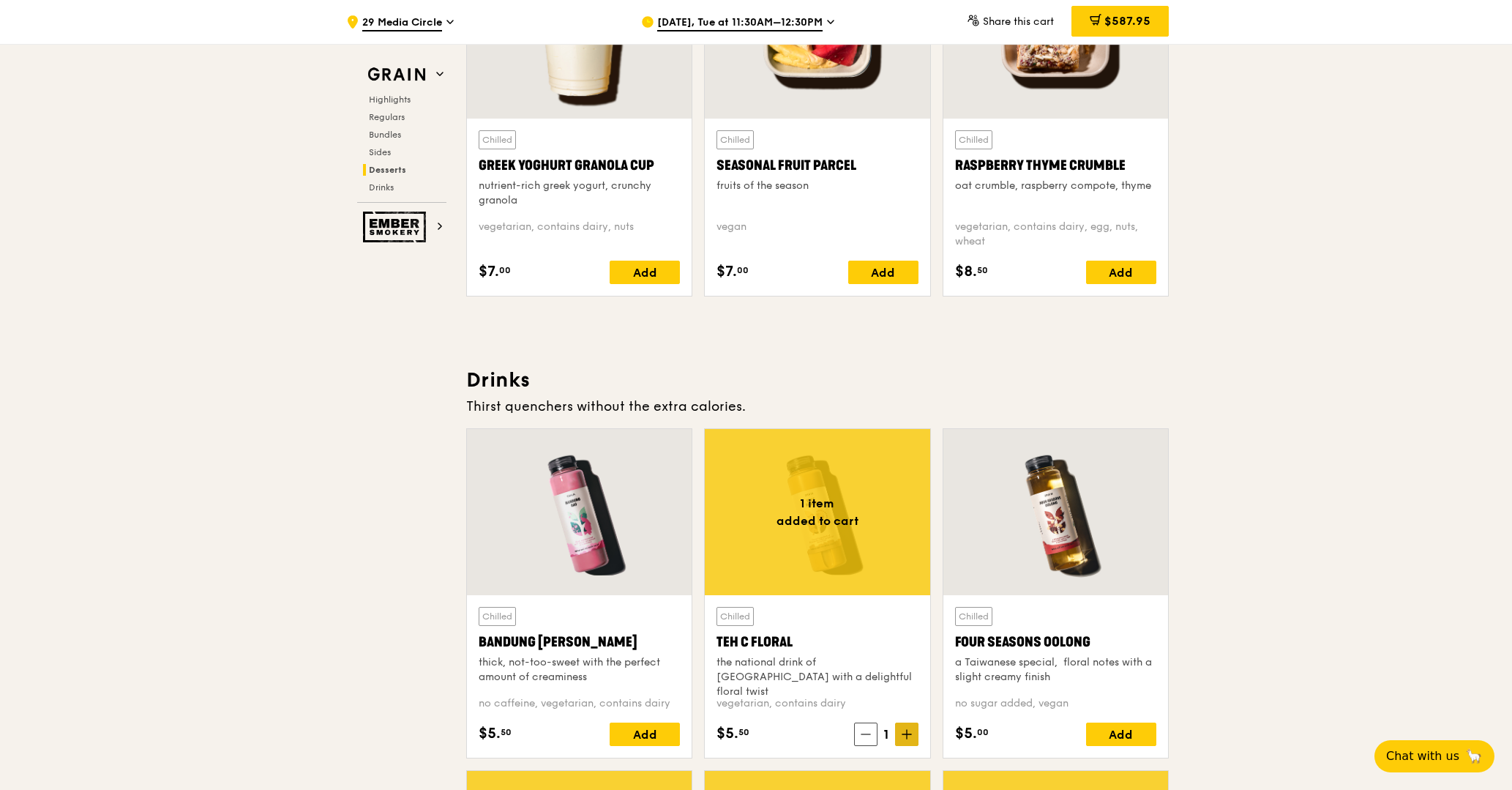
click at [902, 734] on icon at bounding box center [906, 734] width 9 height 0
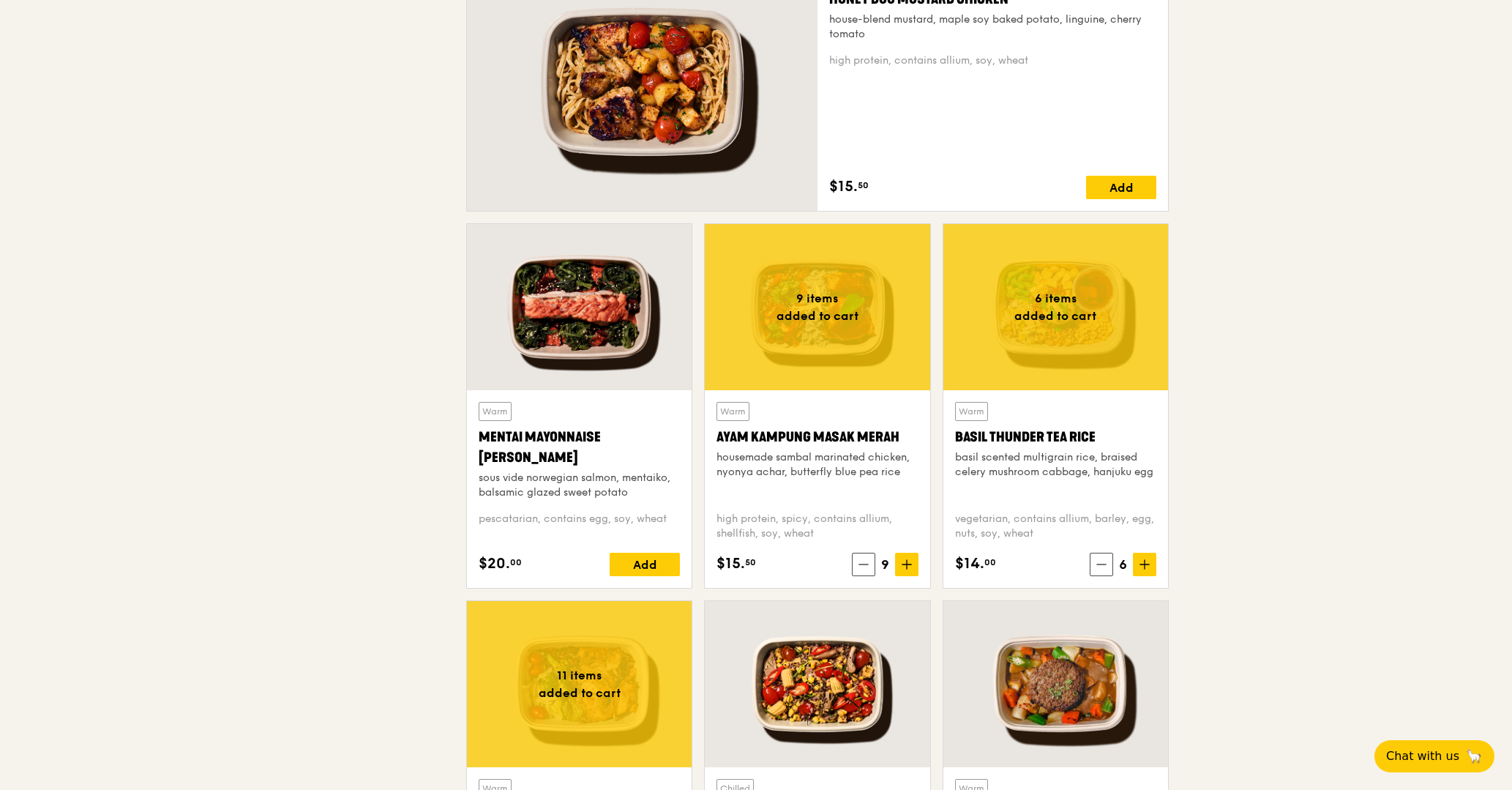
scroll to position [0, 0]
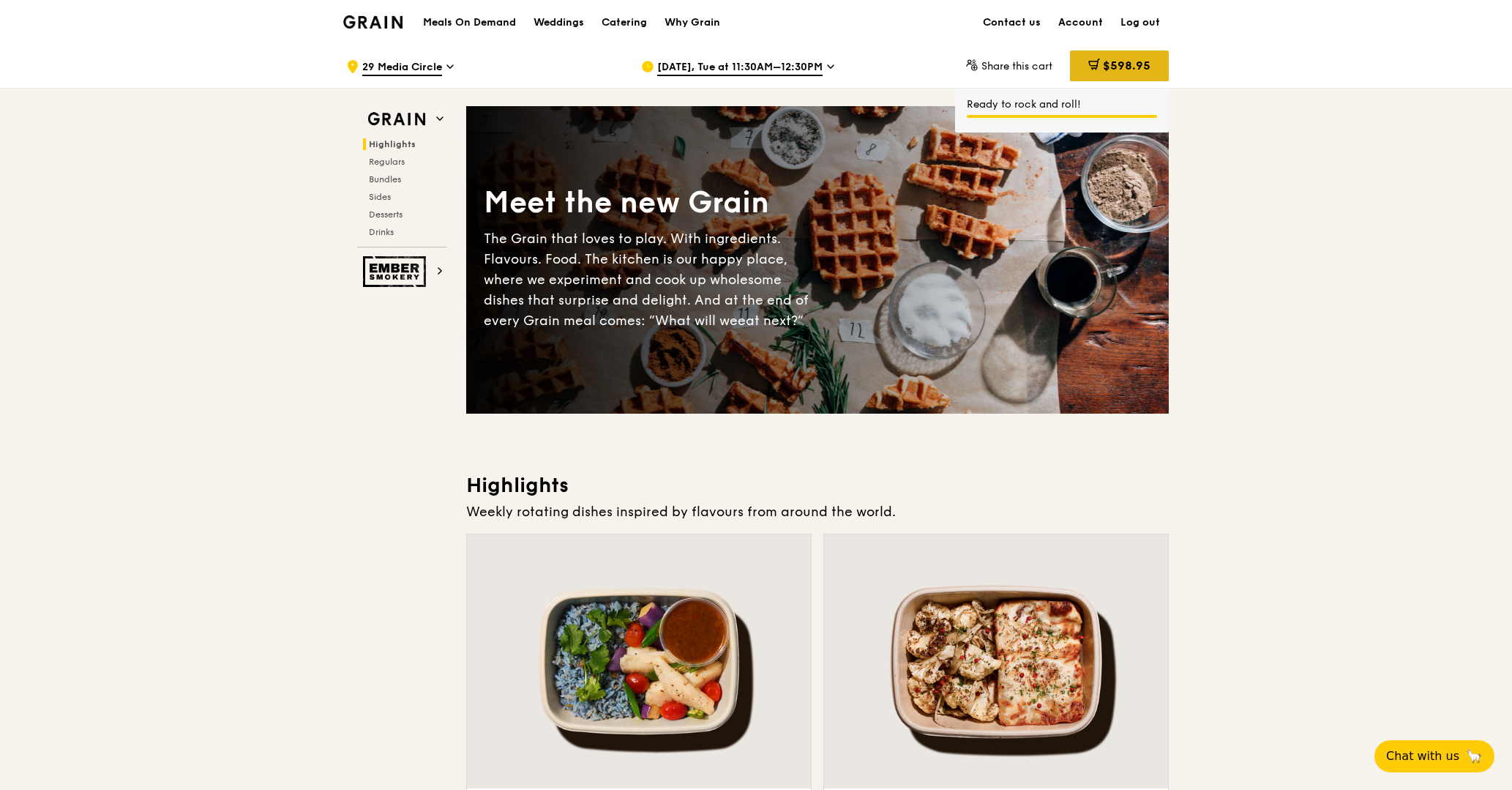
click at [1145, 55] on div "$598.95" at bounding box center [1119, 66] width 99 height 31
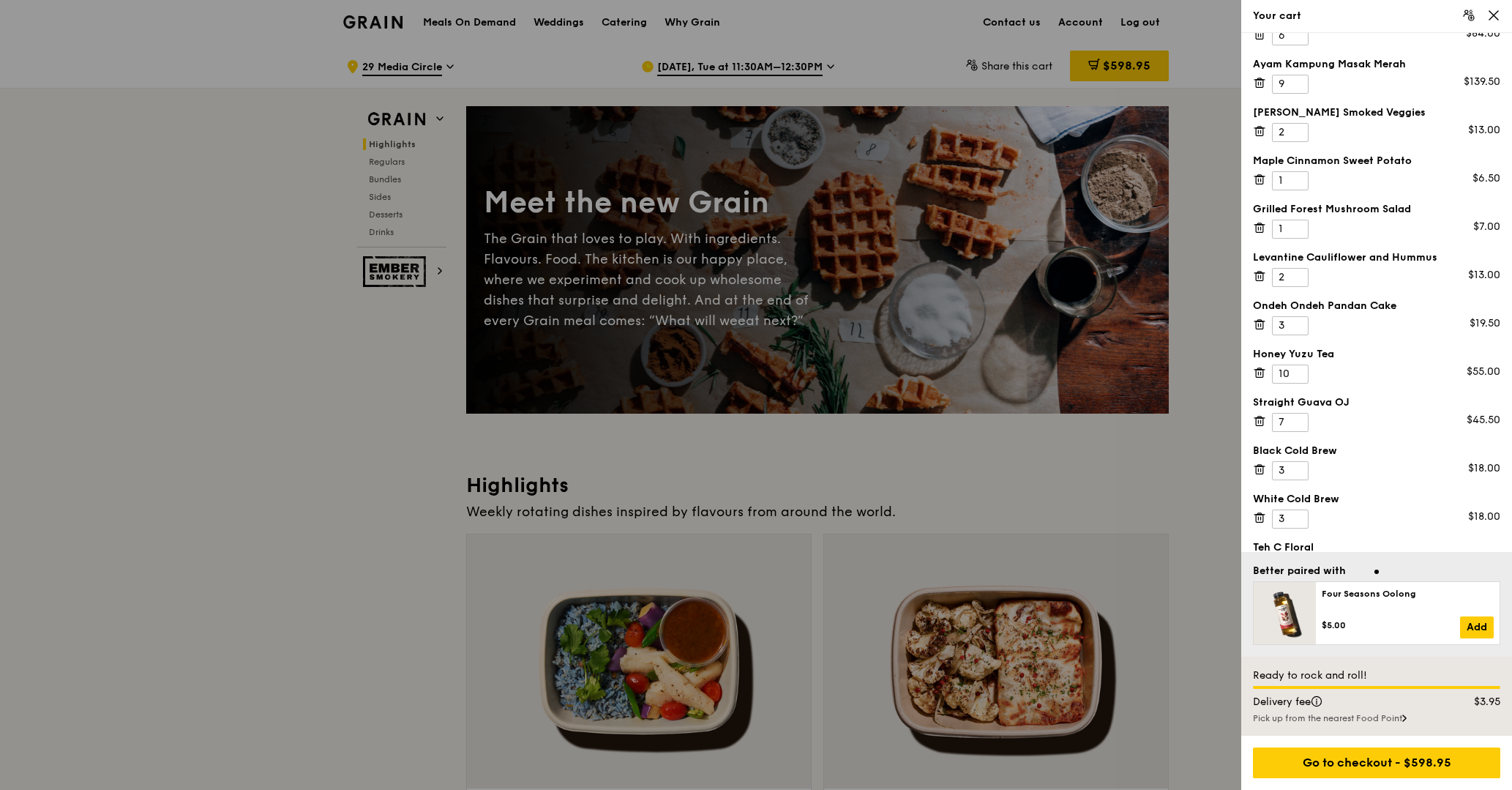
scroll to position [121, 0]
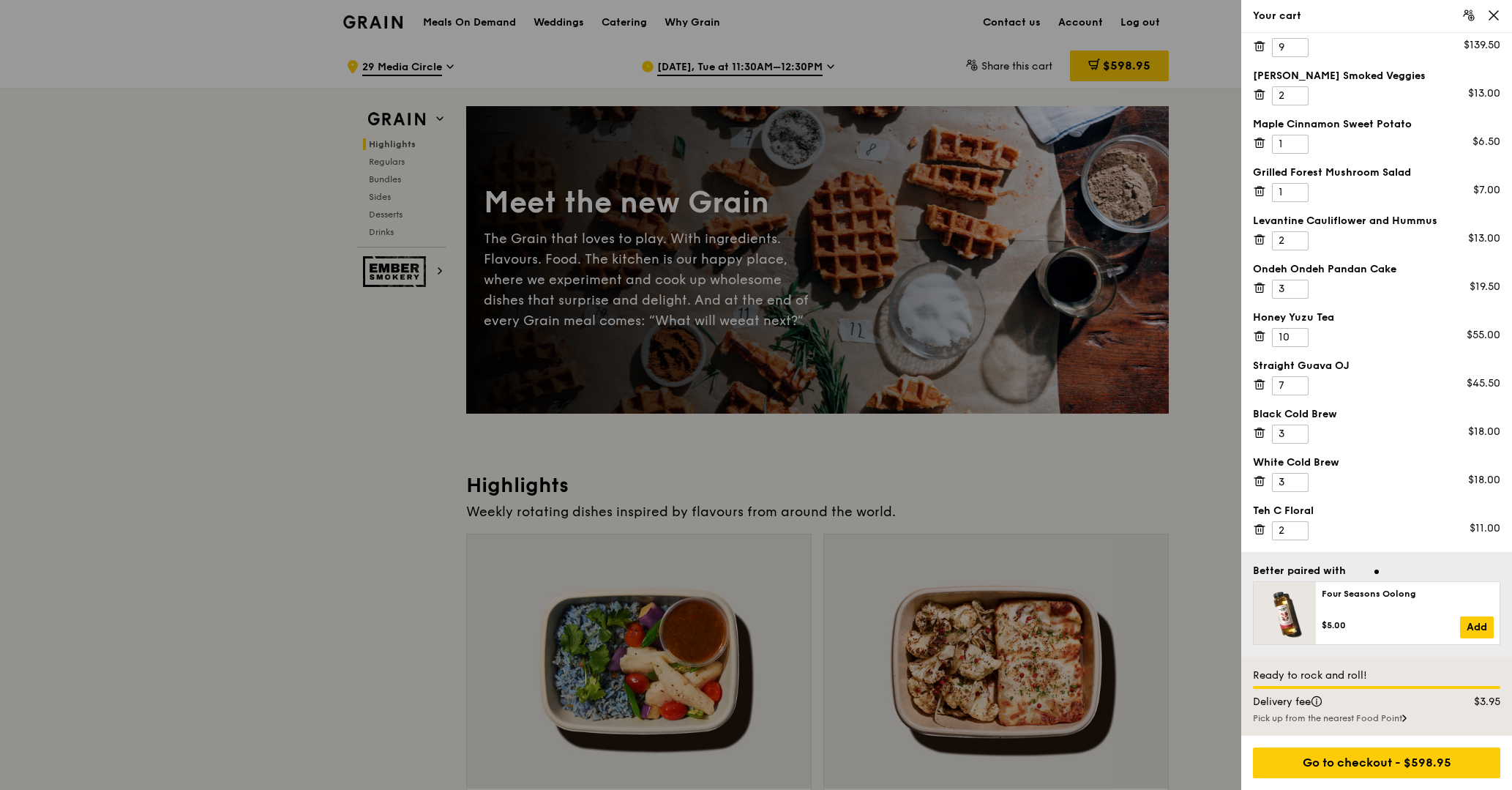
click at [1261, 92] on icon at bounding box center [1259, 94] width 13 height 13
click at [1258, 143] on icon at bounding box center [1258, 143] width 0 height 3
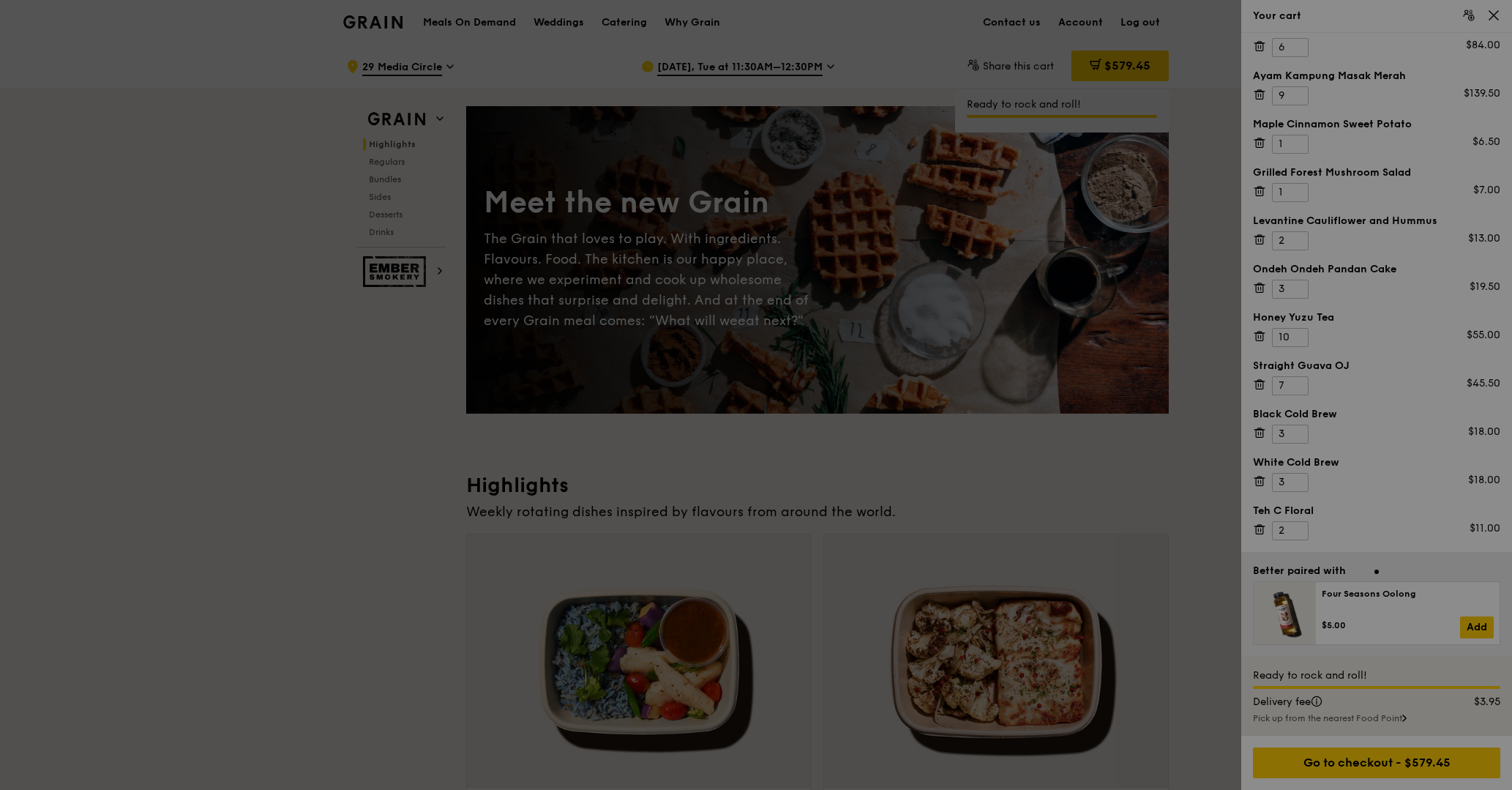
scroll to position [24, 0]
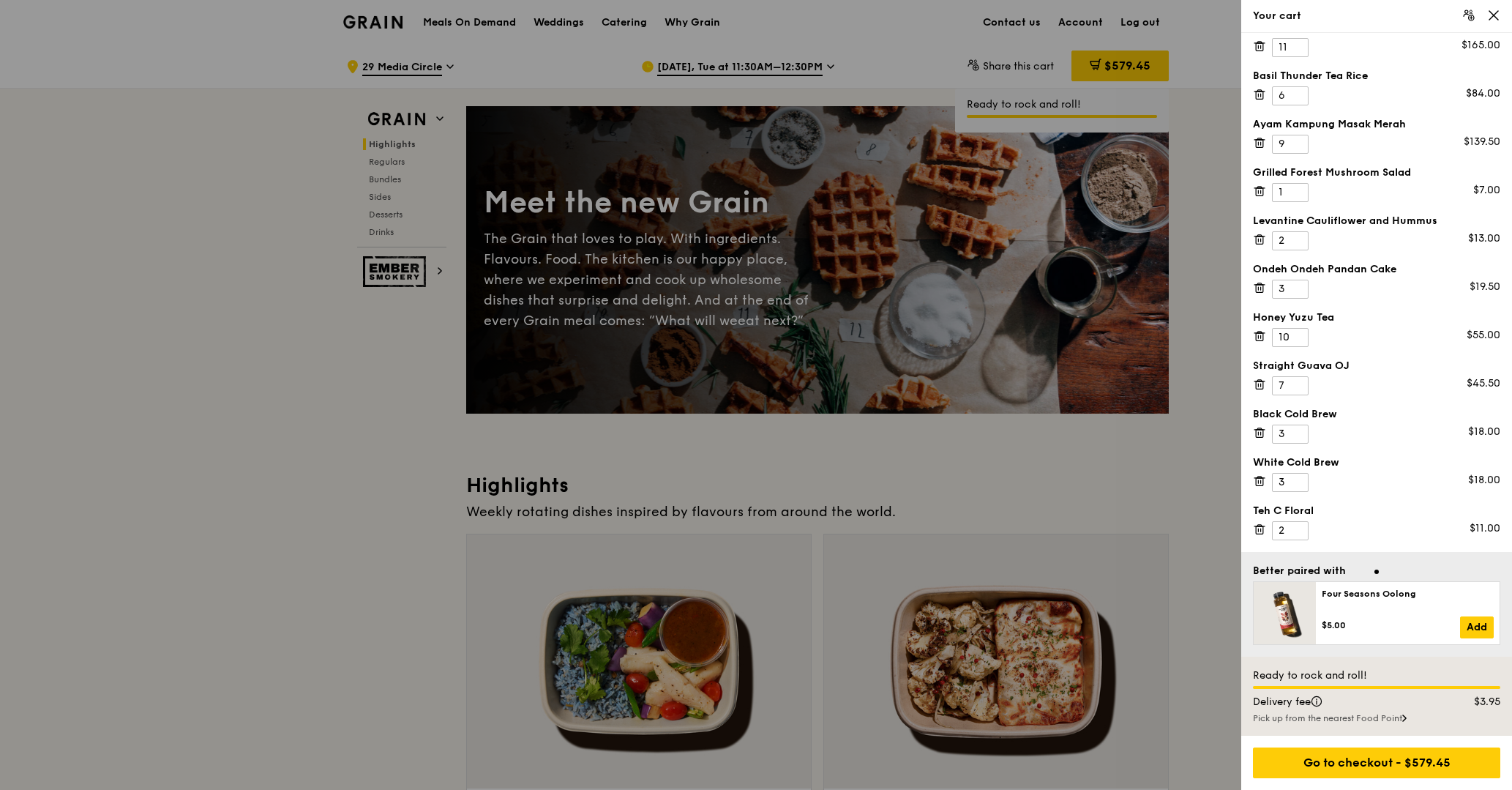
click at [1261, 192] on icon at bounding box center [1261, 191] width 0 height 3
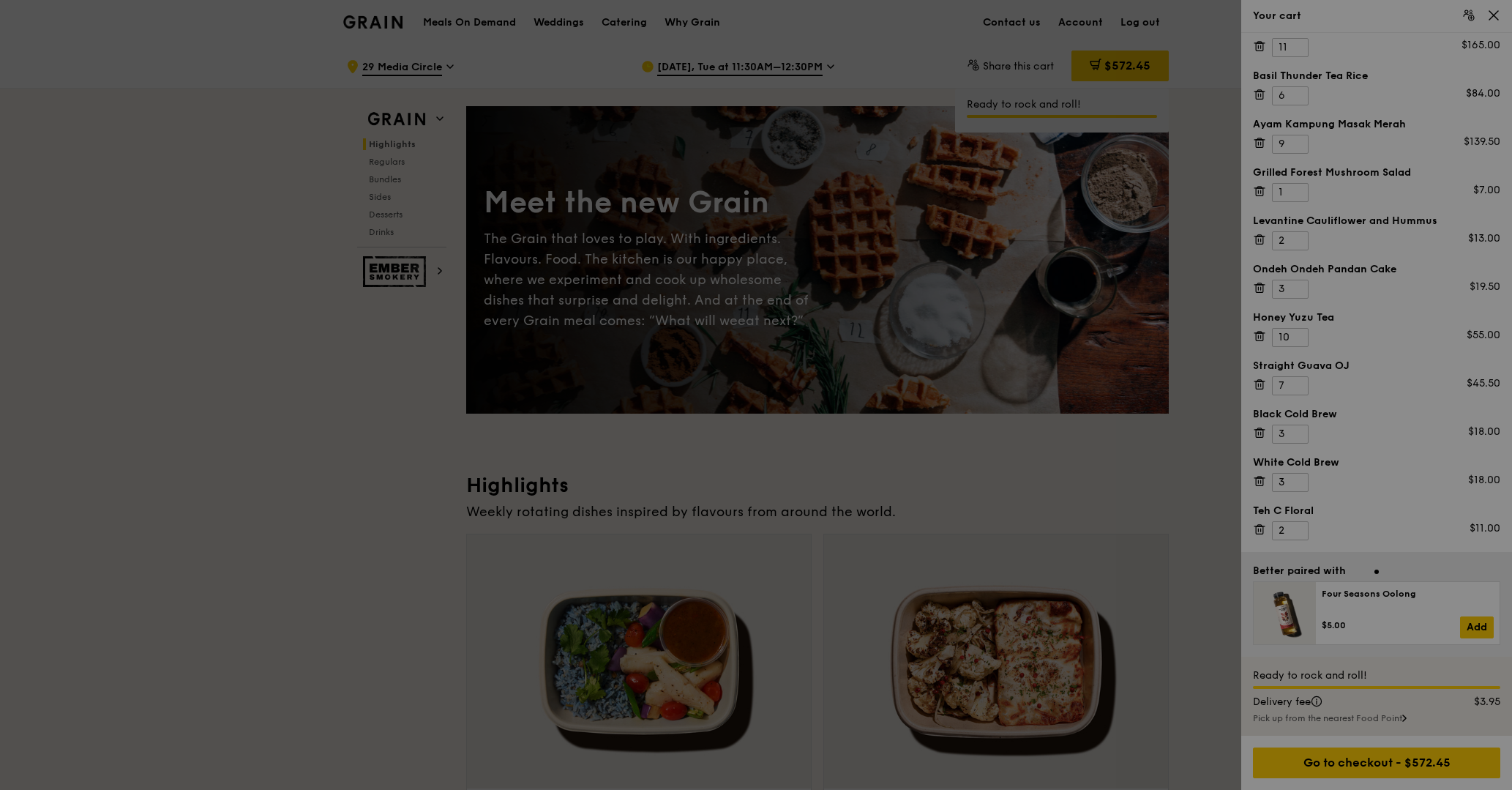
scroll to position [0, 0]
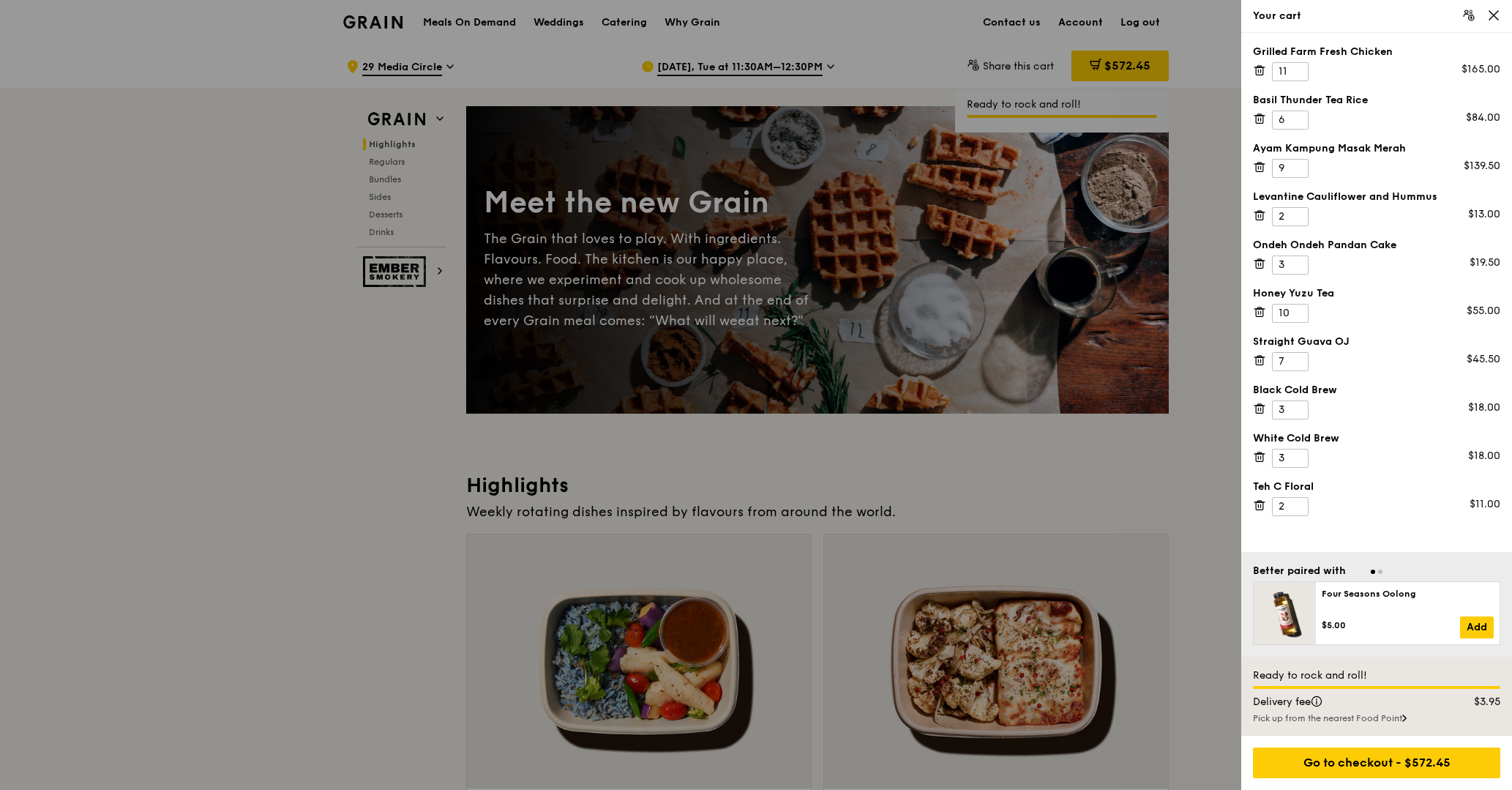
click at [1260, 218] on icon at bounding box center [1259, 215] width 13 height 13
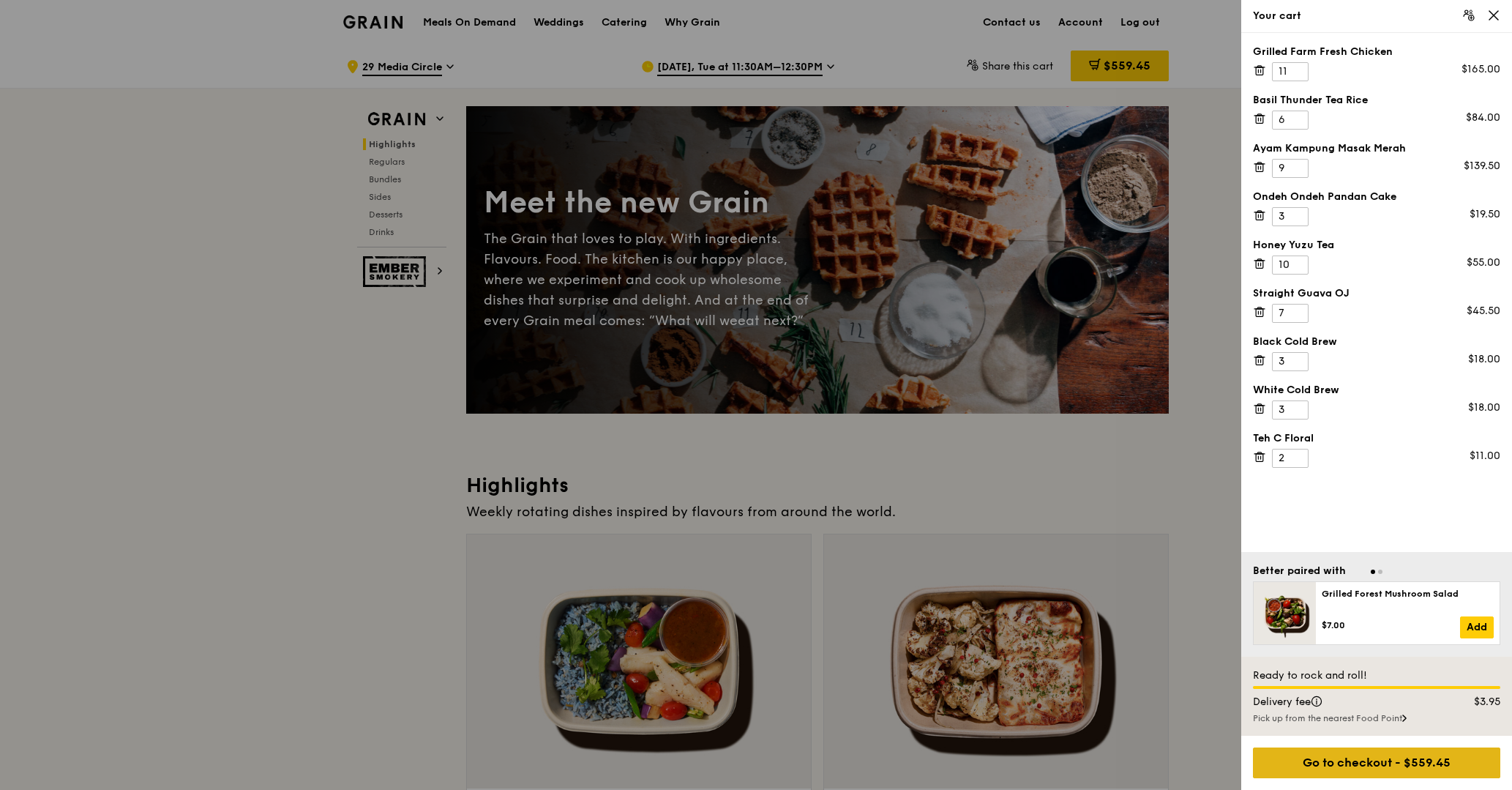
click at [1376, 769] on div "Go to checkout - $559.45" at bounding box center [1376, 762] width 247 height 31
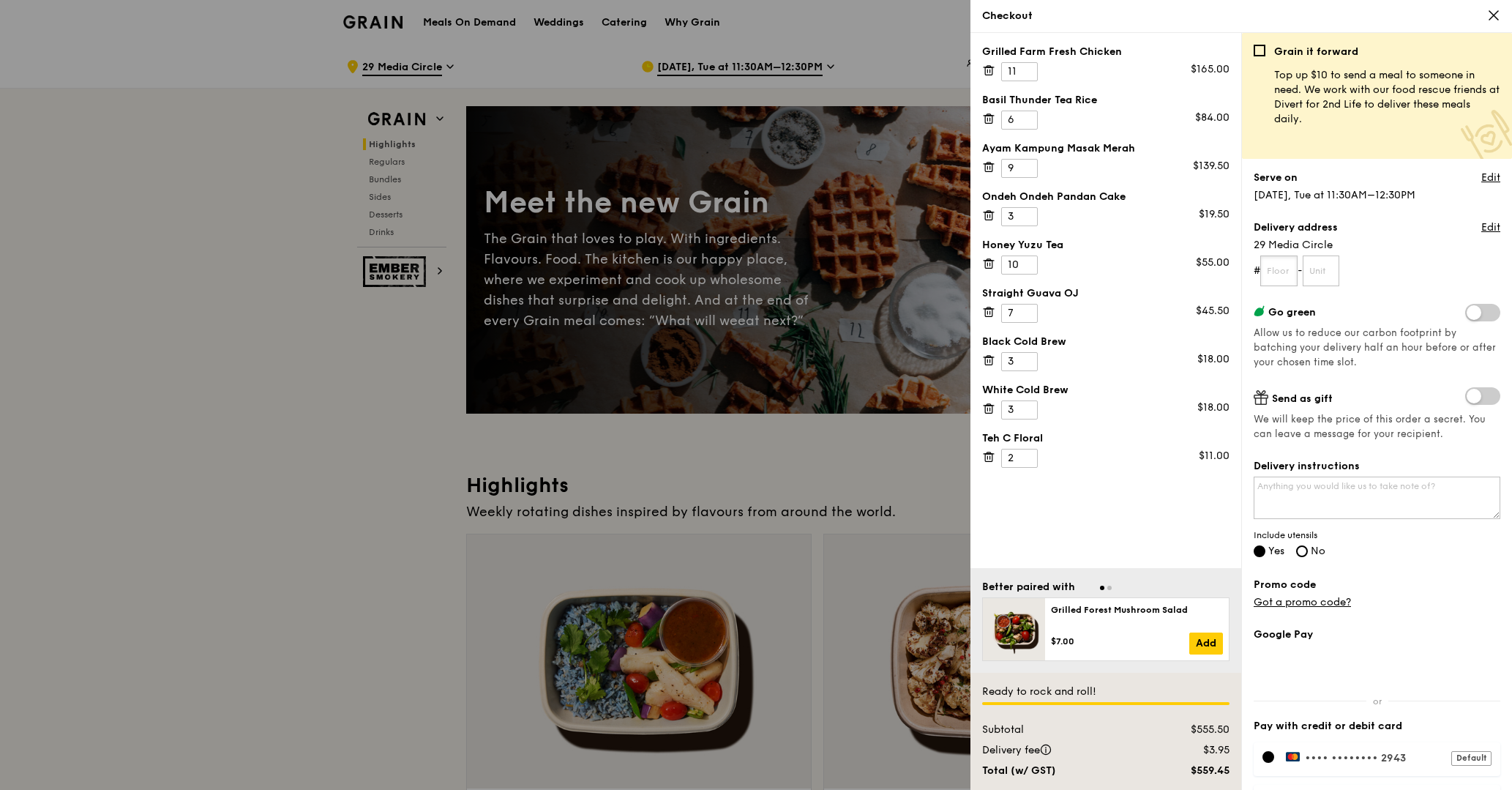
click at [1271, 271] on input "text" at bounding box center [1279, 271] width 37 height 31
type input "11"
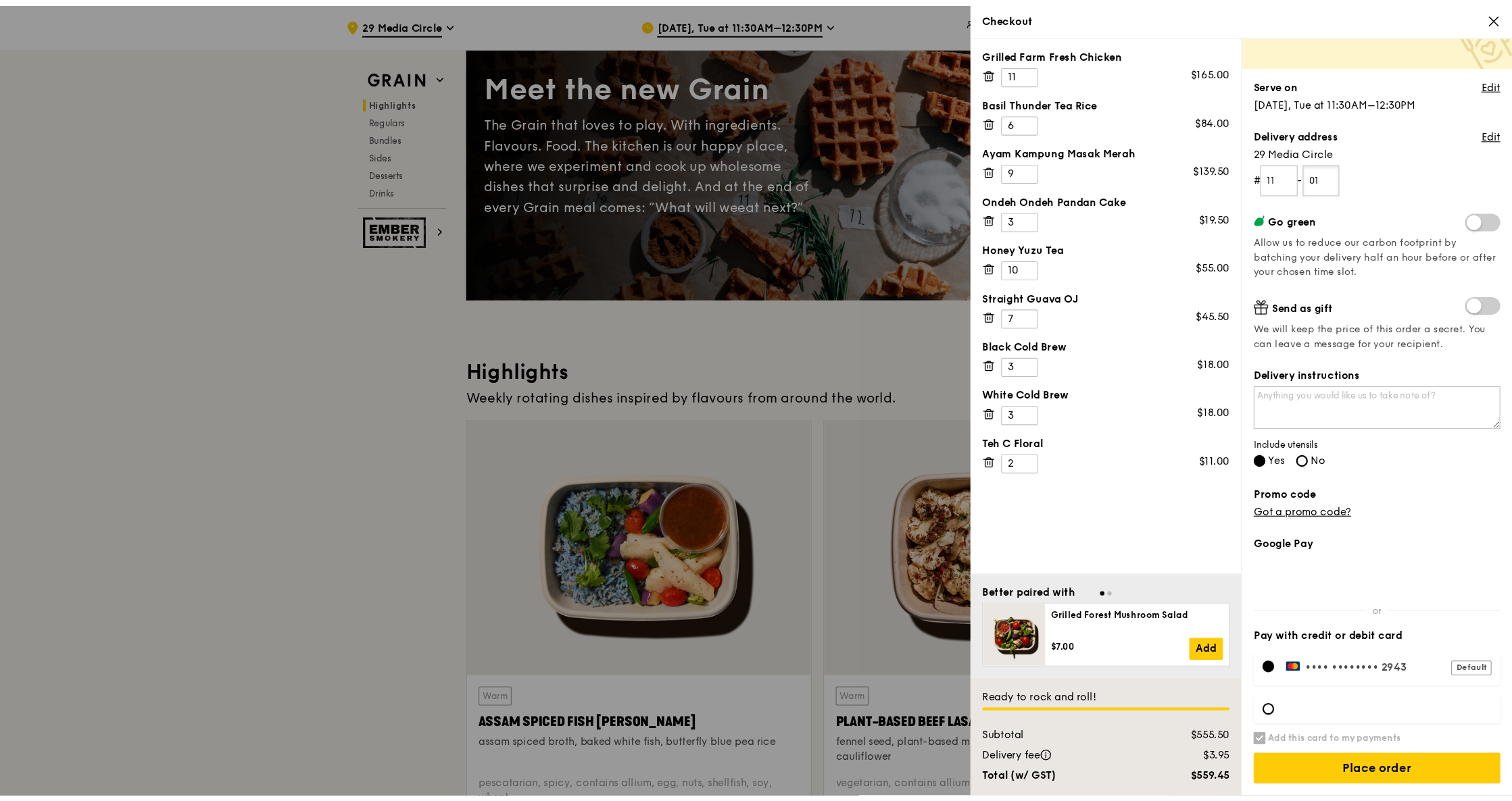
scroll to position [126, 0]
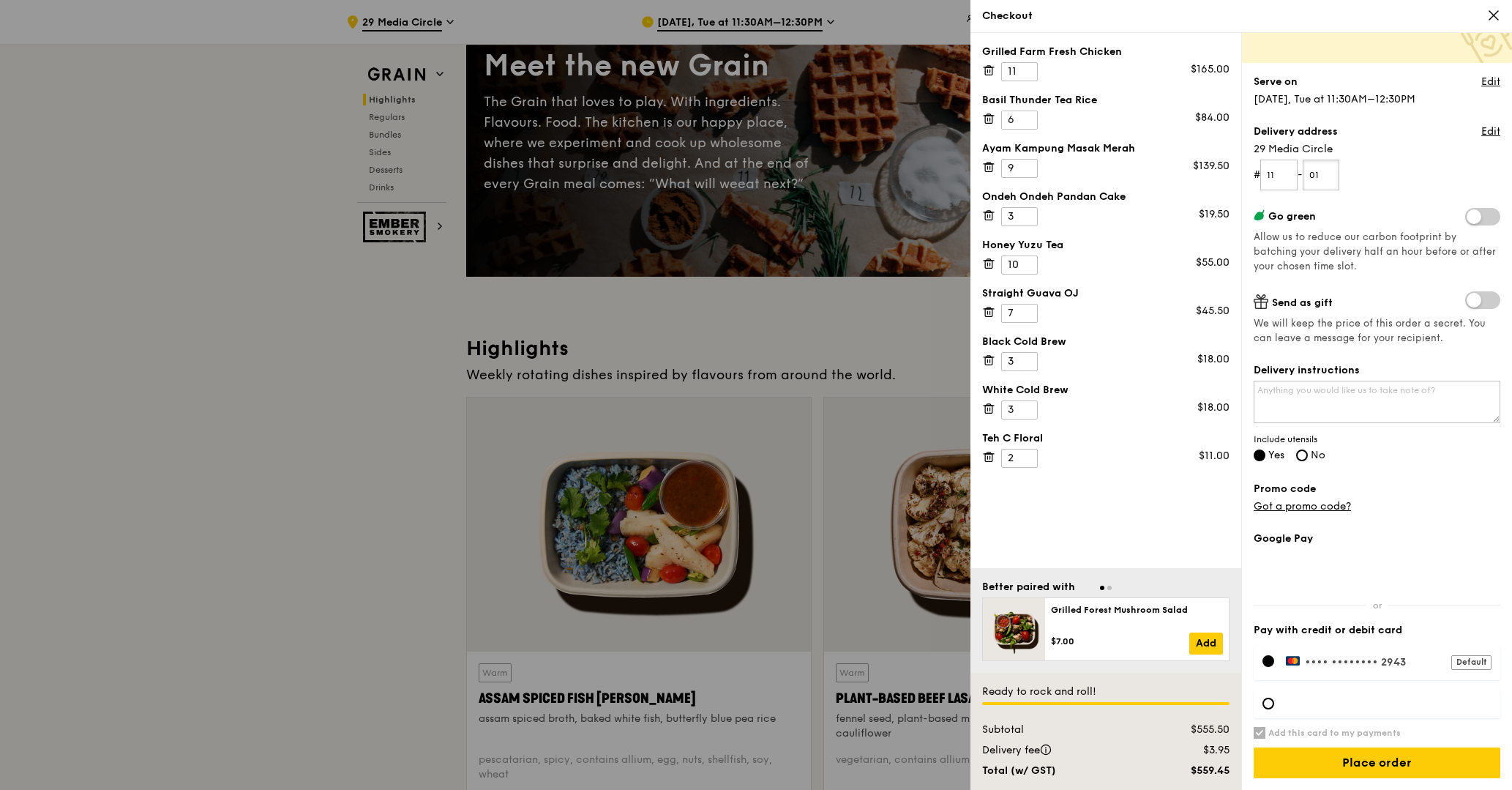
type input "01"
click at [1361, 767] on input "Place order" at bounding box center [1377, 762] width 246 height 31
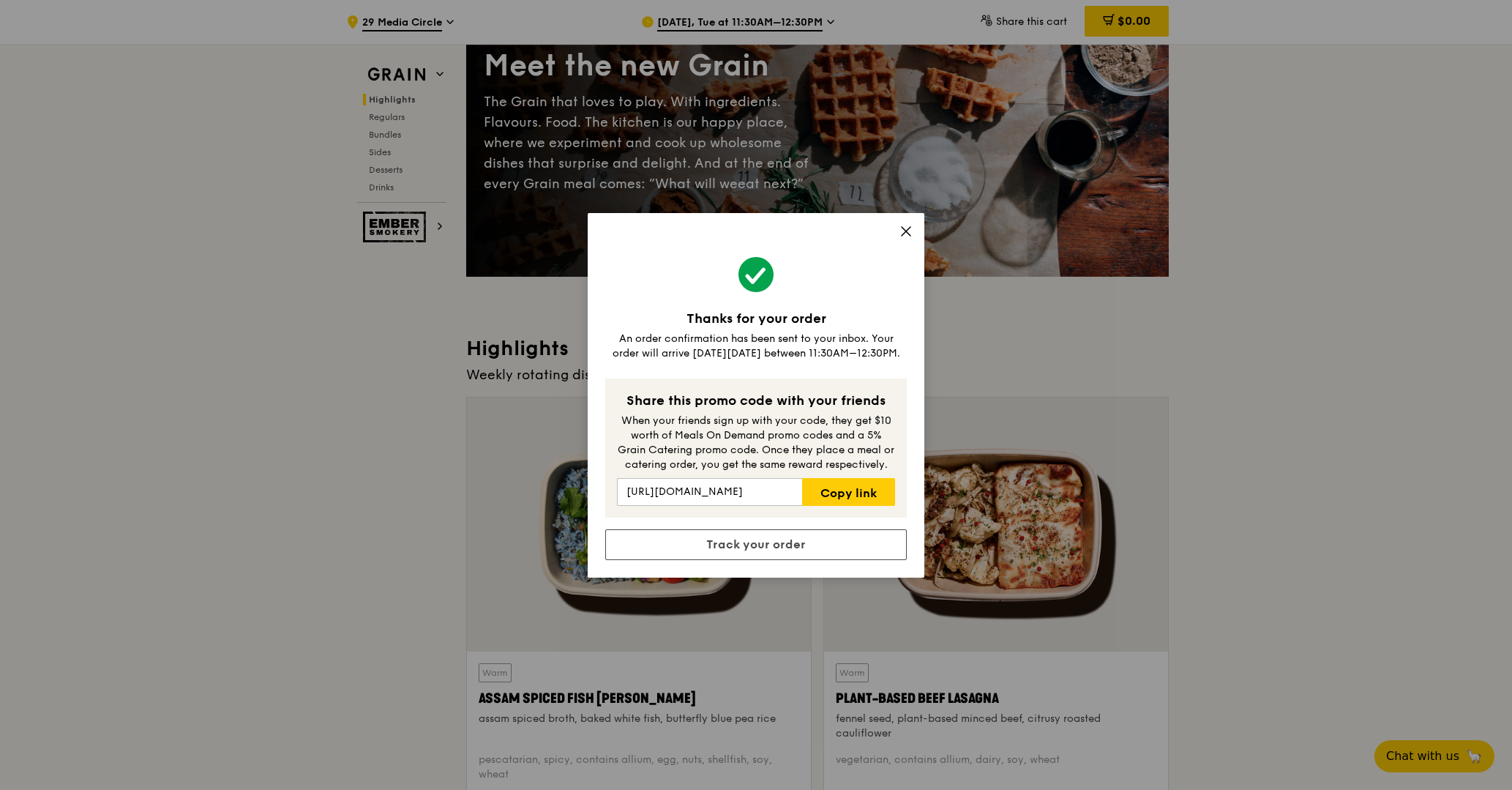
click at [911, 230] on icon at bounding box center [905, 231] width 13 height 13
